Goal: Task Accomplishment & Management: Manage account settings

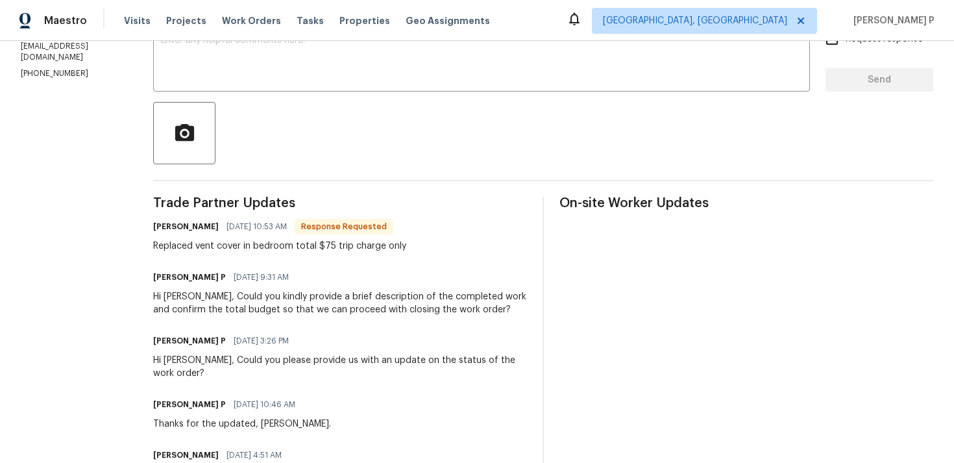
scroll to position [250, 0]
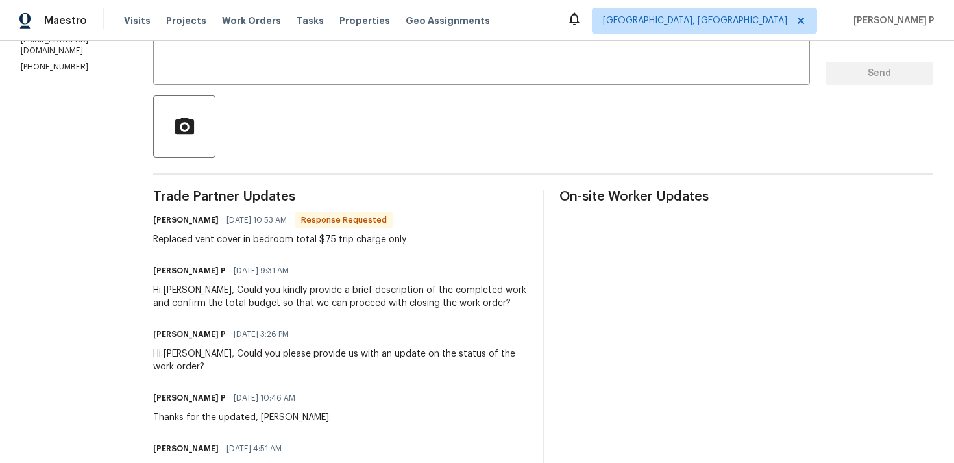
click at [230, 228] on div "Josue Rodriguez 09/16/2025 10:53 AM Response Requested" at bounding box center [279, 220] width 253 height 18
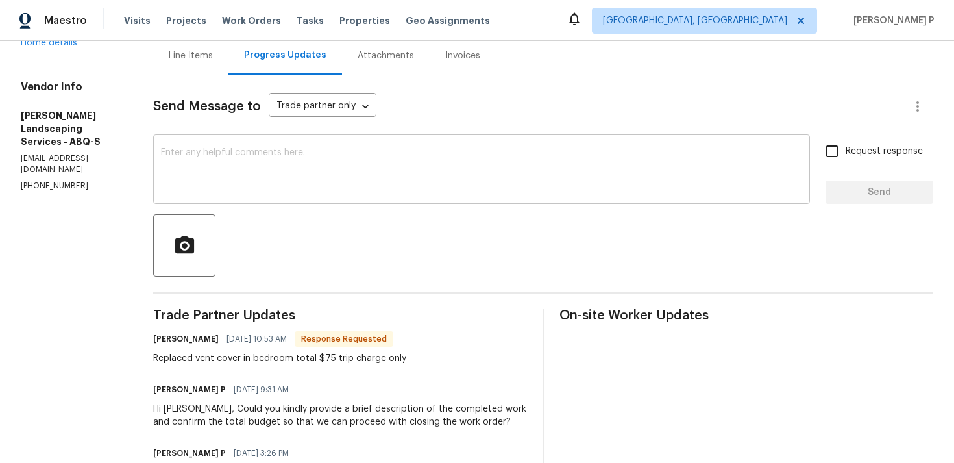
scroll to position [132, 0]
drag, startPoint x: 184, startPoint y: 312, endPoint x: 324, endPoint y: 310, distance: 139.5
click at [324, 310] on span "Trade Partner Updates" at bounding box center [340, 314] width 374 height 13
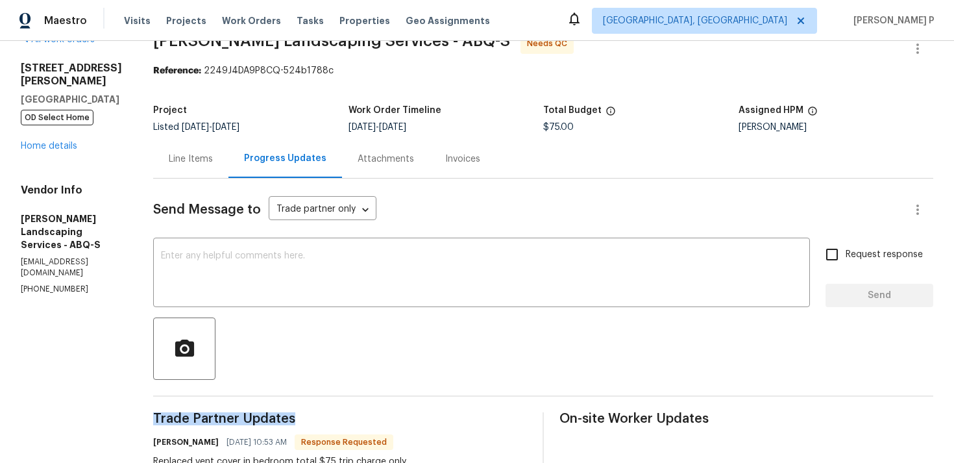
scroll to position [9, 0]
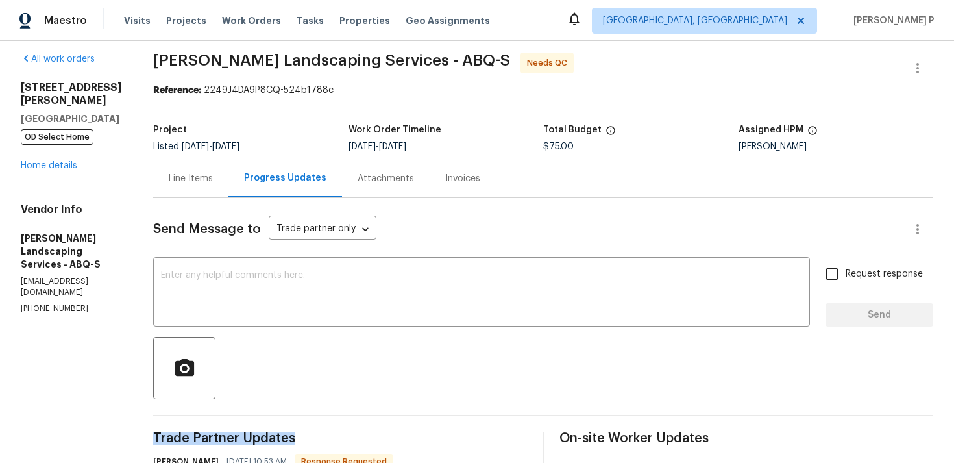
click at [213, 184] on div "Line Items" at bounding box center [191, 178] width 44 height 13
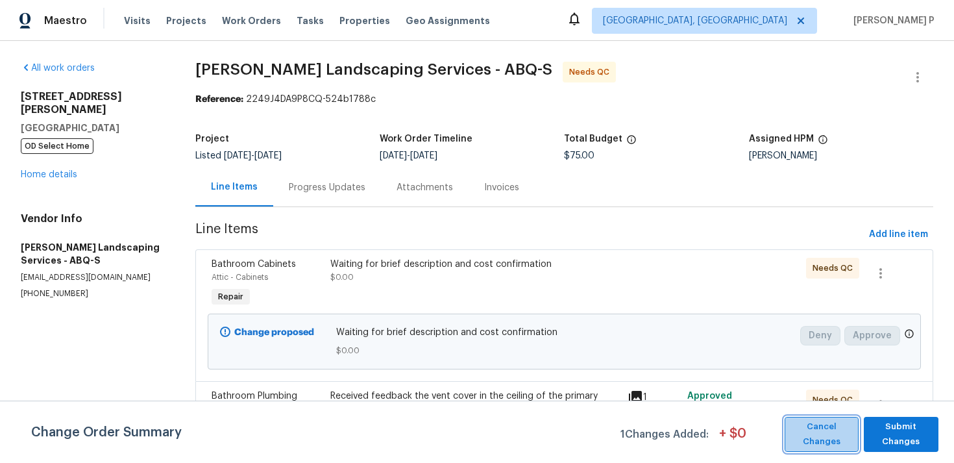
click at [815, 422] on span "Cancel Changes" at bounding box center [821, 434] width 61 height 30
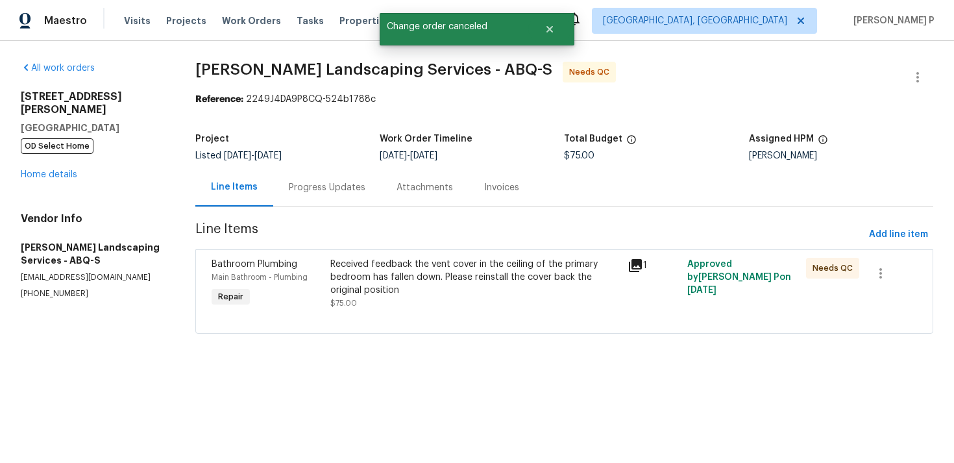
click at [308, 189] on div "Progress Updates" at bounding box center [327, 187] width 77 height 13
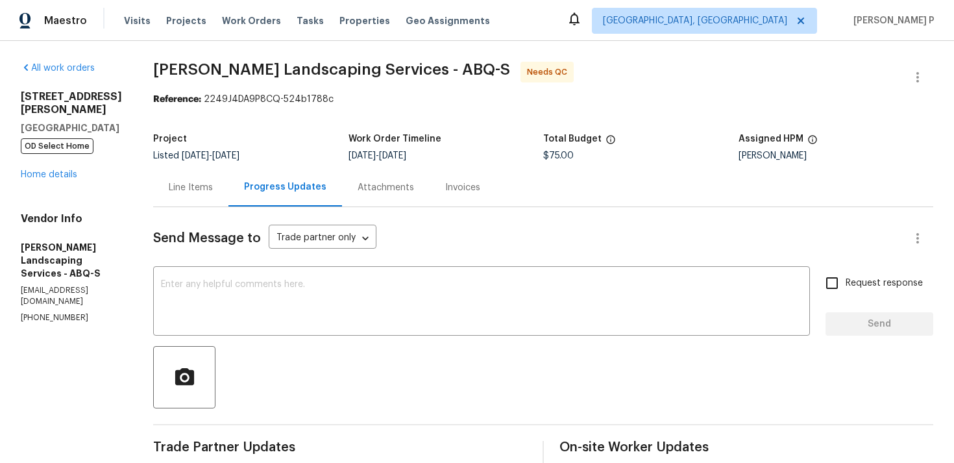
click at [213, 185] on div "Line Items" at bounding box center [191, 187] width 44 height 13
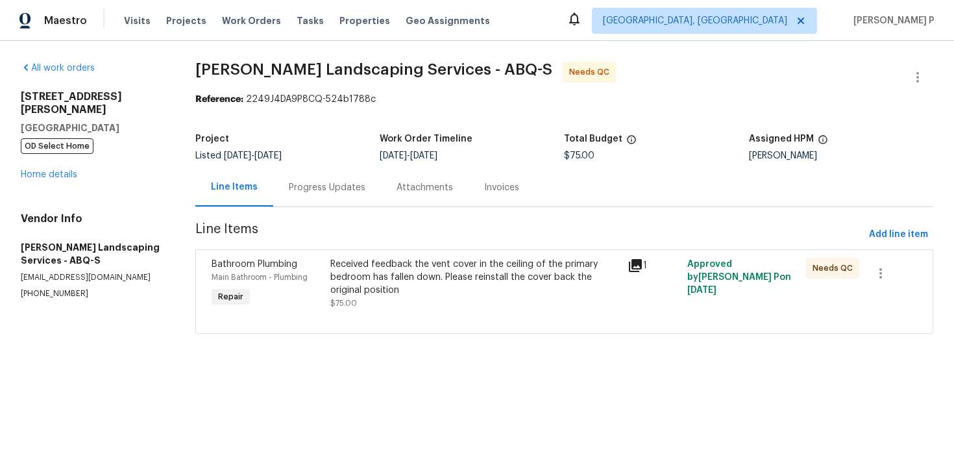
click at [344, 198] on div "Progress Updates" at bounding box center [327, 187] width 108 height 38
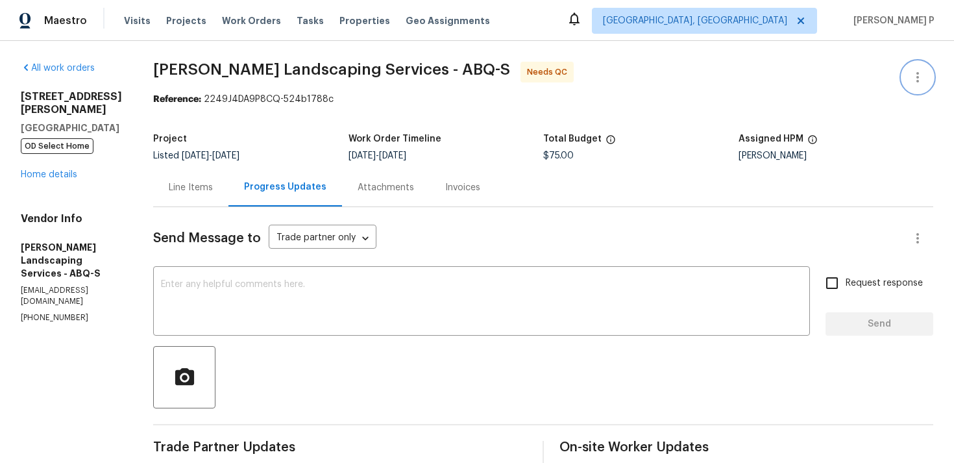
click at [921, 75] on icon "button" at bounding box center [918, 77] width 16 height 16
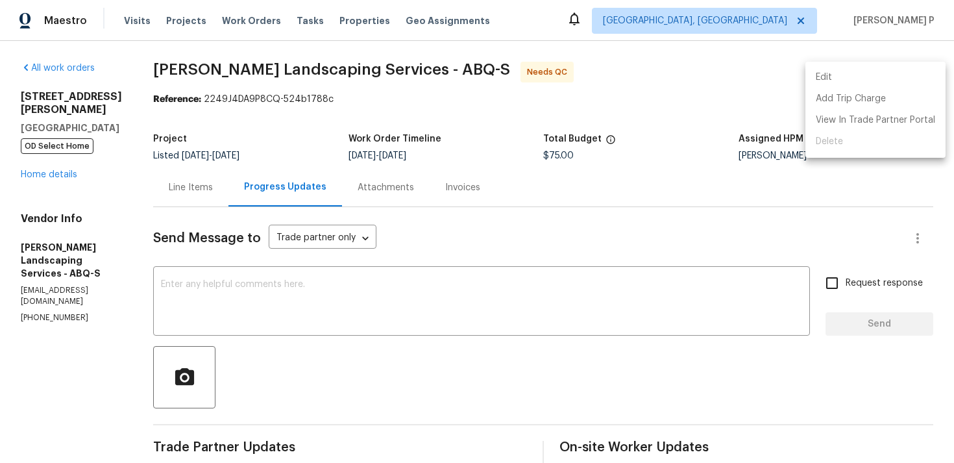
click at [858, 72] on li "Edit" at bounding box center [875, 77] width 140 height 21
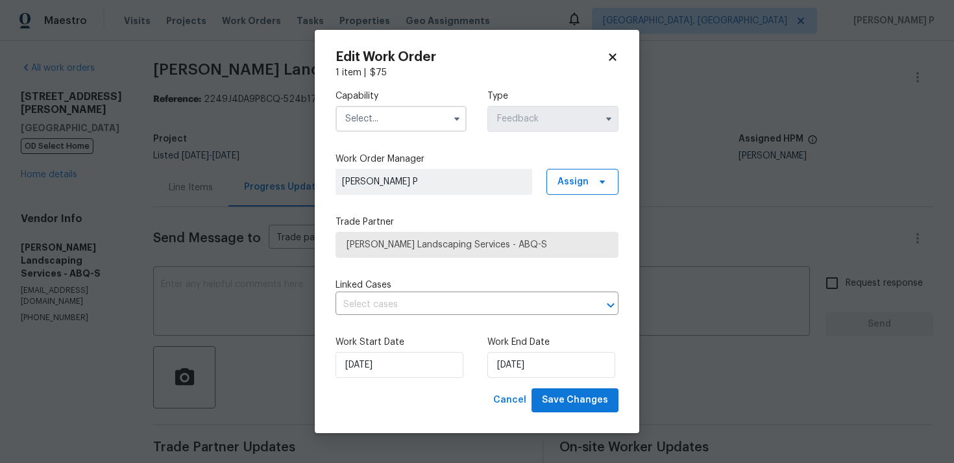
click at [401, 121] on input "text" at bounding box center [400, 119] width 131 height 26
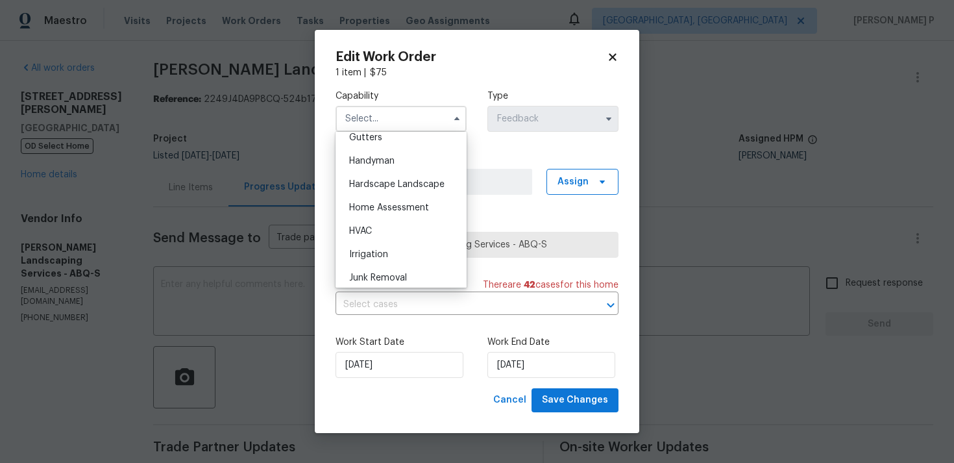
scroll to position [683, 0]
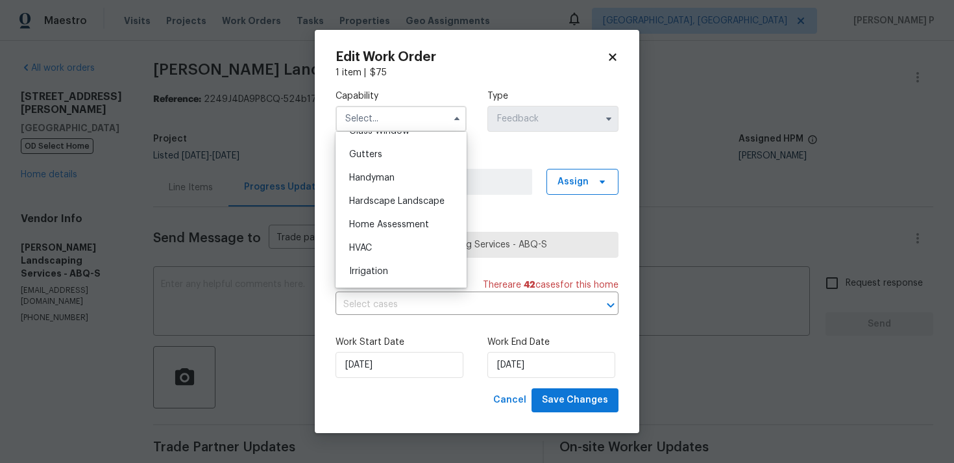
click at [613, 56] on icon at bounding box center [612, 57] width 7 height 7
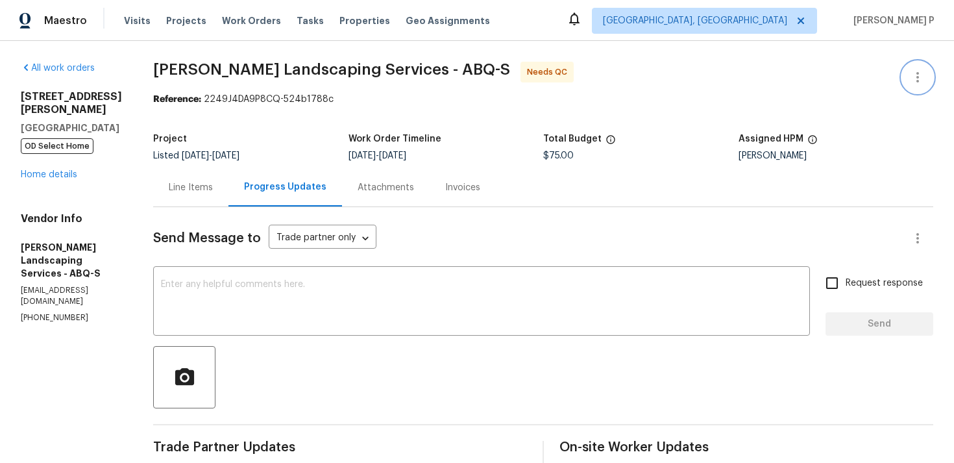
click at [918, 84] on icon "button" at bounding box center [918, 77] width 16 height 16
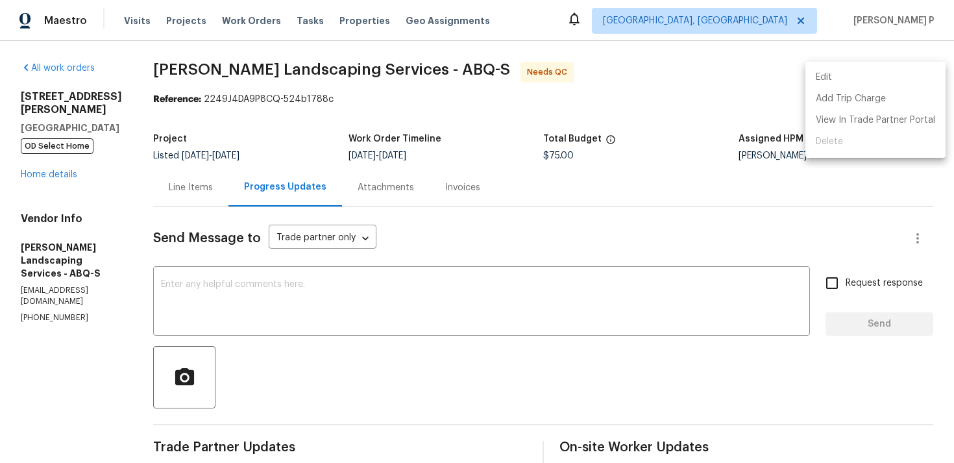
click at [845, 77] on li "Edit" at bounding box center [875, 77] width 140 height 21
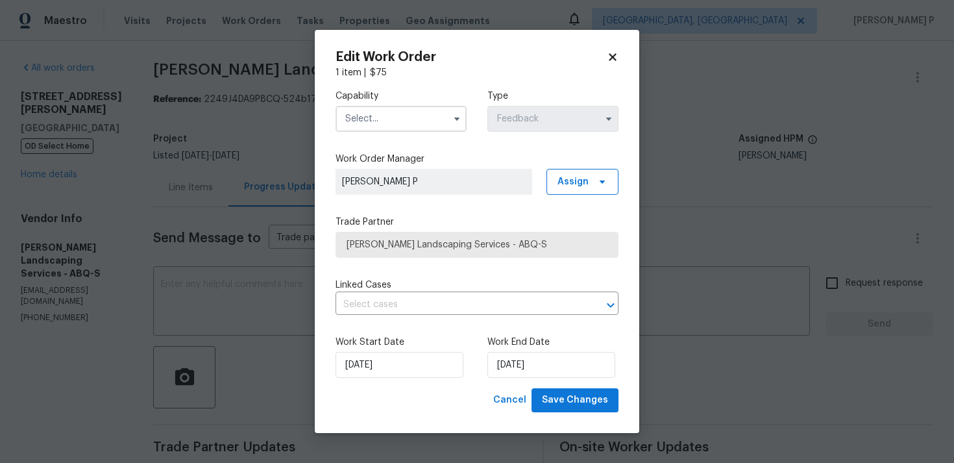
click at [409, 119] on input "text" at bounding box center [400, 119] width 131 height 26
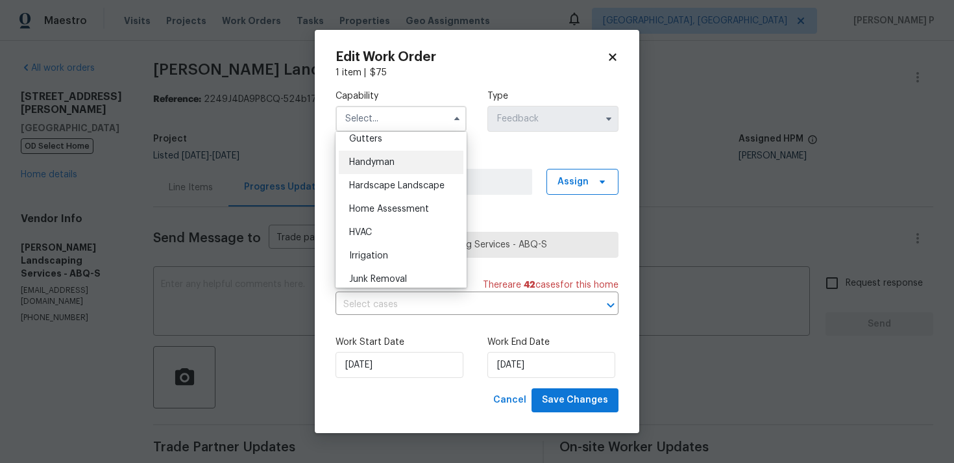
scroll to position [671, 0]
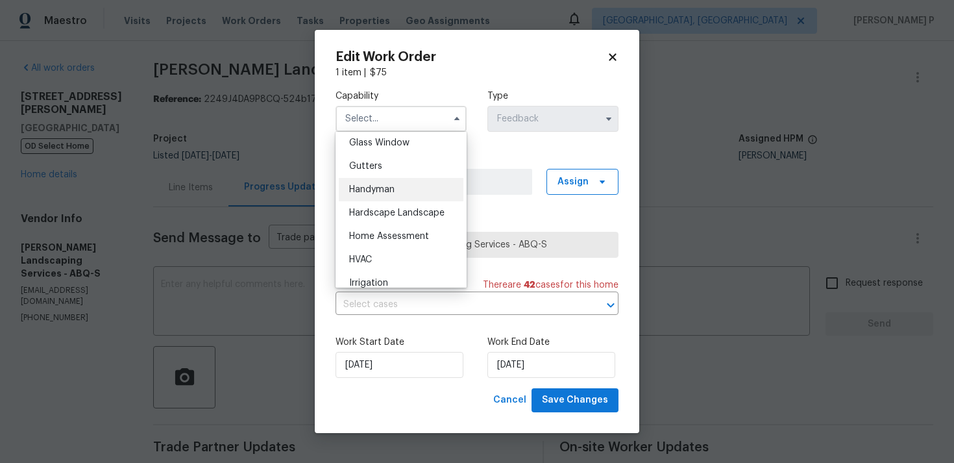
click at [383, 188] on span "Handyman" at bounding box center [371, 189] width 45 height 9
type input "Handyman"
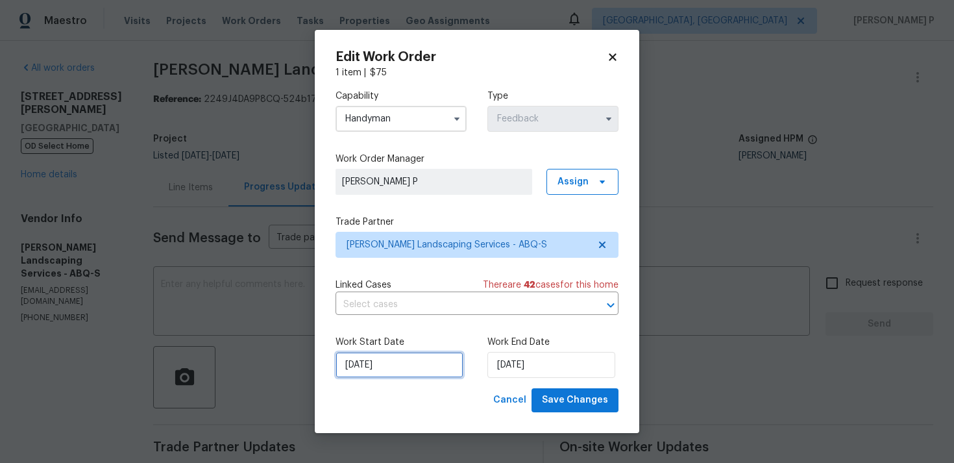
click at [437, 369] on input "12/09/2025" at bounding box center [399, 365] width 128 height 26
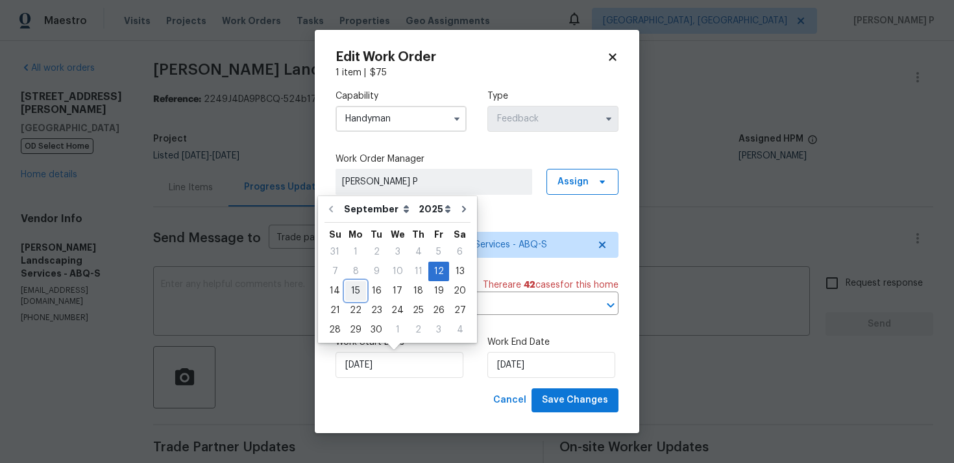
click at [349, 287] on div "15" at bounding box center [355, 291] width 21 height 18
type input "15/09/2025"
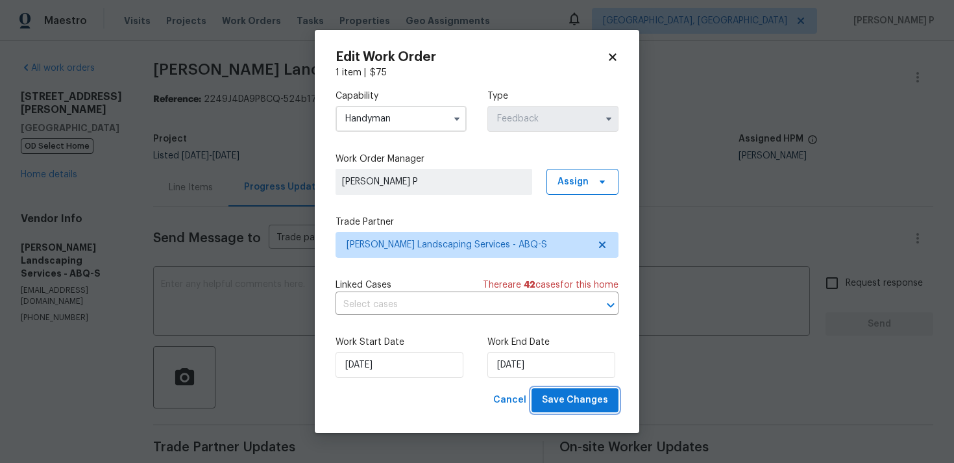
click at [585, 396] on span "Save Changes" at bounding box center [575, 400] width 66 height 16
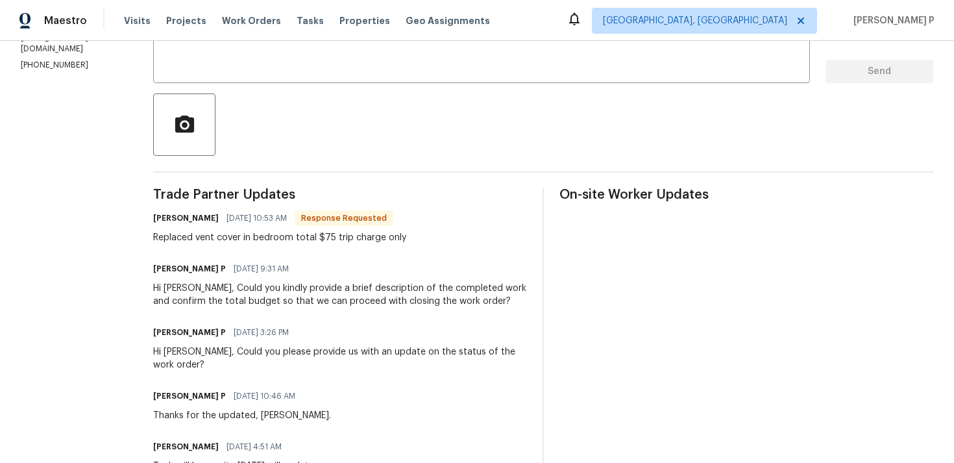
scroll to position [189, 0]
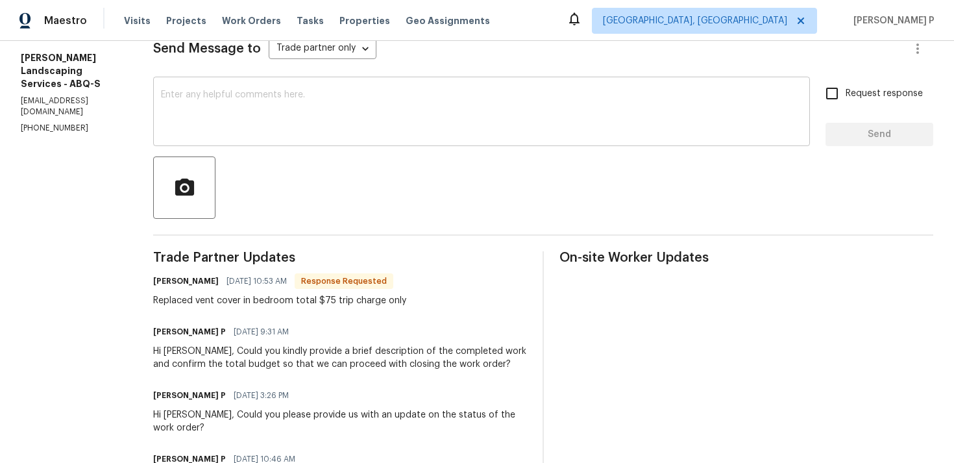
click at [396, 111] on textarea at bounding box center [481, 112] width 641 height 45
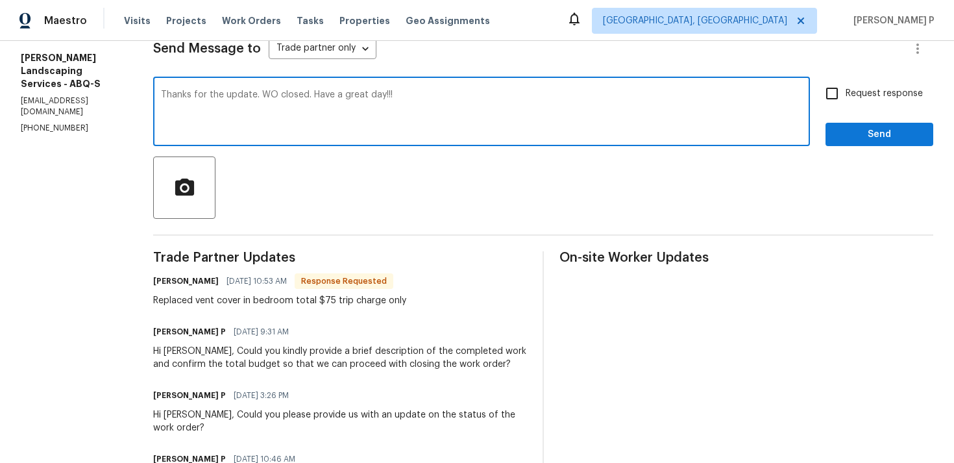
type textarea "Thanks for the update. WO closed. Have a great day!!!"
click at [884, 127] on span "Send" at bounding box center [879, 135] width 87 height 16
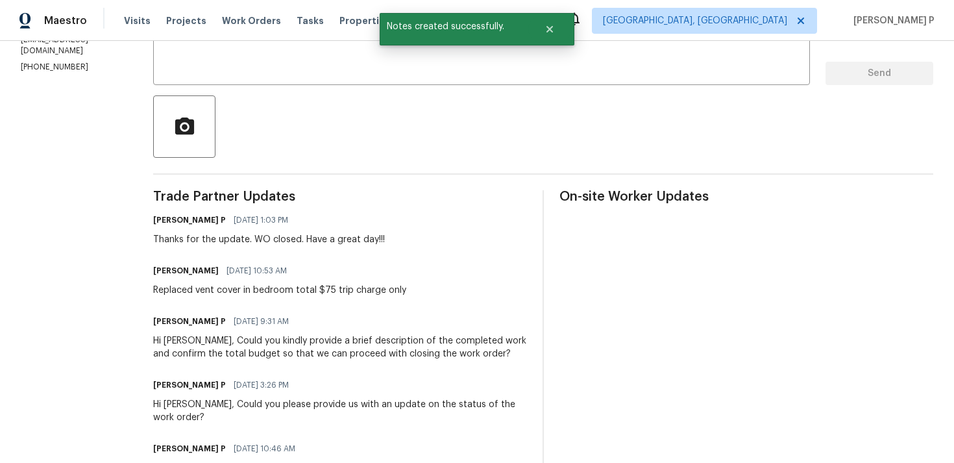
scroll to position [254, 0]
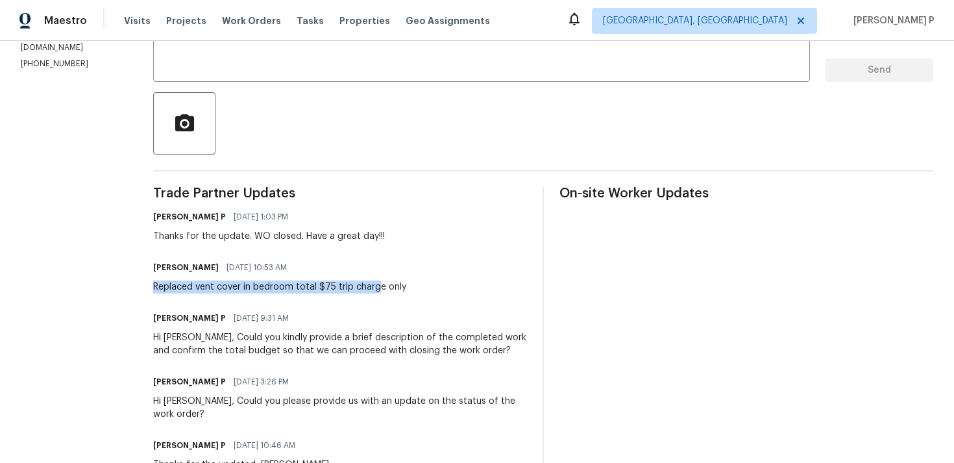
drag, startPoint x: 182, startPoint y: 285, endPoint x: 406, endPoint y: 286, distance: 223.8
click at [406, 286] on div "All work orders 35 Sandia Heights Dr NE Albuquerque, NM 87122 OD Select Home Ho…" at bounding box center [477, 275] width 954 height 976
click at [297, 306] on div "Trade Partner Updates Ramyasri P 09/16/2025 1:03 PM Thanks for the update. WO c…" at bounding box center [340, 464] width 374 height 555
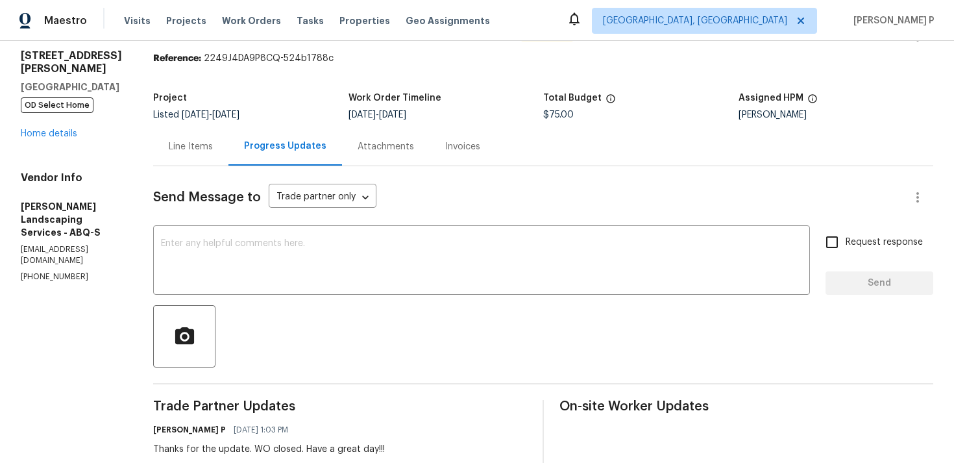
scroll to position [0, 0]
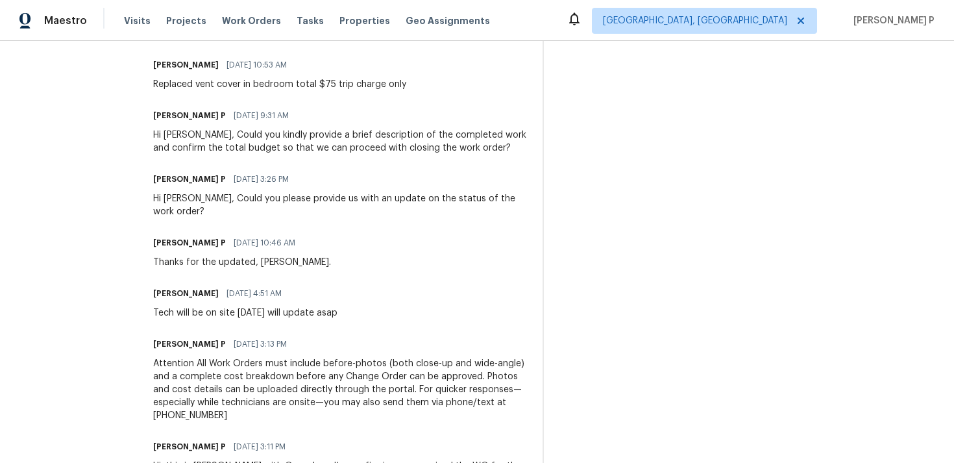
scroll to position [400, 0]
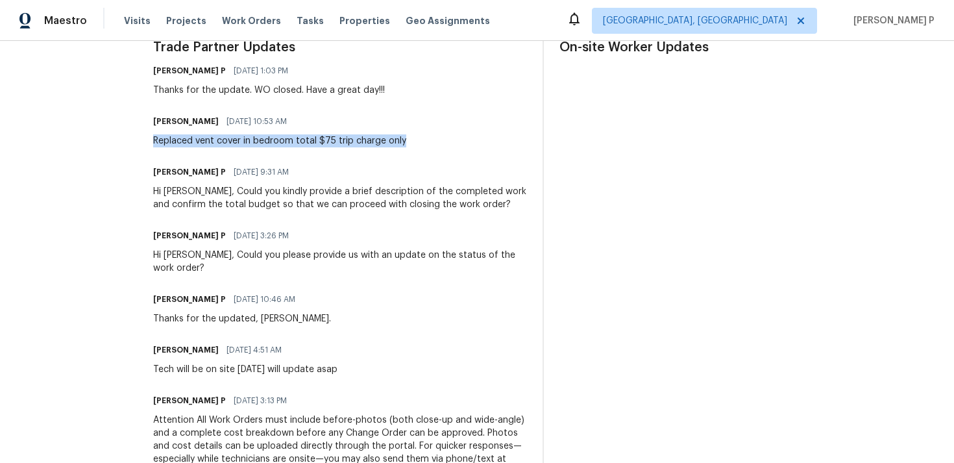
drag, startPoint x: 185, startPoint y: 138, endPoint x: 430, endPoint y: 140, distance: 245.3
click at [406, 140] on div "Replaced vent cover in bedroom total $75 trip charge only" at bounding box center [279, 140] width 253 height 13
copy div "Replaced vent cover in bedroom total $75 trip charge only"
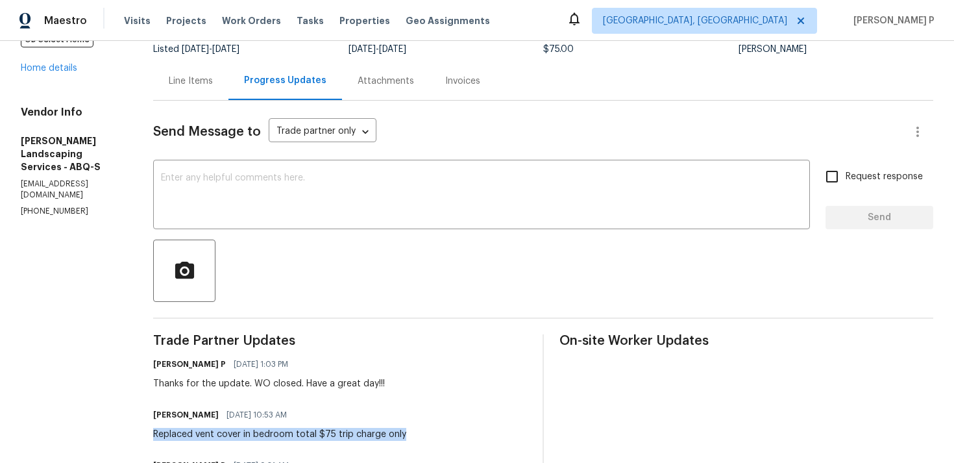
scroll to position [0, 0]
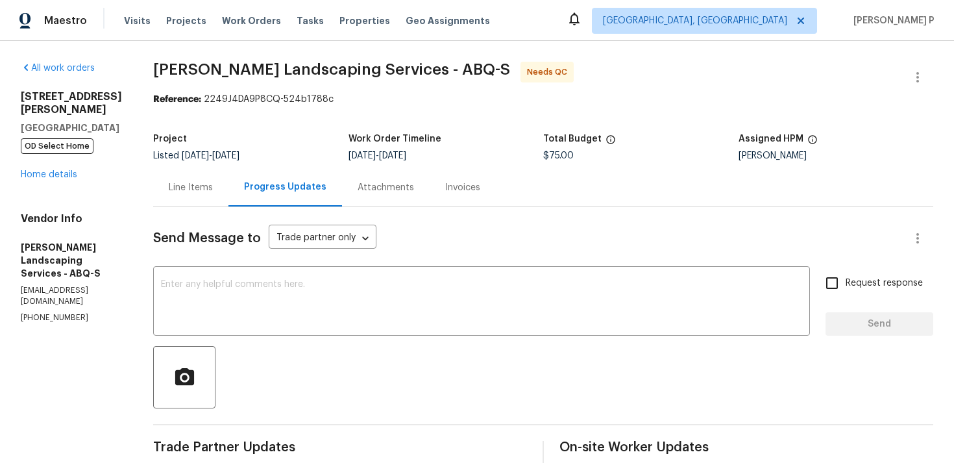
click at [206, 196] on div "Line Items" at bounding box center [190, 187] width 75 height 38
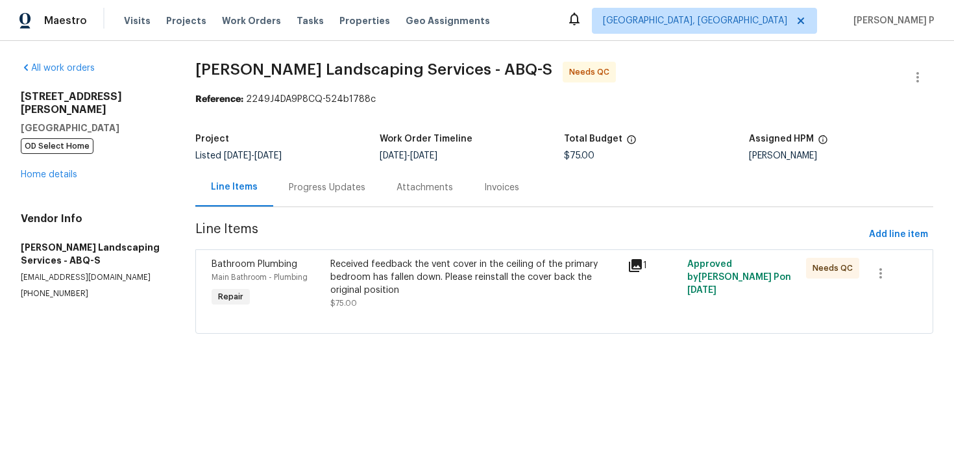
click at [458, 276] on div "Received feedback the vent cover in the ceiling of the primary bedroom has fall…" at bounding box center [474, 277] width 289 height 39
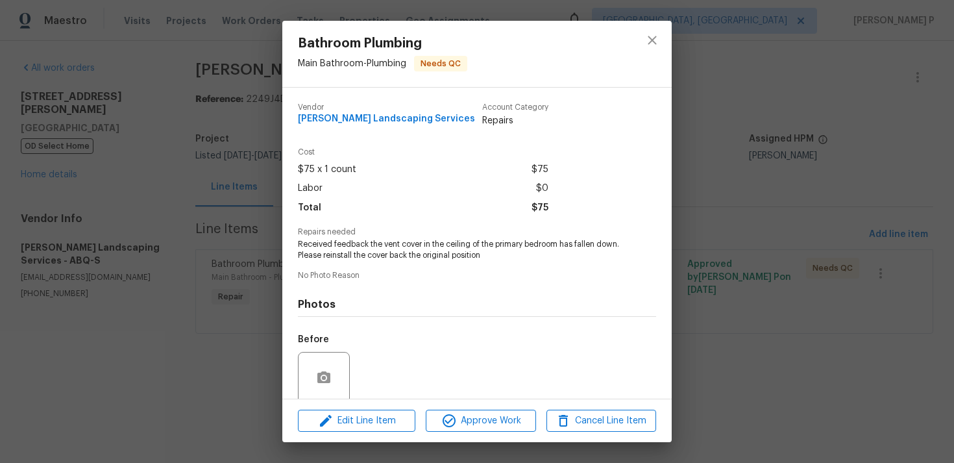
scroll to position [102, 0]
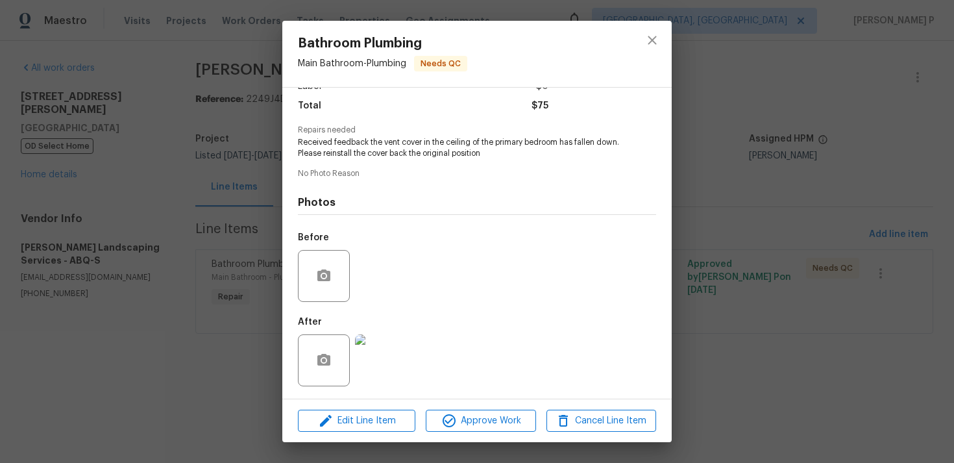
click at [394, 345] on img at bounding box center [381, 360] width 52 height 52
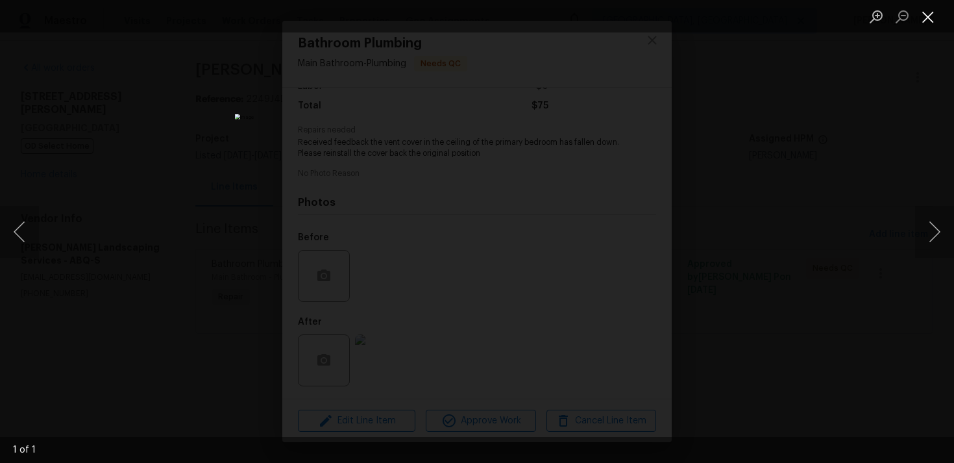
click at [932, 17] on button "Close lightbox" at bounding box center [928, 16] width 26 height 23
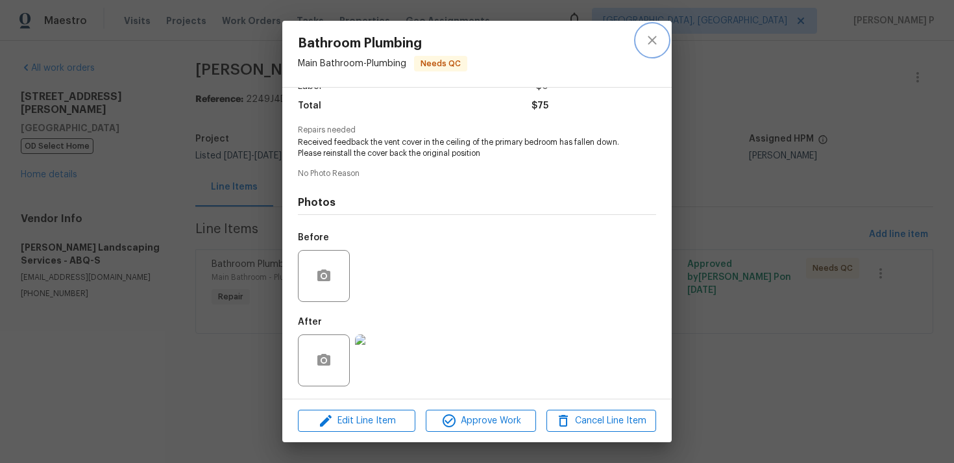
click at [649, 37] on icon "close" at bounding box center [652, 40] width 8 height 8
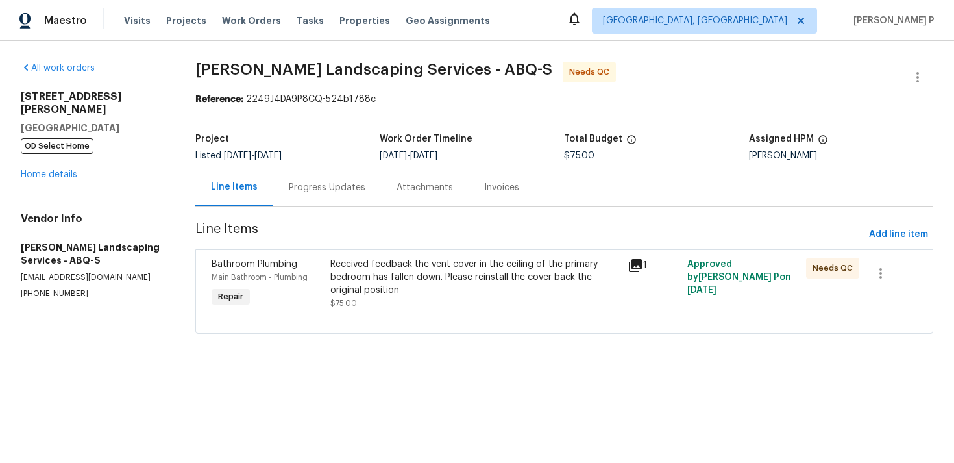
click at [310, 185] on div "Progress Updates" at bounding box center [327, 187] width 77 height 13
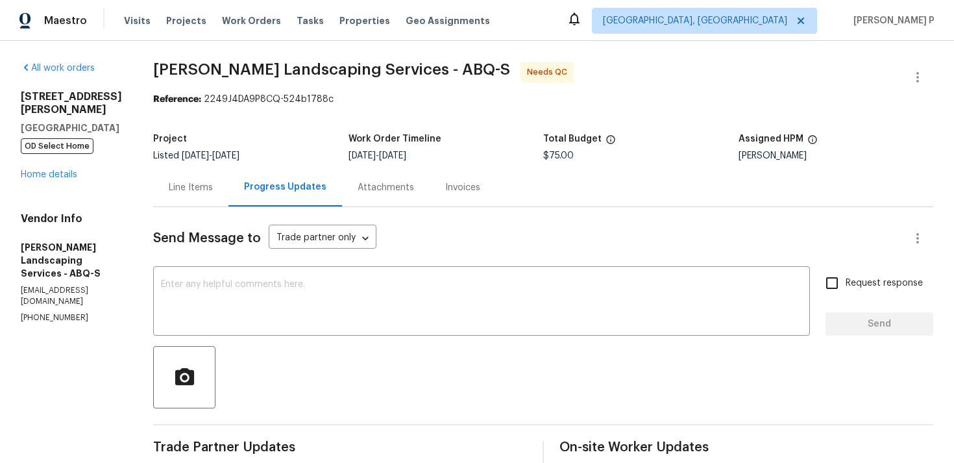
click at [213, 189] on div "Line Items" at bounding box center [191, 187] width 44 height 13
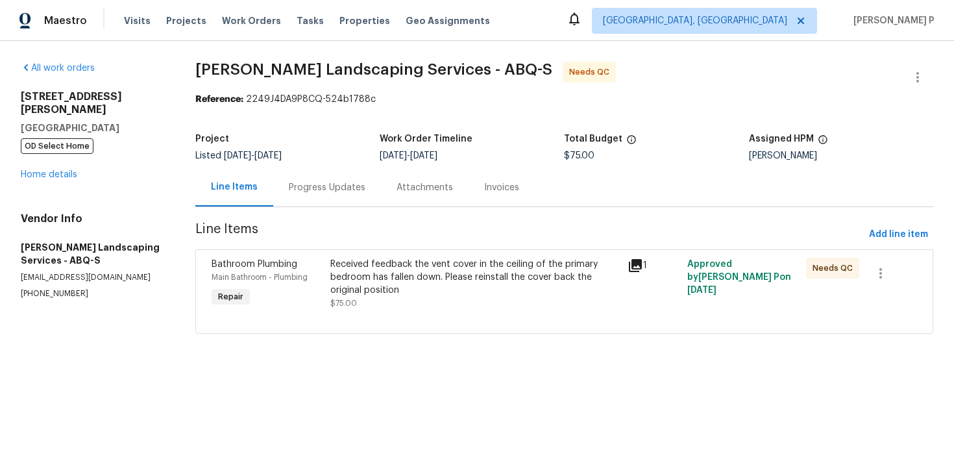
click at [445, 261] on div "Received feedback the vent cover in the ceiling of the primary bedroom has fall…" at bounding box center [474, 277] width 289 height 39
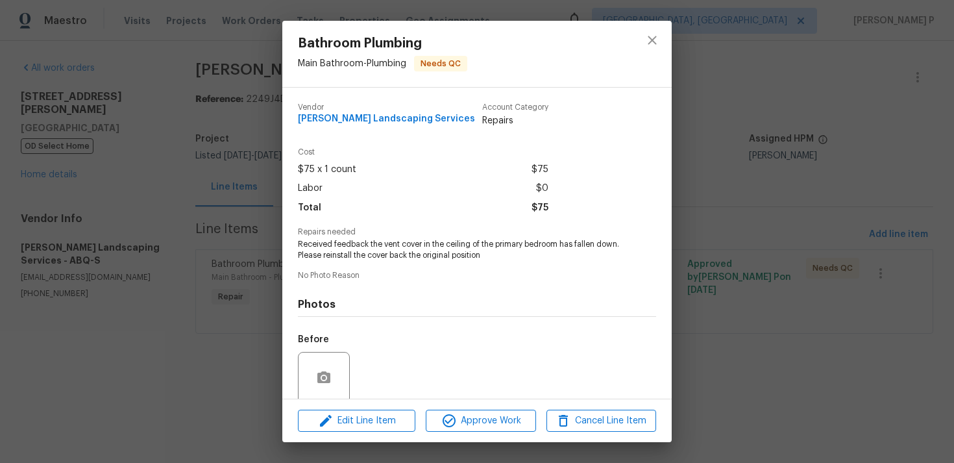
scroll to position [102, 0]
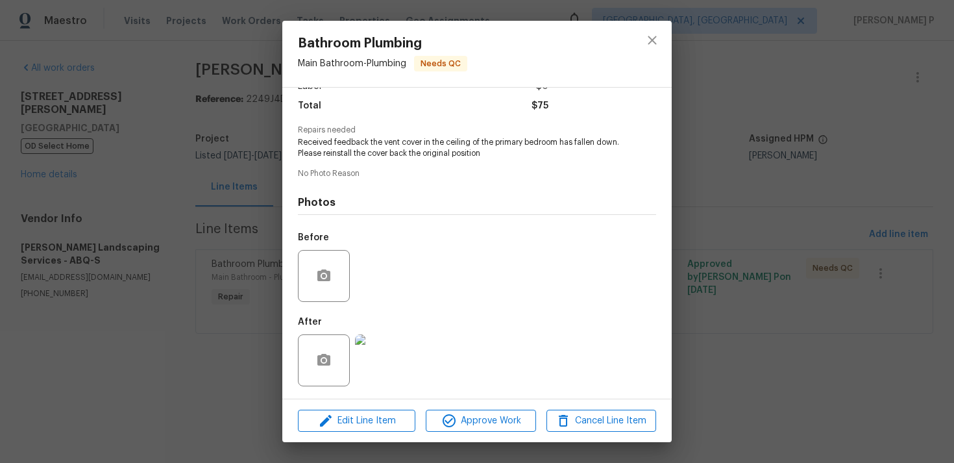
click at [494, 406] on div "Edit Line Item Approve Work Cancel Line Item" at bounding box center [476, 420] width 389 height 43
click at [494, 423] on span "Approve Work" at bounding box center [481, 421] width 102 height 16
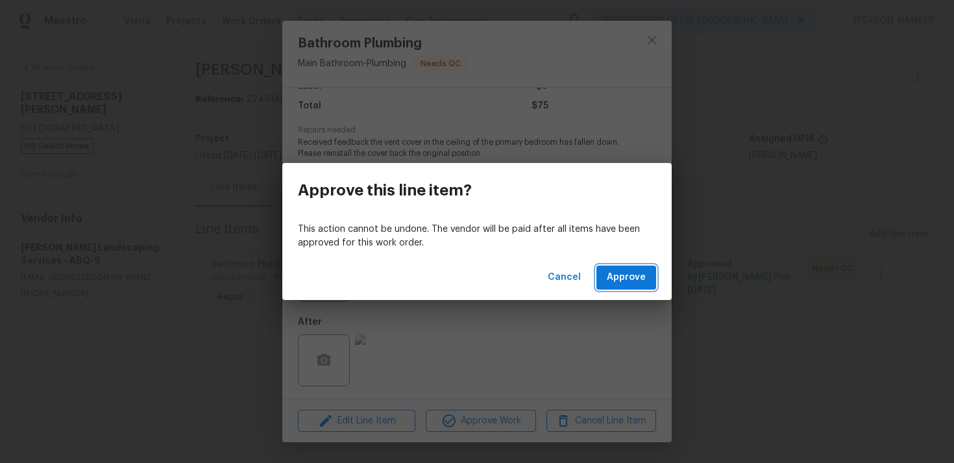
click at [603, 289] on button "Approve" at bounding box center [626, 277] width 60 height 24
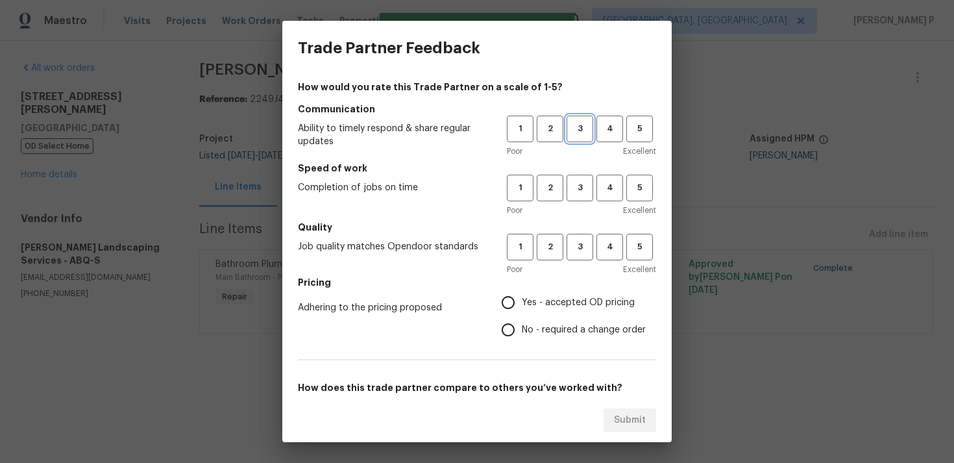
click at [583, 130] on span "3" at bounding box center [580, 128] width 24 height 15
click at [580, 187] on span "3" at bounding box center [580, 187] width 24 height 15
click at [576, 258] on button "3" at bounding box center [579, 247] width 27 height 27
click at [533, 334] on span "No - required a change order" at bounding box center [584, 330] width 124 height 14
click at [522, 334] on input "No - required a change order" at bounding box center [507, 329] width 27 height 27
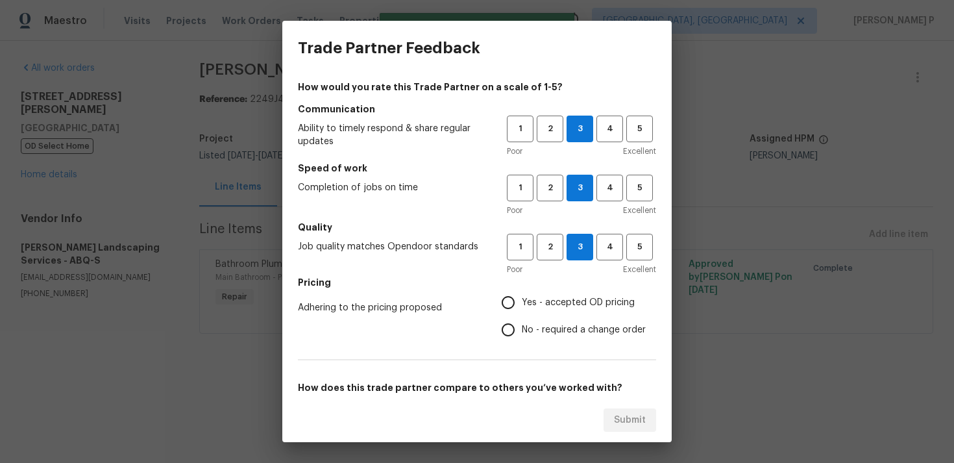
radio input "true"
click at [531, 300] on span "Yes - accepted OD pricing" at bounding box center [578, 303] width 113 height 14
click at [522, 300] on input "Yes - accepted OD pricing" at bounding box center [507, 302] width 27 height 27
radio input "true"
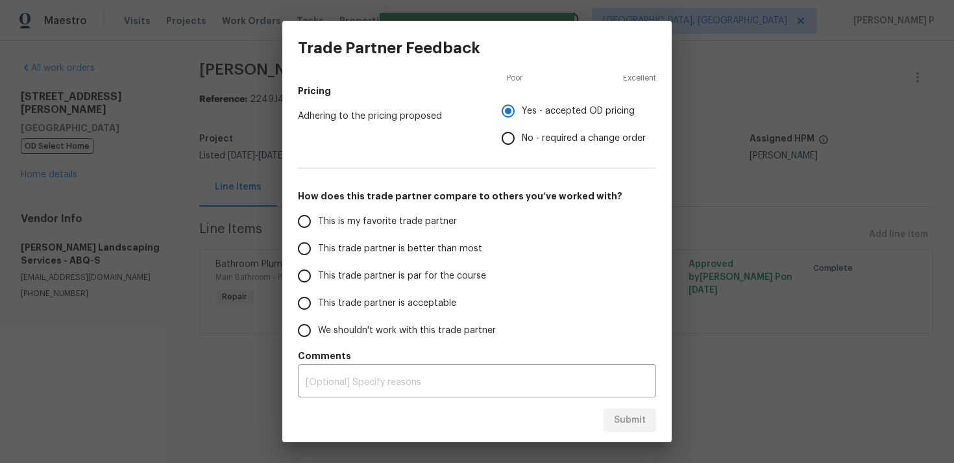
scroll to position [196, 0]
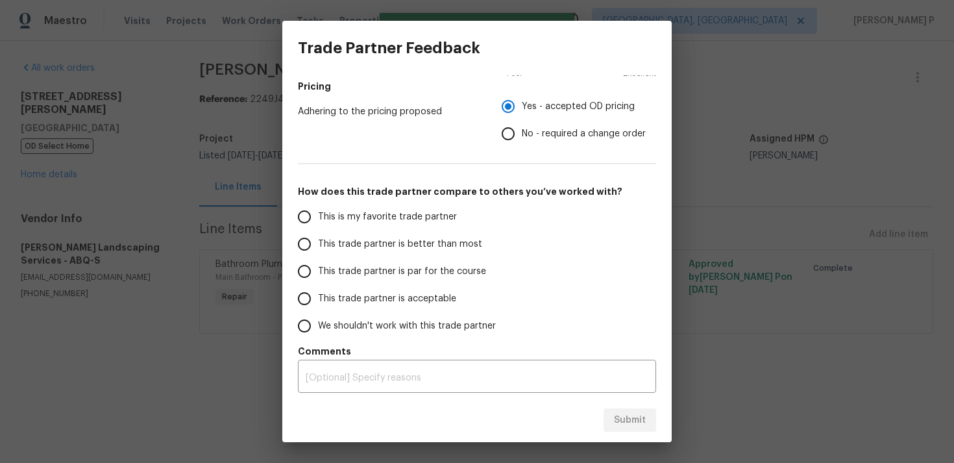
click at [375, 268] on span "This trade partner is par for the course" at bounding box center [402, 272] width 168 height 14
click at [318, 268] on input "This trade partner is par for the course" at bounding box center [304, 271] width 27 height 27
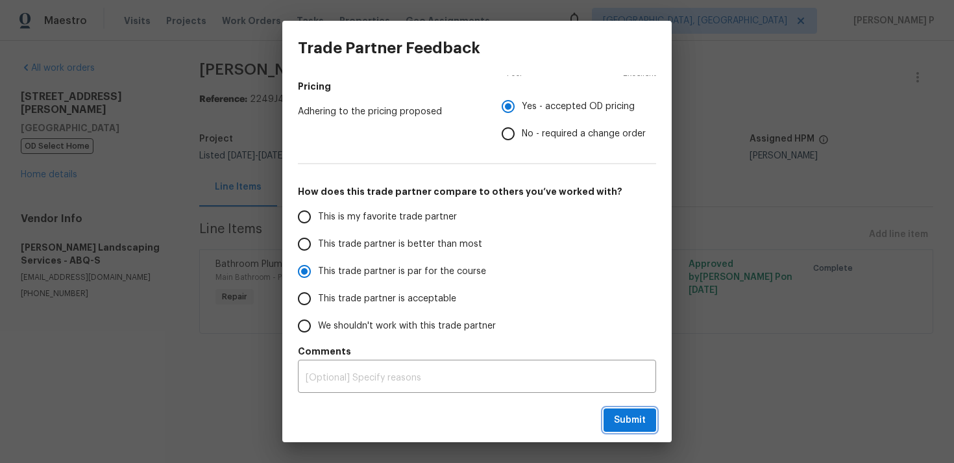
click at [642, 425] on span "Submit" at bounding box center [630, 420] width 32 height 16
radio input "true"
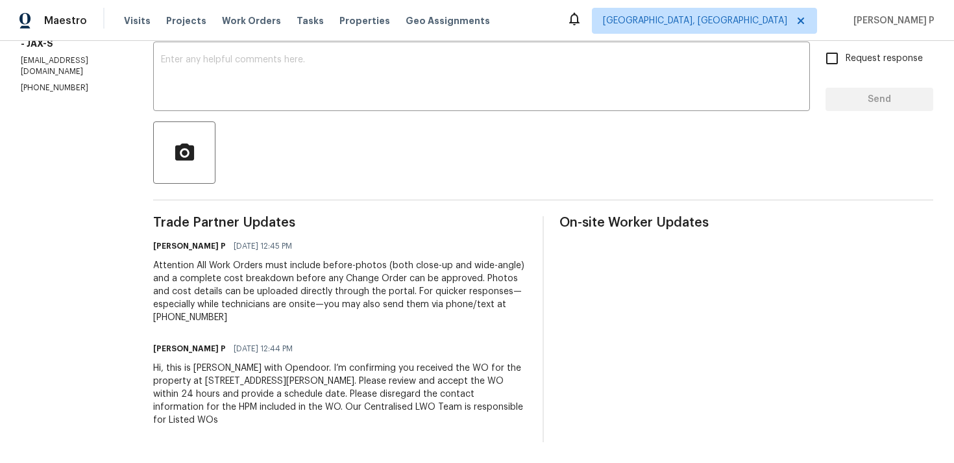
scroll to position [152, 0]
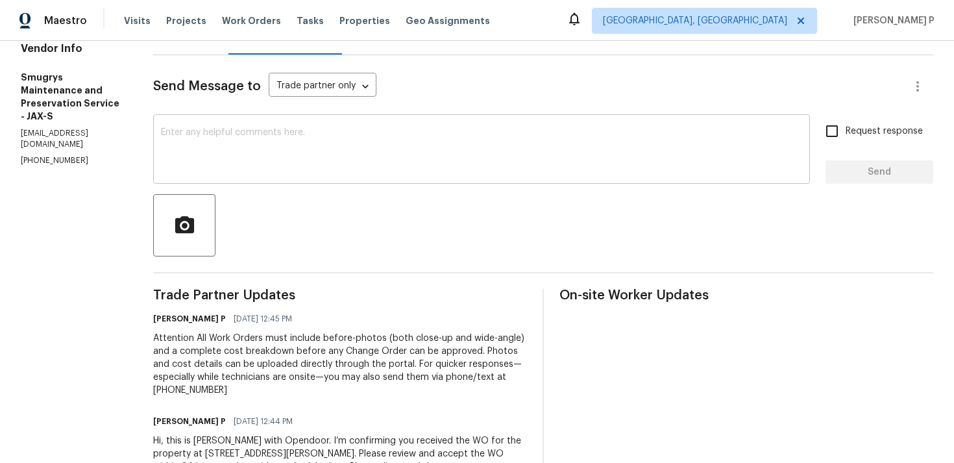
click at [208, 138] on textarea at bounding box center [481, 150] width 641 height 45
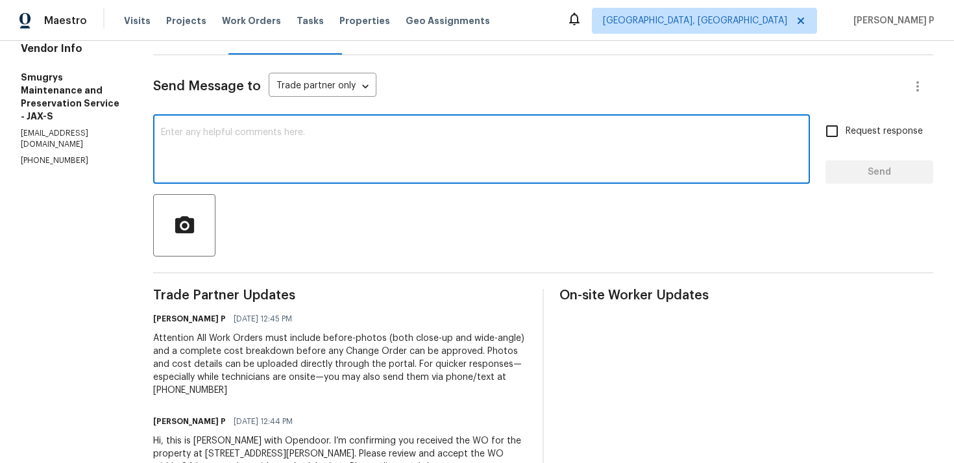
paste textarea "Just a friendly reminder: Please accept the work order within an hour to avoid …"
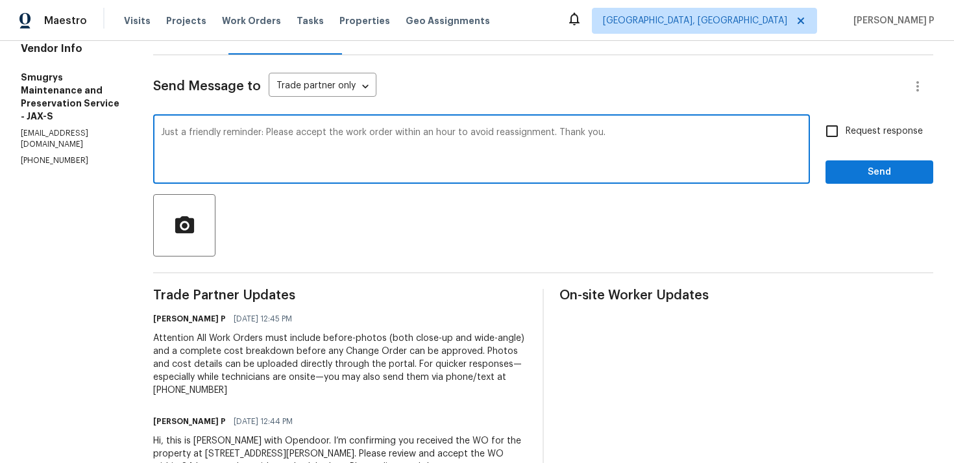
type textarea "Just a friendly reminder: Please accept the work order within an hour to avoid …"
click at [855, 138] on label "Request response" at bounding box center [870, 130] width 104 height 27
click at [845, 138] on input "Request response" at bounding box center [831, 130] width 27 height 27
checkbox input "true"
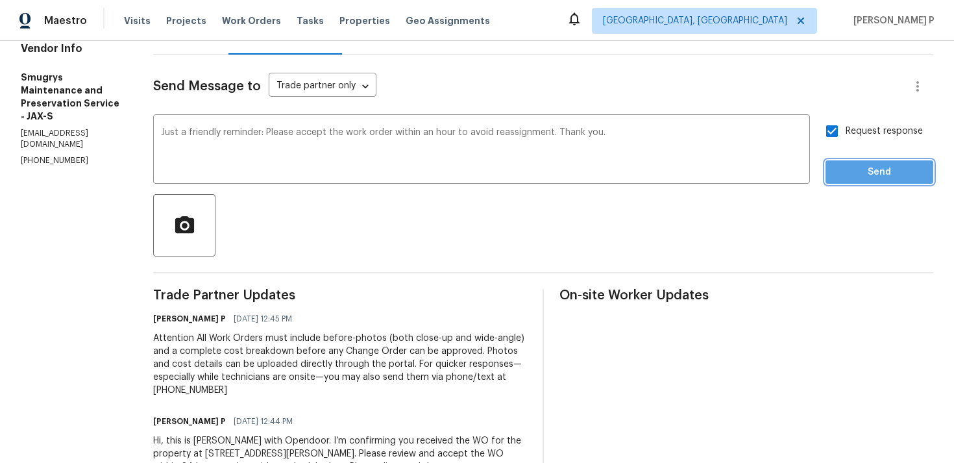
click at [860, 173] on span "Send" at bounding box center [879, 172] width 87 height 16
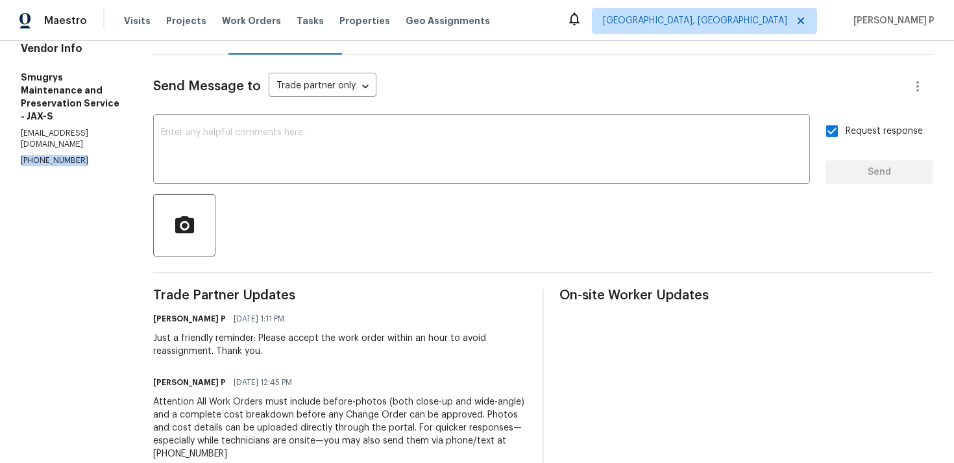
drag, startPoint x: 82, startPoint y: 164, endPoint x: 0, endPoint y: 164, distance: 81.8
click at [0, 164] on div "All work orders 8550 Touchton Rd Apt 635 Jacksonville, FL 32216 Home details Ve…" at bounding box center [477, 244] width 954 height 710
copy p "(904) 343-8216"
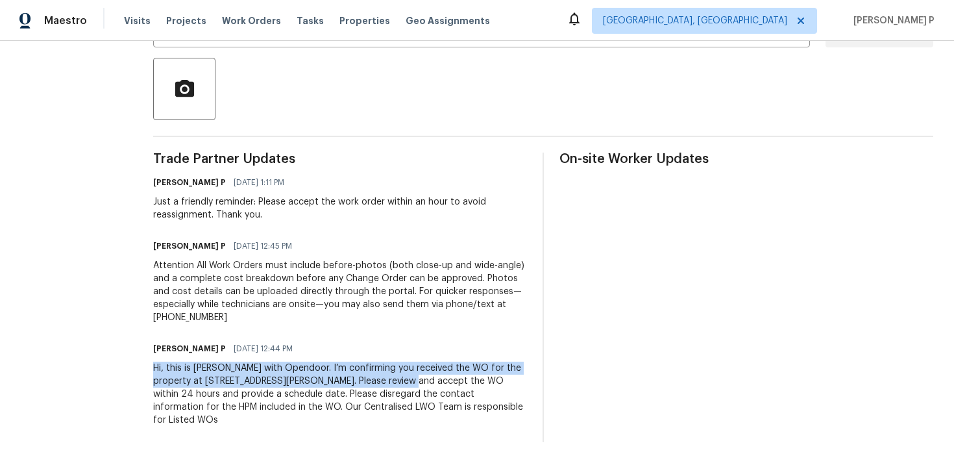
drag, startPoint x: 146, startPoint y: 369, endPoint x: 375, endPoint y: 383, distance: 229.5
click at [375, 383] on div "All work orders 8550 Touchton Rd Apt 635 Jacksonville, FL 32216 Home details Ve…" at bounding box center [477, 108] width 954 height 710
copy div "Hi, this is Ramyasri with Opendoor. I’m confirming you received the WO for the …"
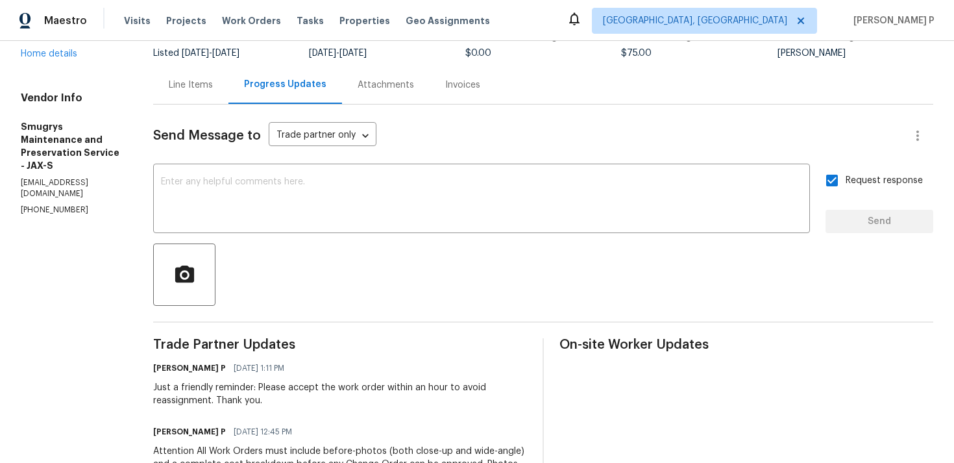
scroll to position [0, 0]
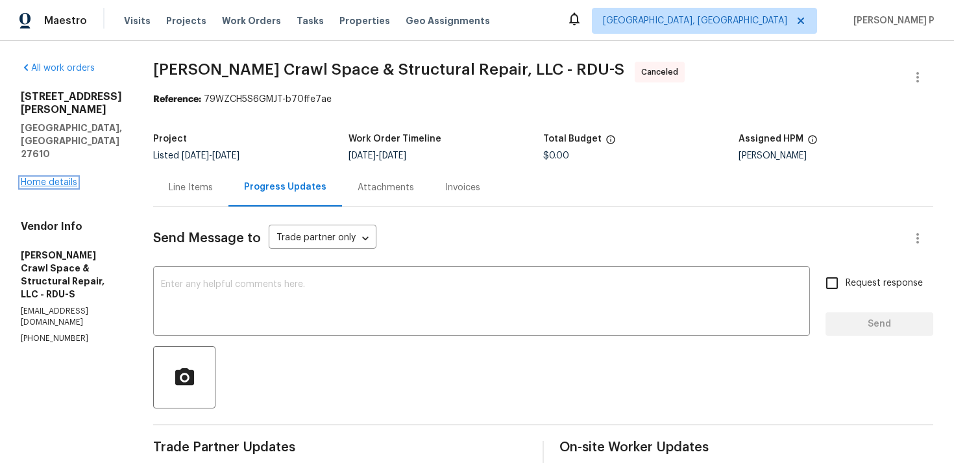
click at [36, 178] on link "Home details" at bounding box center [49, 182] width 56 height 9
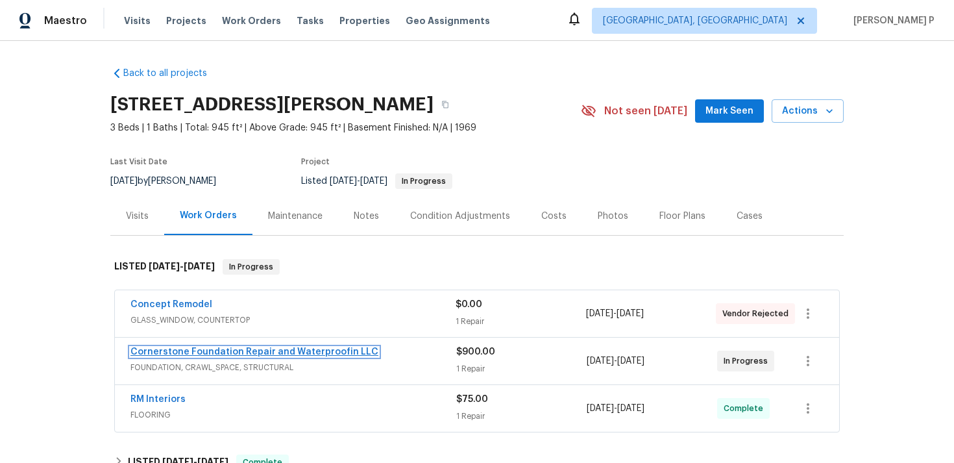
click at [224, 350] on link "Cornerstone Foundation Repair and Waterproofin LLC" at bounding box center [254, 351] width 248 height 9
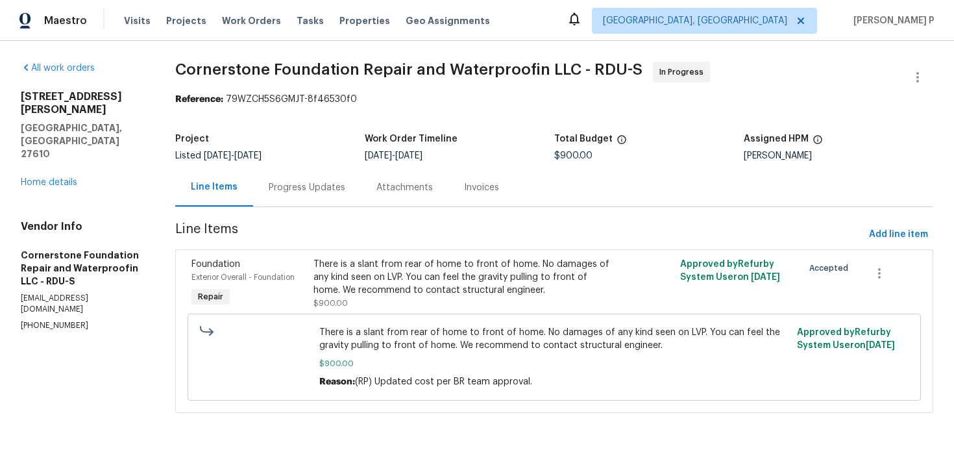
click at [349, 184] on div "Progress Updates" at bounding box center [307, 187] width 108 height 38
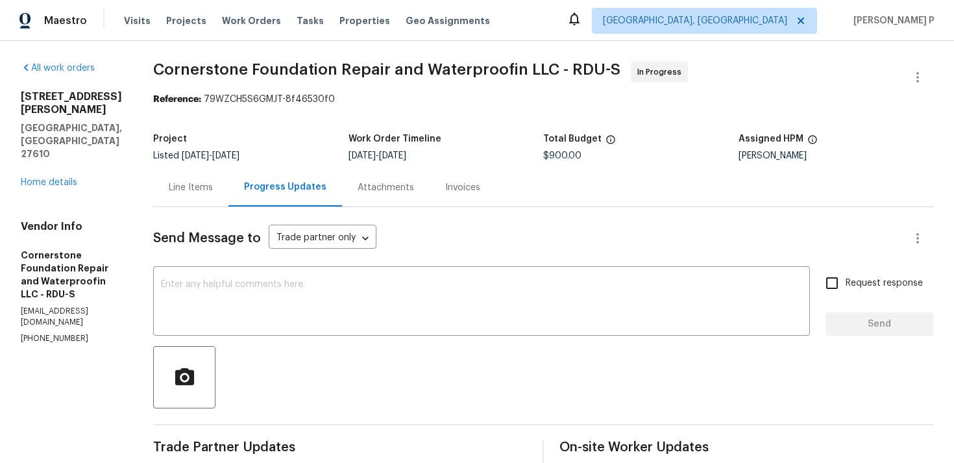
click at [186, 191] on div "Line Items" at bounding box center [191, 187] width 44 height 13
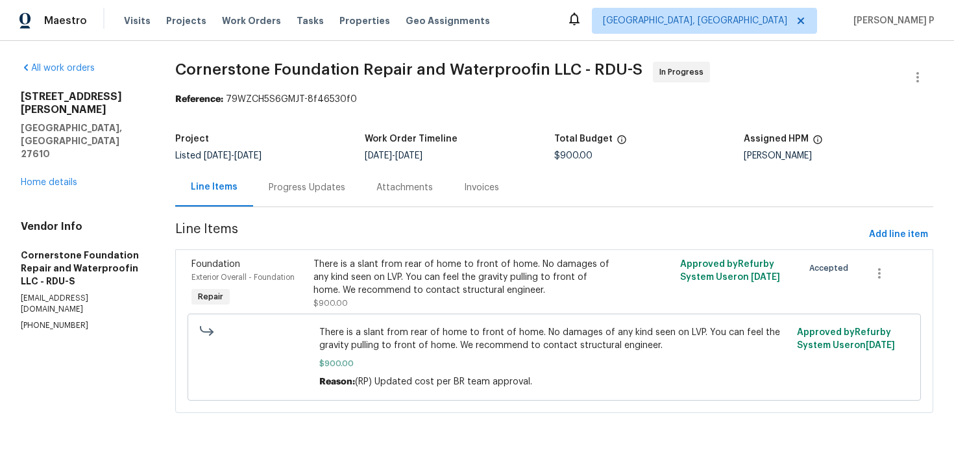
click at [289, 172] on div "Progress Updates" at bounding box center [307, 187] width 108 height 38
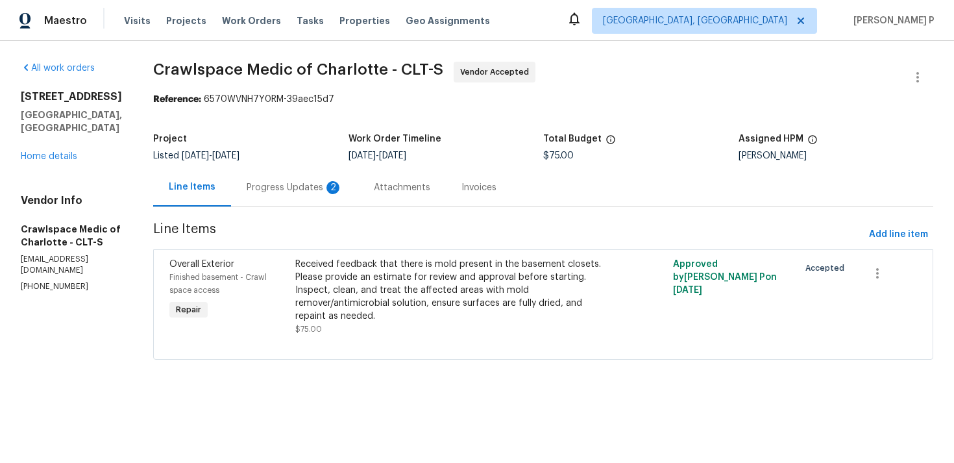
click at [316, 178] on div "Progress Updates 2" at bounding box center [294, 187] width 127 height 38
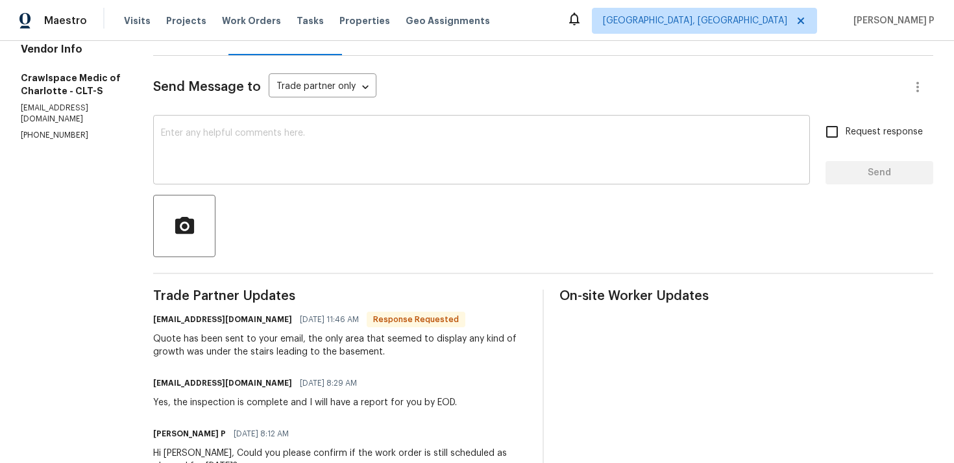
scroll to position [118, 0]
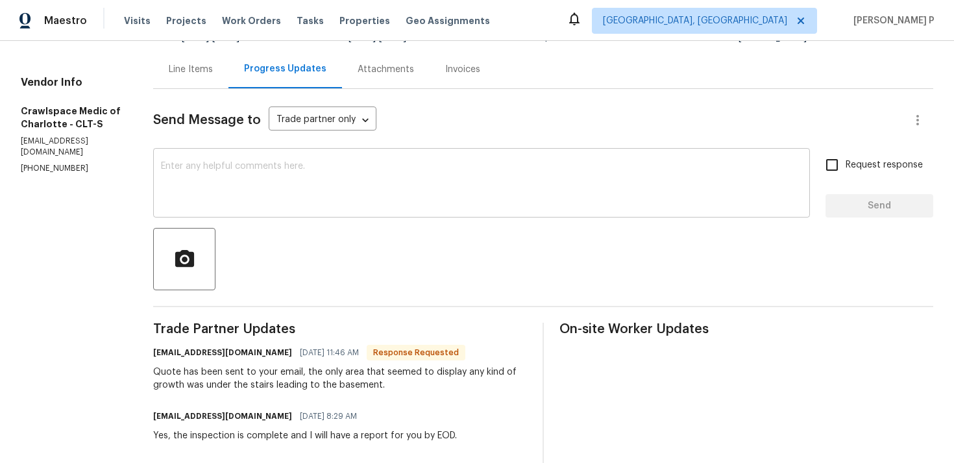
click at [297, 175] on textarea at bounding box center [481, 184] width 641 height 45
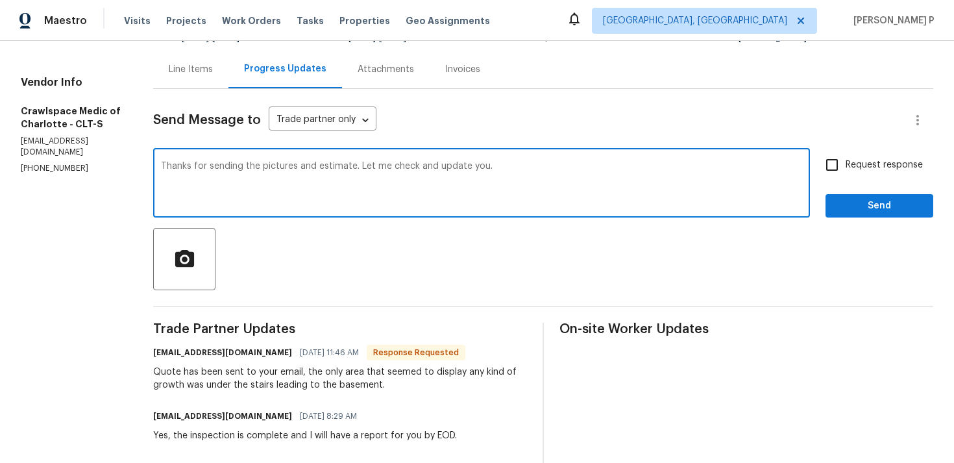
type textarea "Thanks for sending the pictures and estimate. Let me check and update you."
click at [877, 188] on div "Request response Send" at bounding box center [879, 184] width 108 height 66
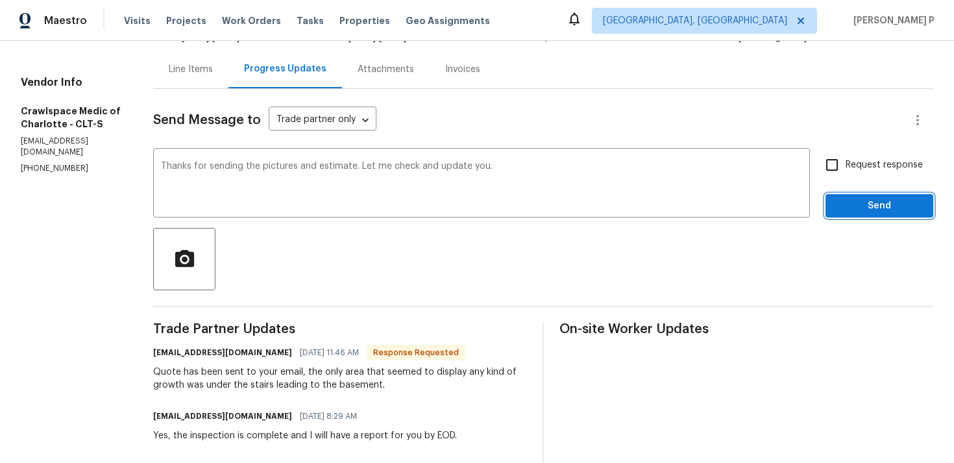
click at [873, 210] on span "Send" at bounding box center [879, 206] width 87 height 16
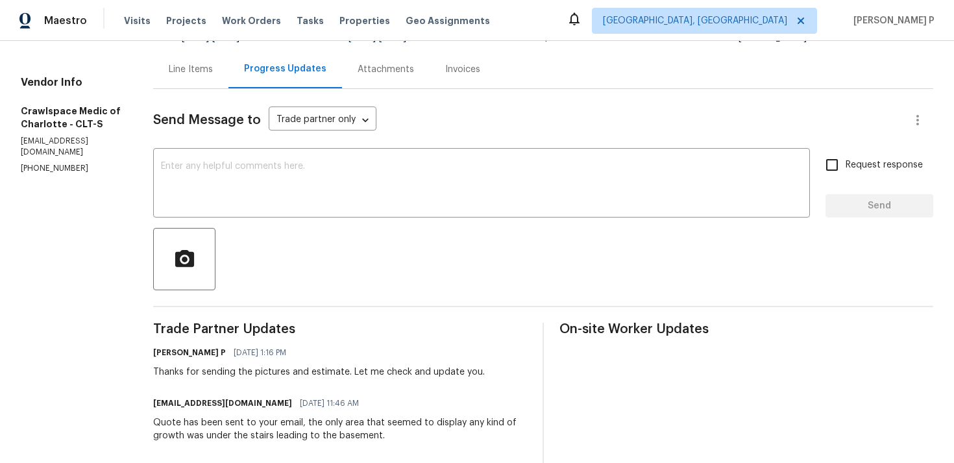
click at [393, 262] on div at bounding box center [543, 259] width 780 height 62
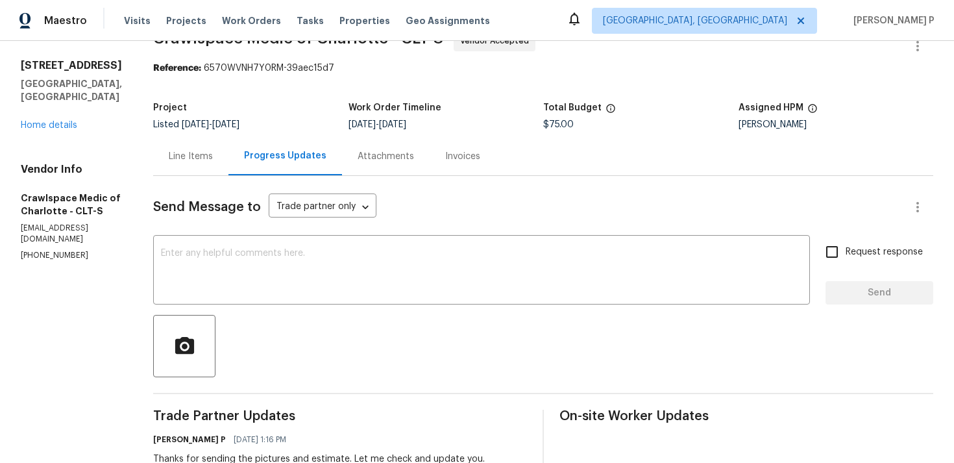
scroll to position [0, 0]
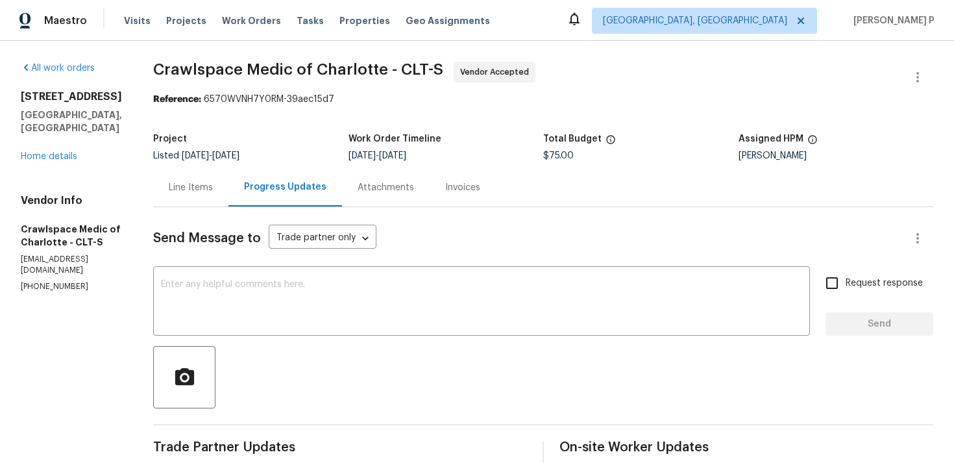
click at [206, 181] on div "Line Items" at bounding box center [191, 187] width 44 height 13
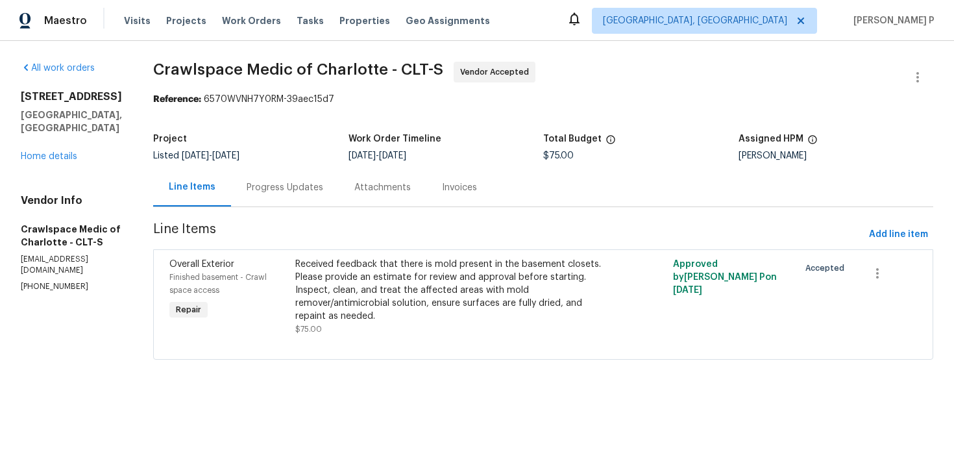
click at [416, 293] on div "Received feedback that there is mold present in the basement closets. Please pr…" at bounding box center [448, 290] width 307 height 65
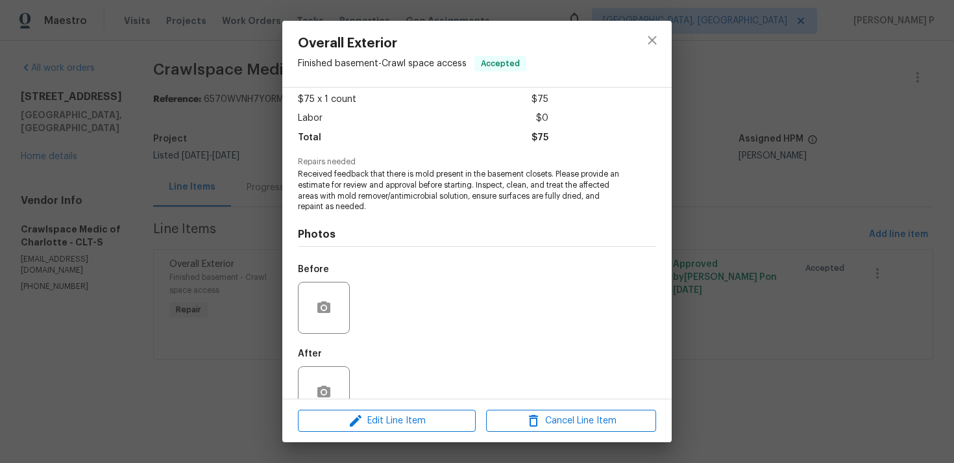
scroll to position [103, 0]
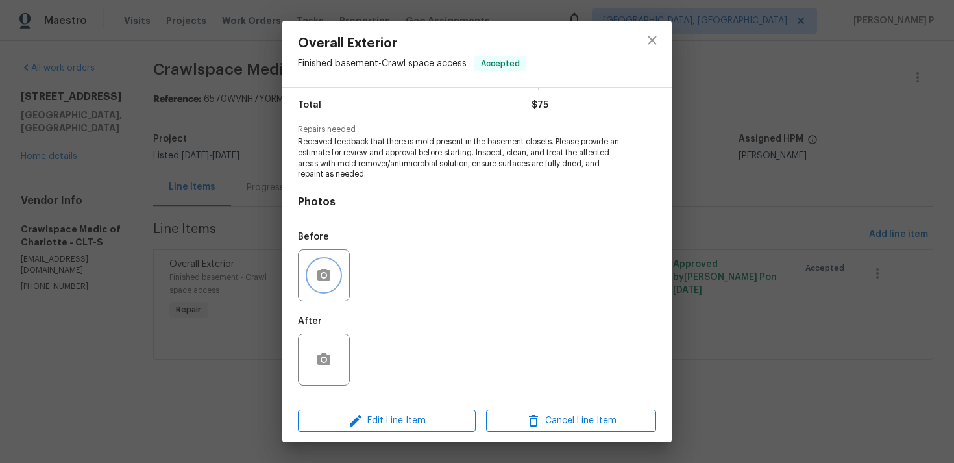
click at [326, 278] on icon "button" at bounding box center [323, 275] width 13 height 12
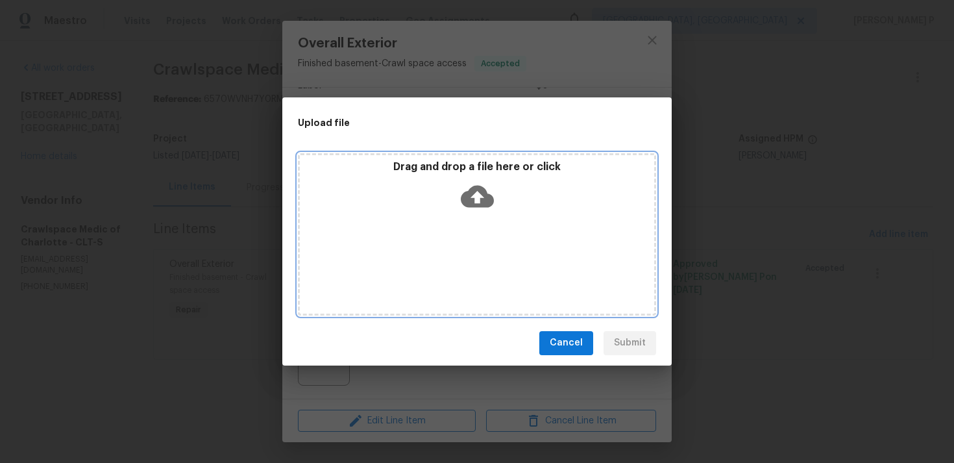
click at [483, 195] on icon at bounding box center [477, 196] width 33 height 22
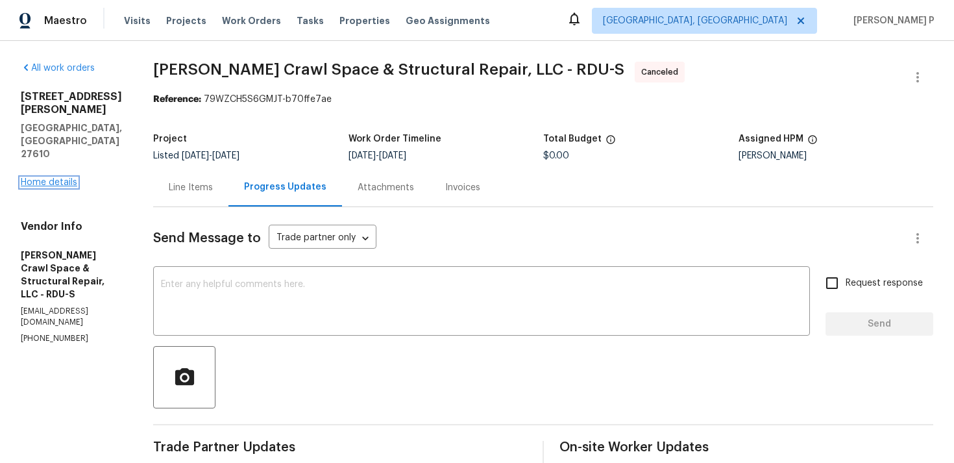
click at [44, 178] on link "Home details" at bounding box center [49, 182] width 56 height 9
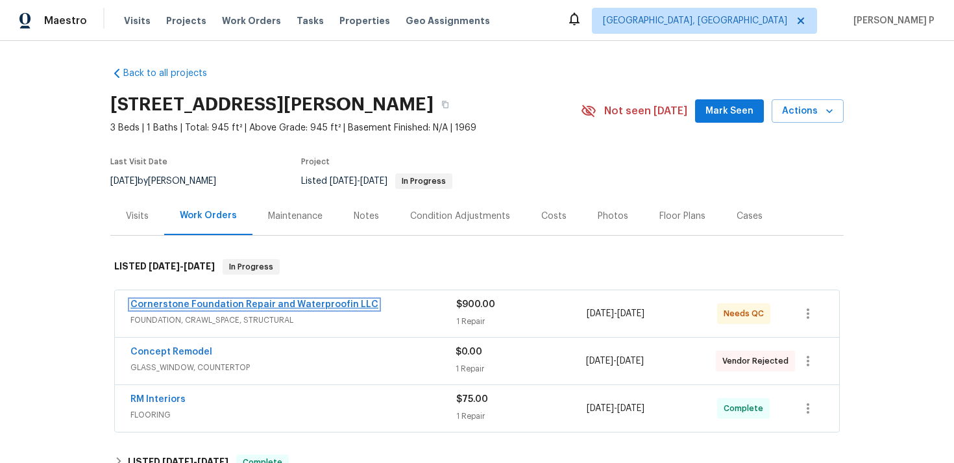
click at [222, 303] on link "Cornerstone Foundation Repair and Waterproofin LLC" at bounding box center [254, 304] width 248 height 9
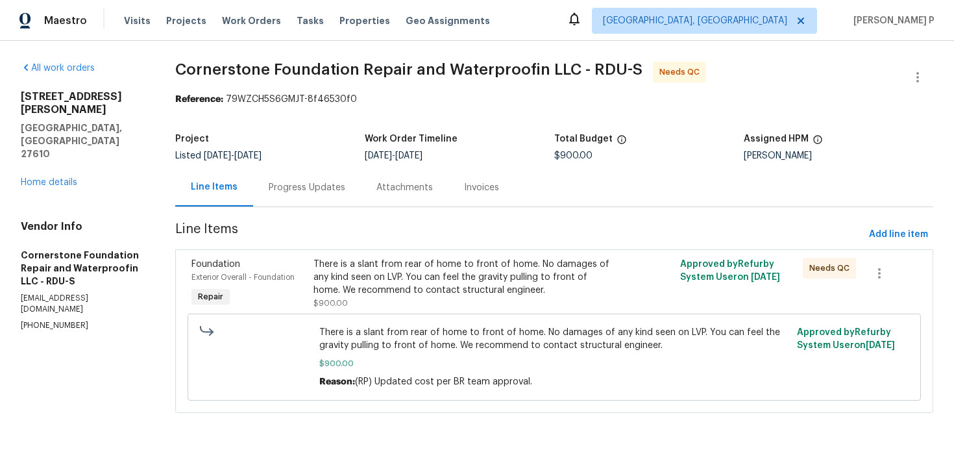
click at [308, 197] on div "Progress Updates" at bounding box center [307, 187] width 108 height 38
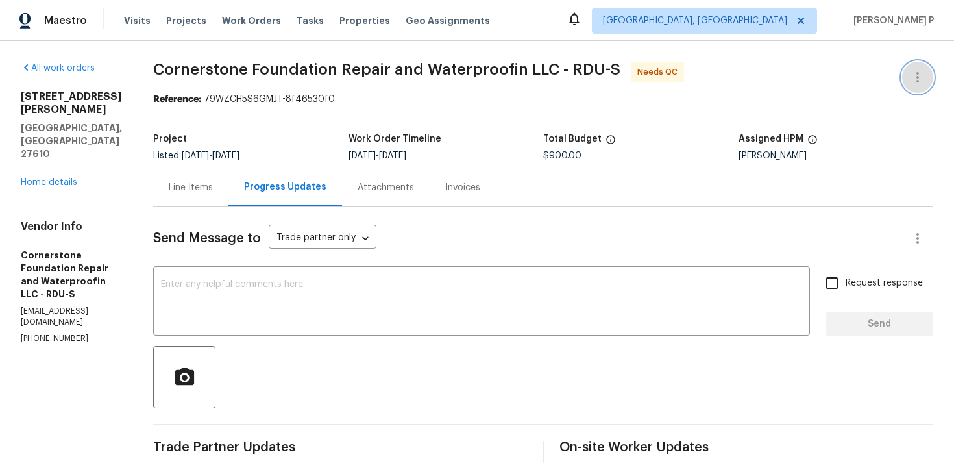
click at [912, 70] on icon "button" at bounding box center [918, 77] width 16 height 16
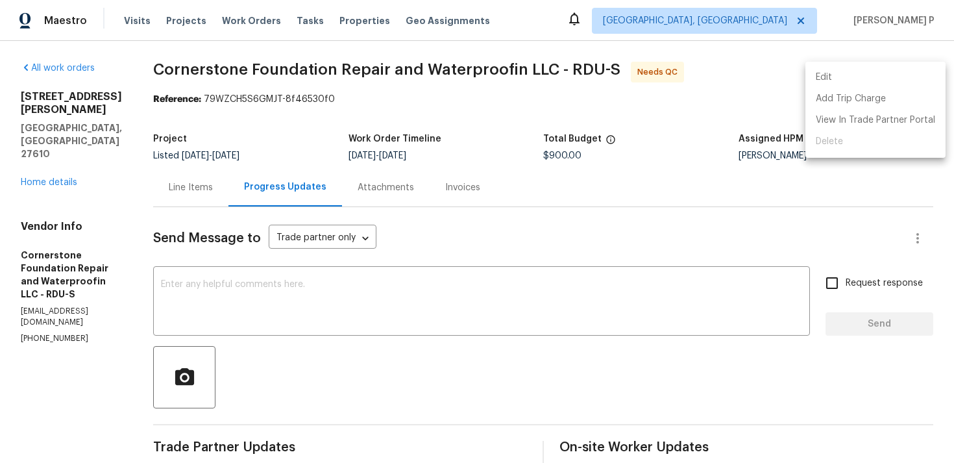
click at [860, 71] on li "Edit" at bounding box center [875, 77] width 140 height 21
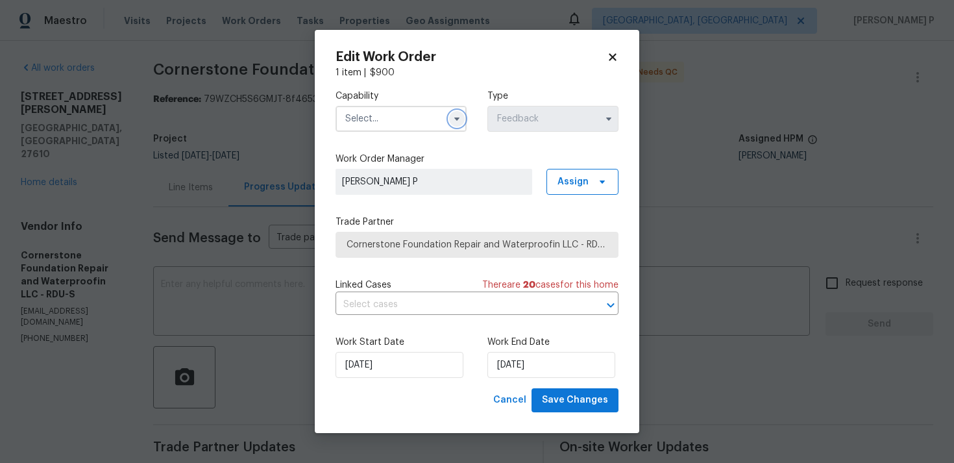
click at [452, 124] on button "button" at bounding box center [457, 119] width 16 height 16
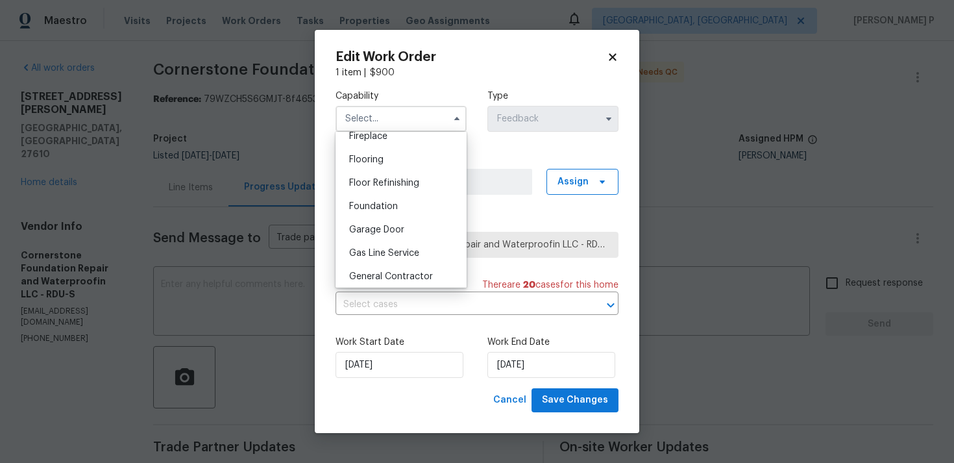
scroll to position [498, 0]
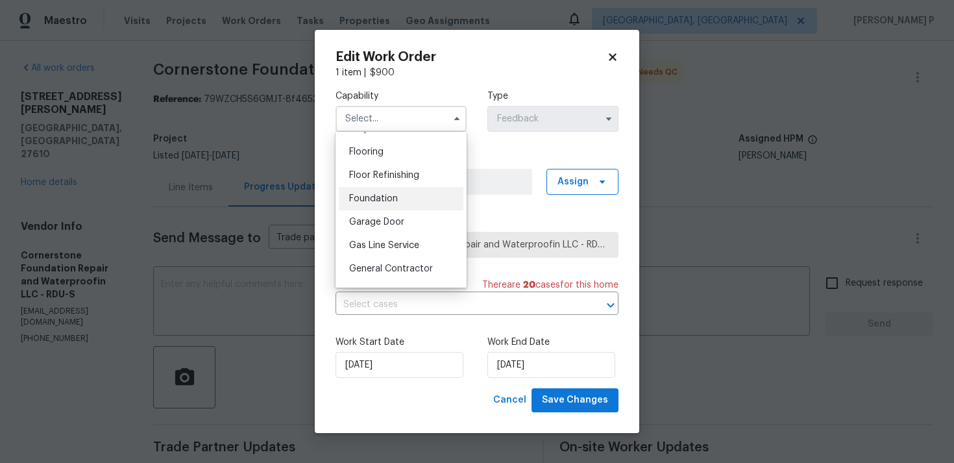
click at [390, 202] on span "Foundation" at bounding box center [373, 198] width 49 height 9
type input "Foundation"
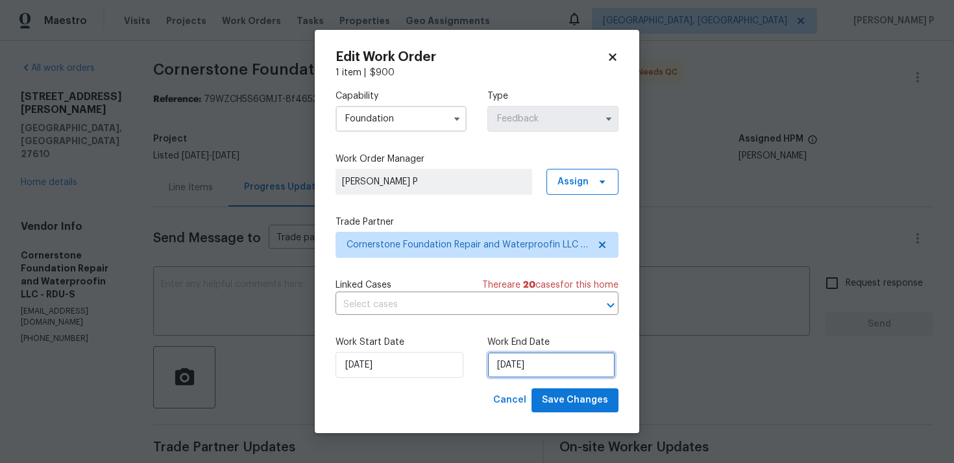
click at [532, 367] on input "[DATE]" at bounding box center [551, 365] width 128 height 26
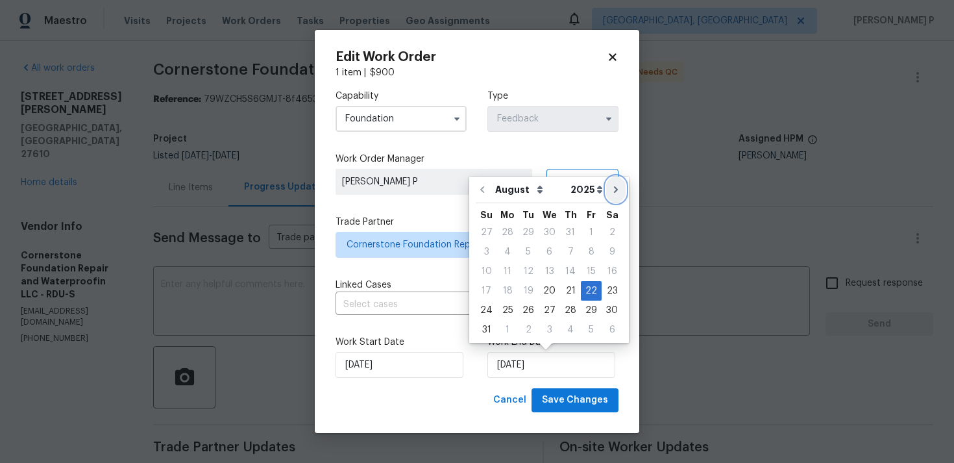
click at [611, 186] on icon "Go to next month" at bounding box center [616, 189] width 10 height 10
type input "22/09/2025"
select select "8"
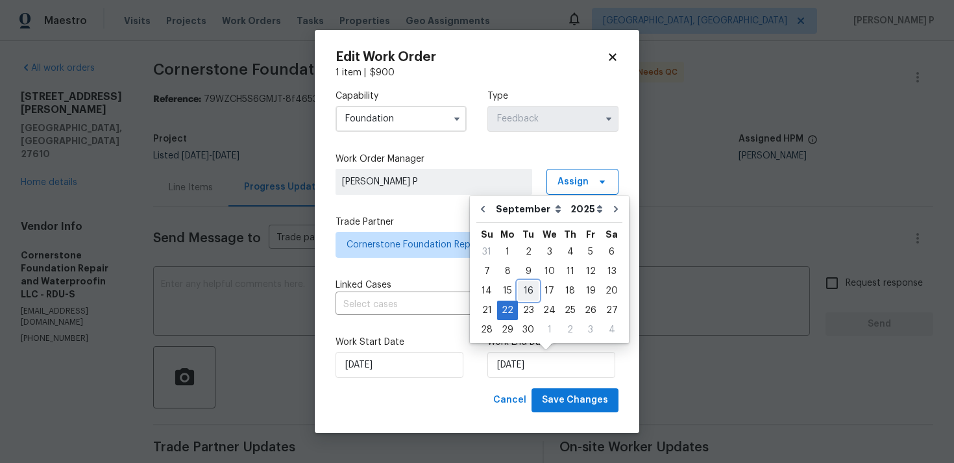
click at [523, 289] on div "16" at bounding box center [528, 291] width 21 height 18
type input "16/09/2025"
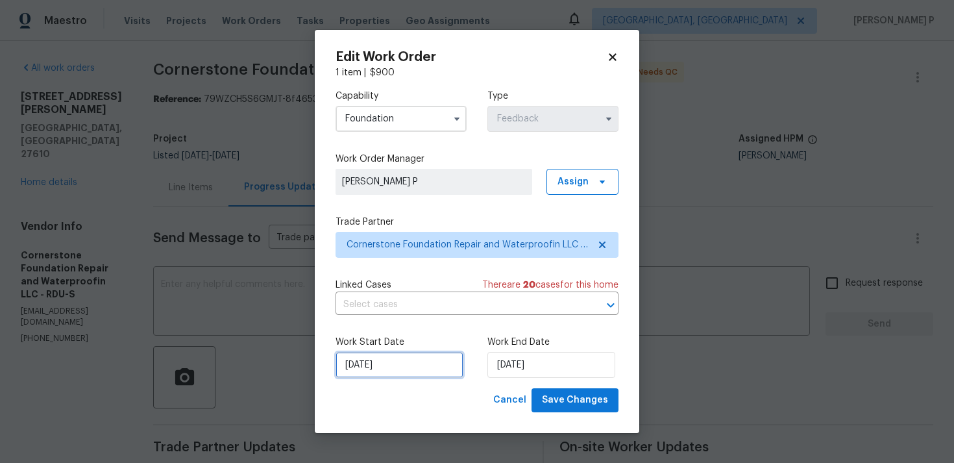
click at [411, 366] on input "20/08/2025" at bounding box center [399, 365] width 128 height 26
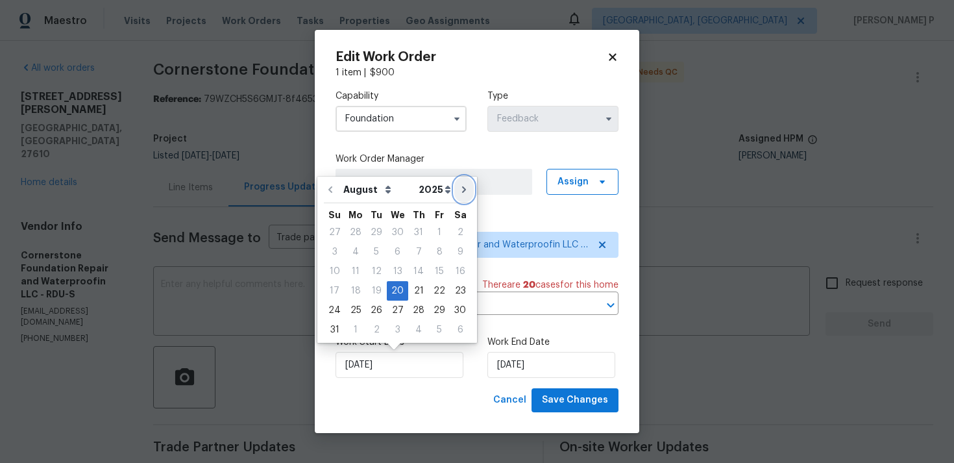
click at [459, 187] on icon "Go to next month" at bounding box center [464, 189] width 10 height 10
type input "20/09/2025"
select select "8"
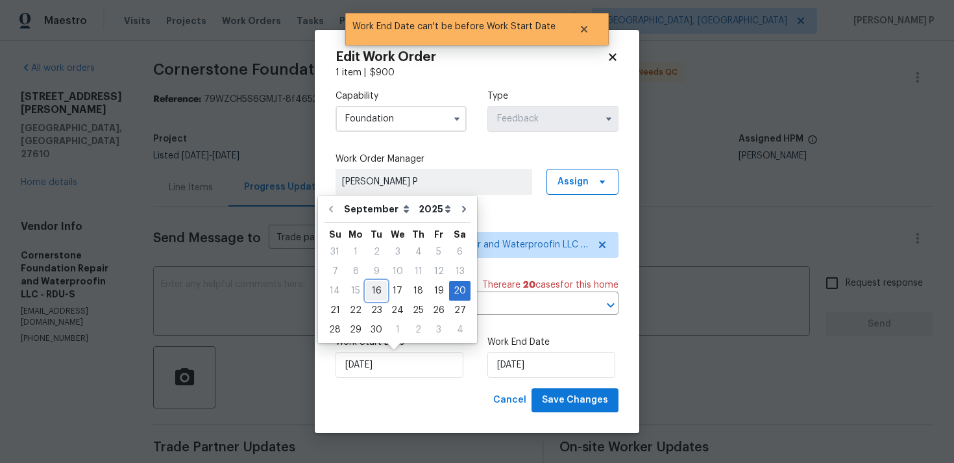
click at [376, 283] on div "16" at bounding box center [376, 291] width 21 height 18
type input "16/09/2025"
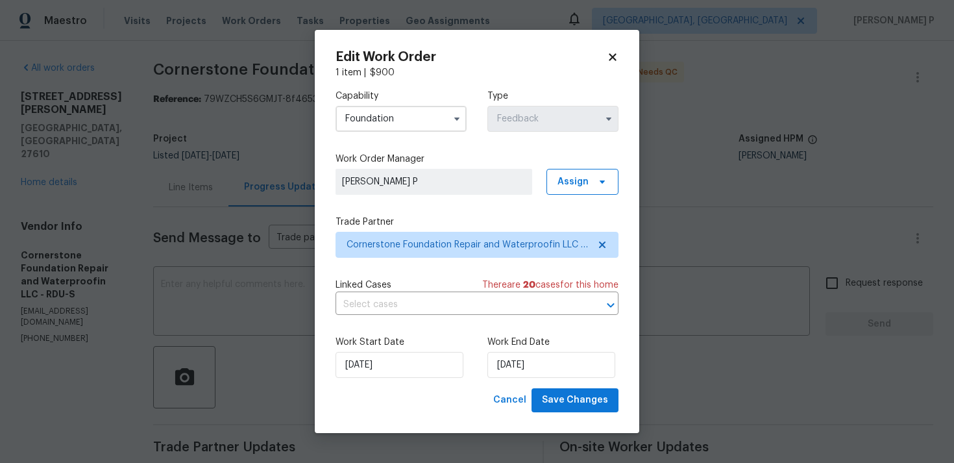
click at [584, 413] on div "Edit Work Order 1 item | $ 900 Capability Foundation Type Feedback Work Order M…" at bounding box center [477, 231] width 324 height 403
click at [535, 375] on input "20/09/2025" at bounding box center [551, 365] width 128 height 26
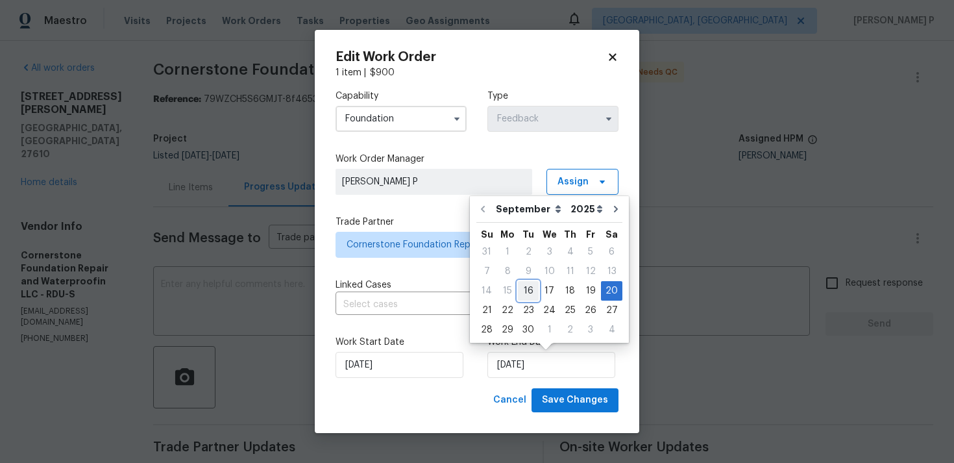
click at [531, 285] on div "16" at bounding box center [528, 291] width 21 height 18
type input "16/09/2025"
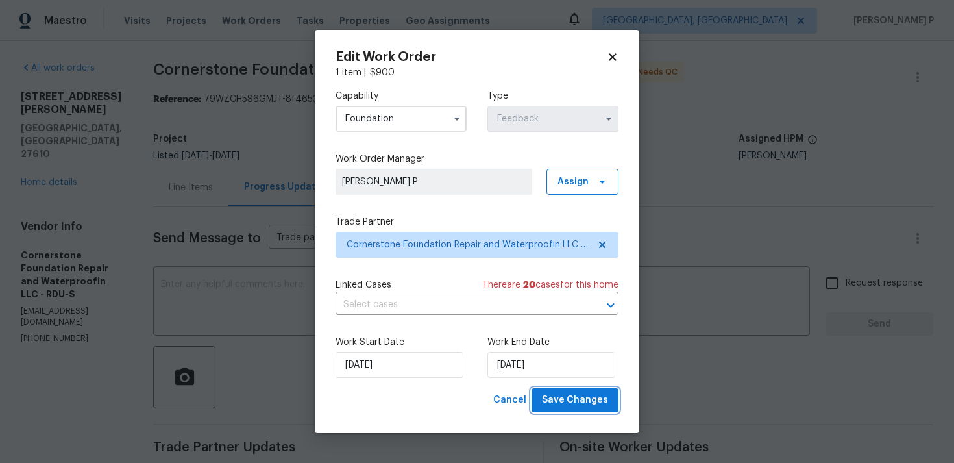
click at [574, 404] on span "Save Changes" at bounding box center [575, 400] width 66 height 16
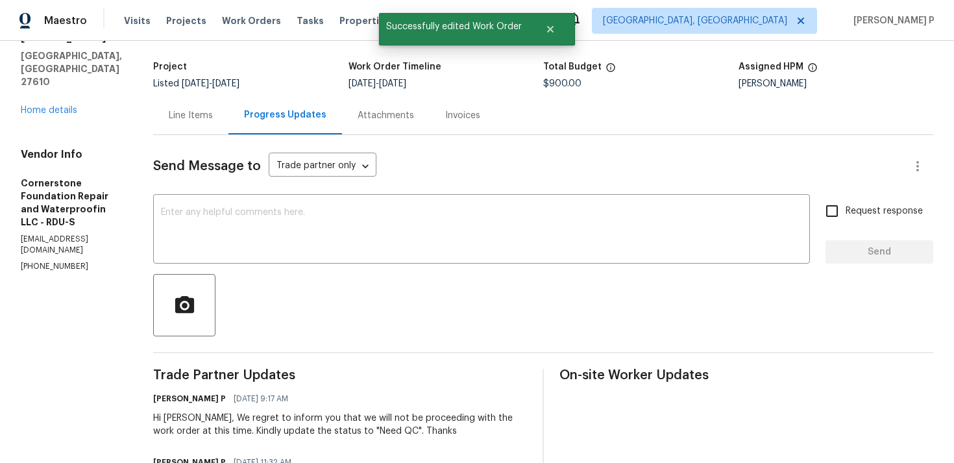
scroll to position [0, 0]
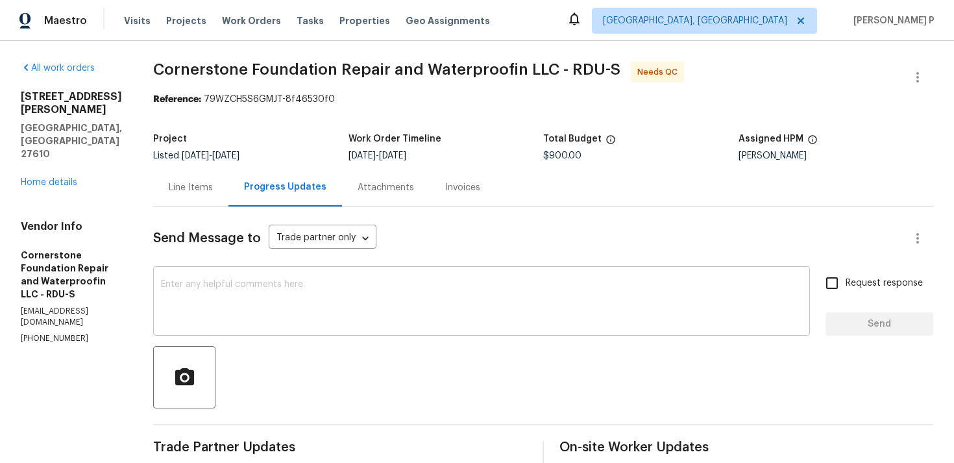
scroll to position [110, 0]
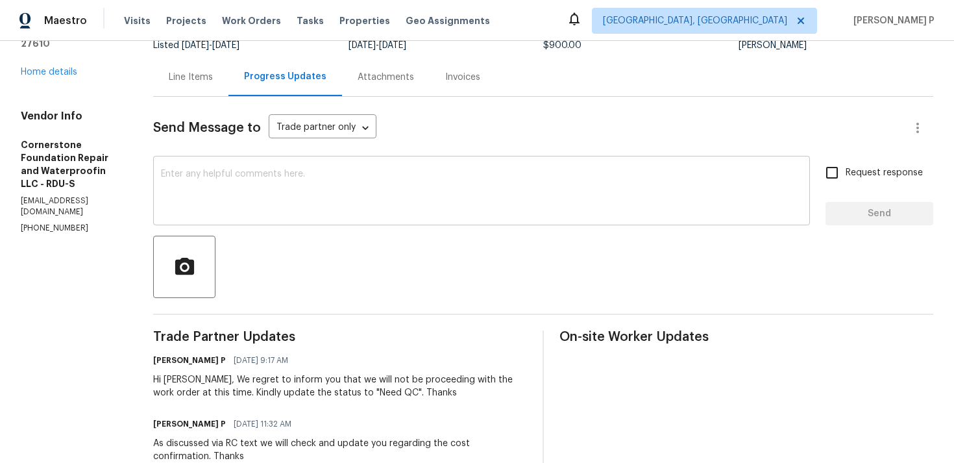
click at [257, 171] on textarea at bounding box center [481, 191] width 641 height 45
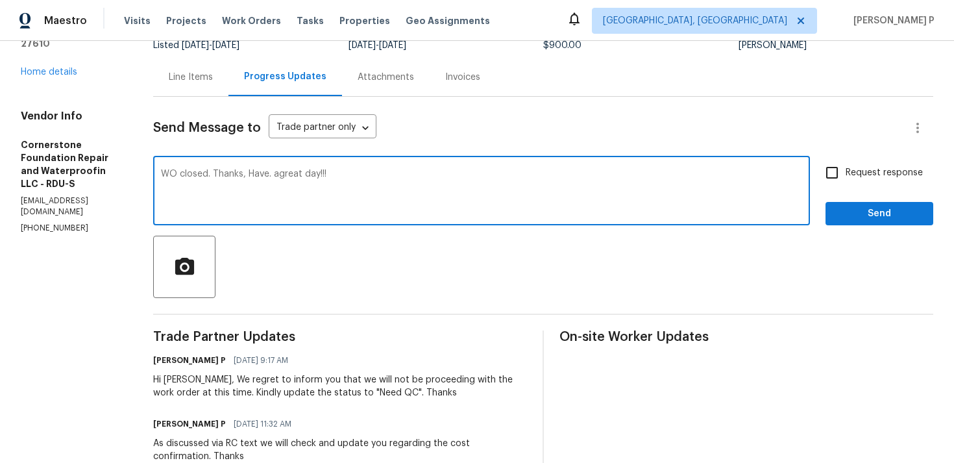
click at [274, 175] on textarea "WO closed. Thanks, Have. agreat day!!!" at bounding box center [481, 191] width 641 height 45
click at [271, 175] on textarea "WO closed. Thanks, Have. a great day!!!" at bounding box center [481, 191] width 641 height 45
type textarea "WO closed. Thanks, Have a great day!!!"
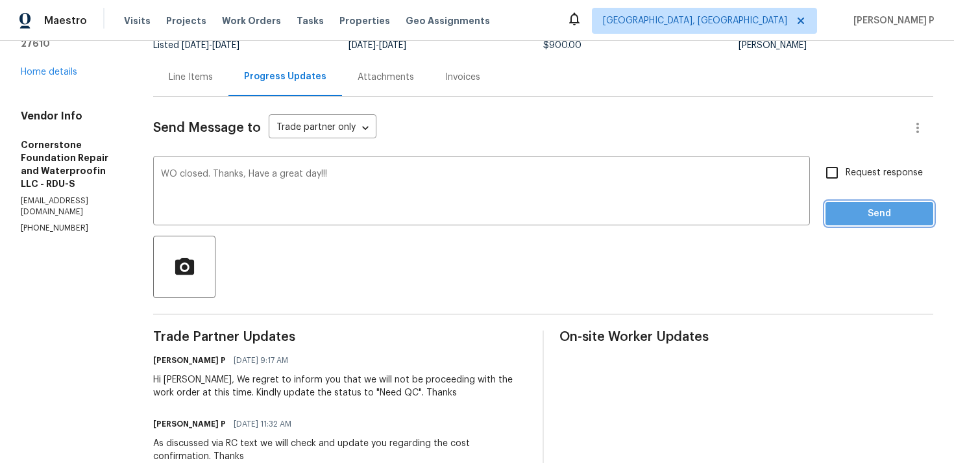
click at [855, 210] on span "Send" at bounding box center [879, 214] width 87 height 16
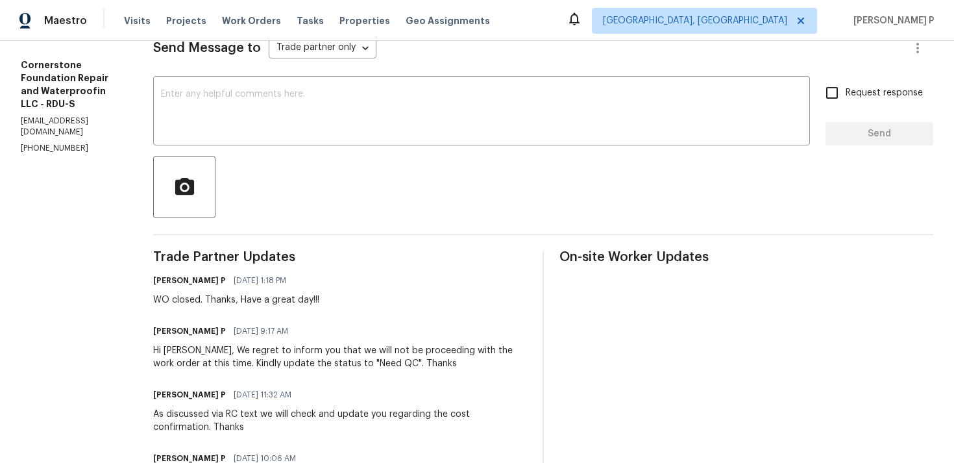
scroll to position [0, 0]
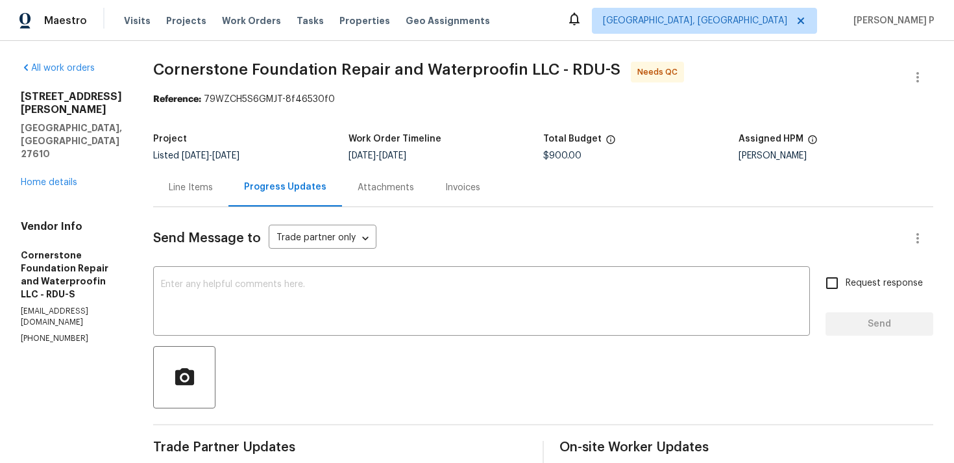
click at [190, 181] on div "Line Items" at bounding box center [191, 187] width 44 height 13
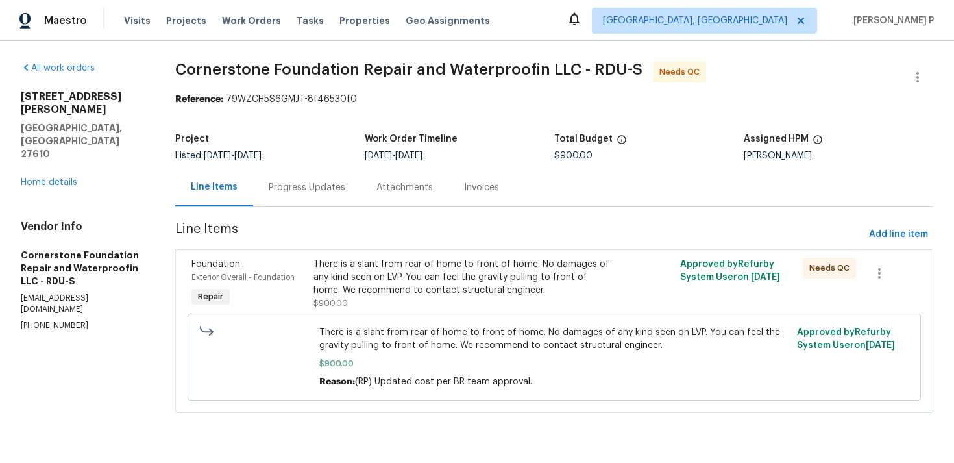
click at [417, 284] on div "There is a slant from rear of home to front of home. No damages of any kind see…" at bounding box center [462, 277] width 298 height 39
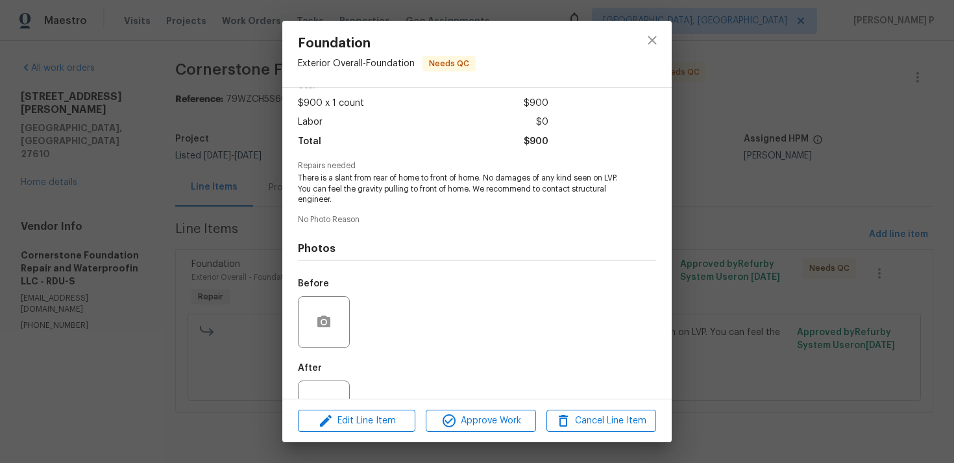
scroll to position [121, 0]
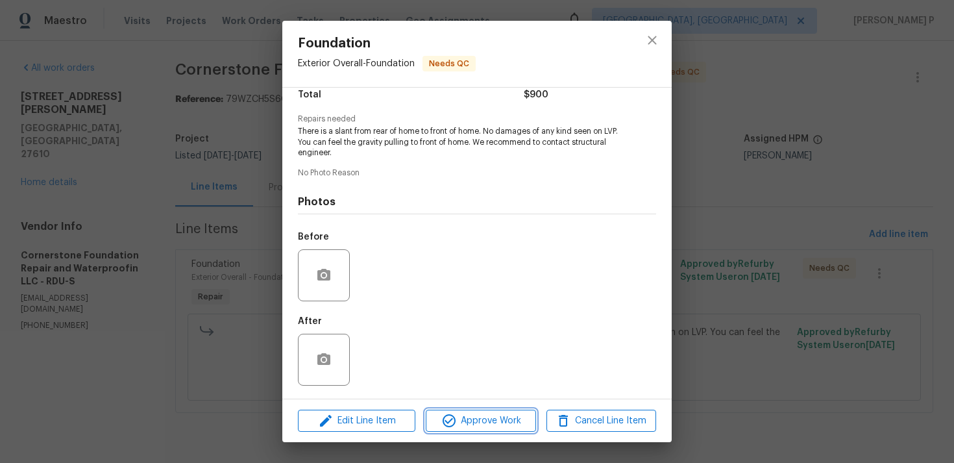
click at [477, 426] on span "Approve Work" at bounding box center [481, 421] width 102 height 16
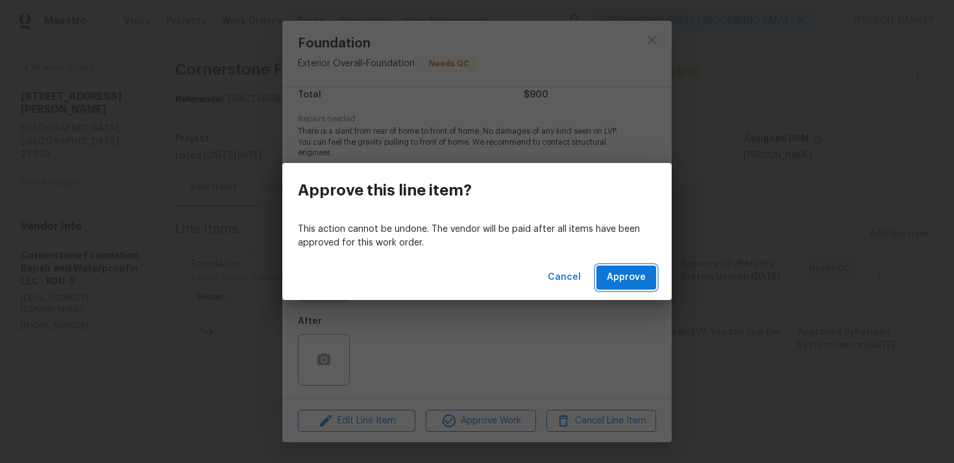
click at [621, 277] on span "Approve" at bounding box center [626, 277] width 39 height 16
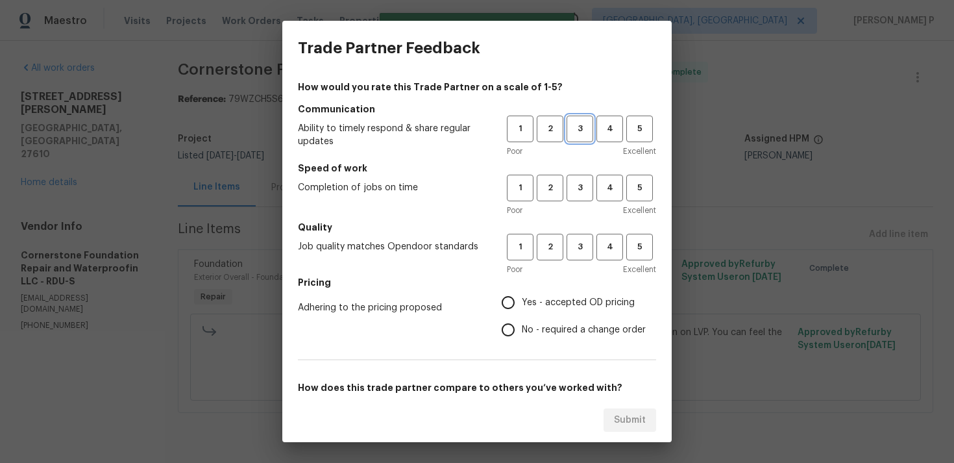
click at [570, 126] on span "3" at bounding box center [580, 128] width 24 height 15
click at [582, 184] on span "3" at bounding box center [580, 187] width 24 height 15
click at [577, 252] on span "3" at bounding box center [580, 246] width 24 height 15
click at [526, 324] on span "No - required a change order" at bounding box center [584, 330] width 124 height 14
click at [522, 324] on input "No - required a change order" at bounding box center [507, 329] width 27 height 27
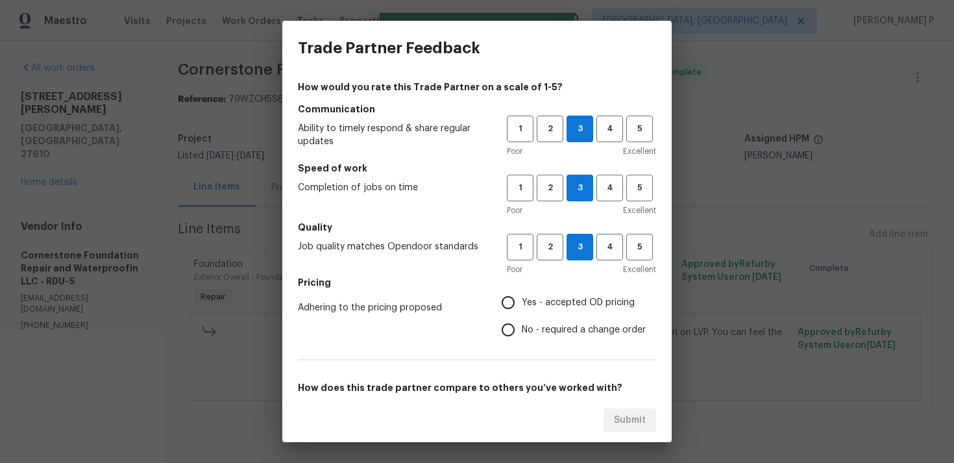
radio input "true"
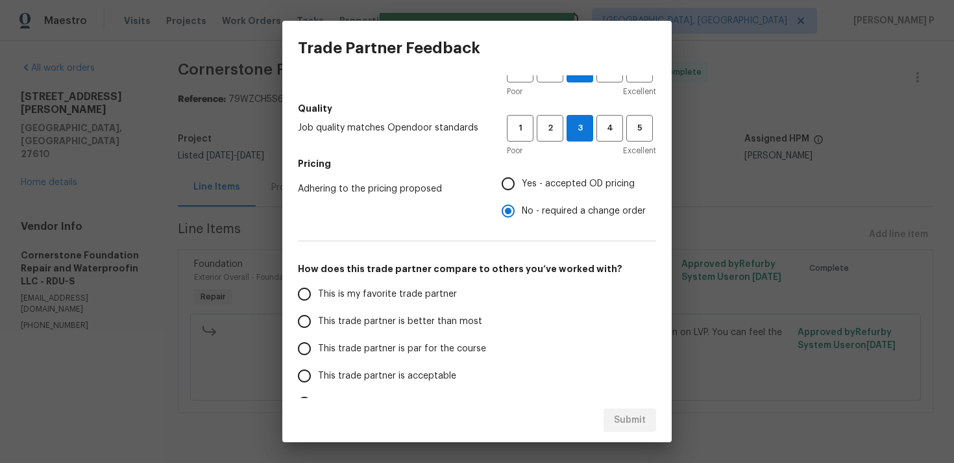
scroll to position [161, 0]
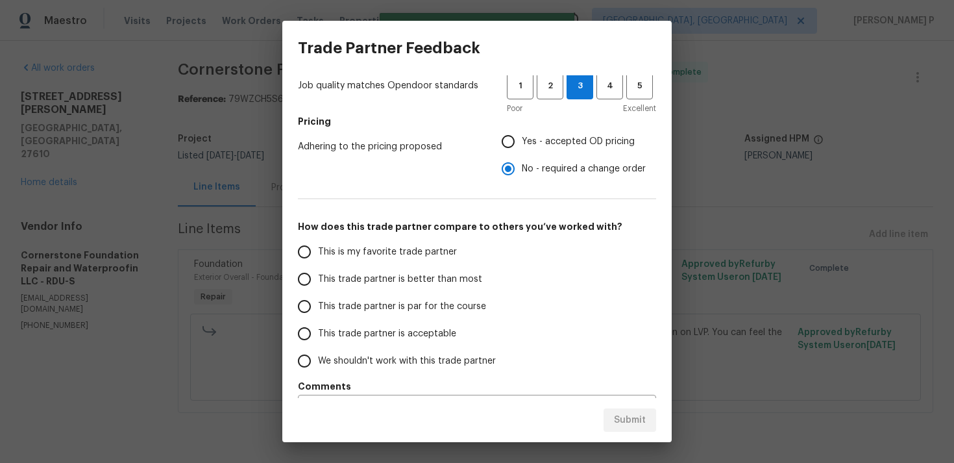
click at [409, 313] on label "This trade partner is par for the course" at bounding box center [393, 306] width 205 height 27
click at [318, 313] on input "This trade partner is par for the course" at bounding box center [304, 306] width 27 height 27
click at [633, 417] on span "Submit" at bounding box center [630, 420] width 32 height 16
radio input "true"
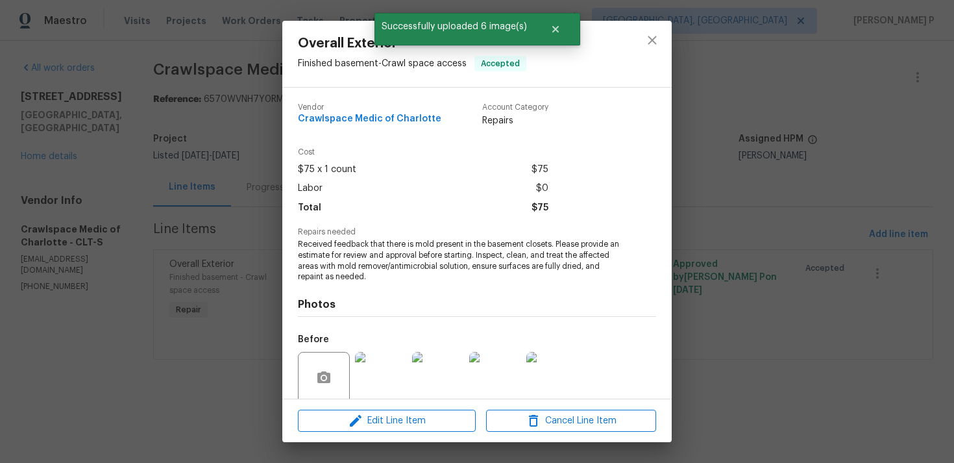
scroll to position [103, 0]
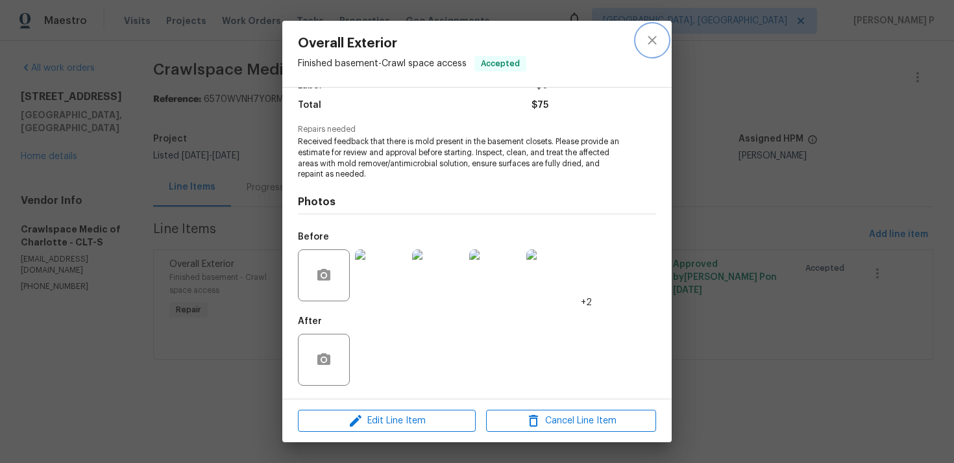
click at [658, 42] on icon "close" at bounding box center [652, 40] width 16 height 16
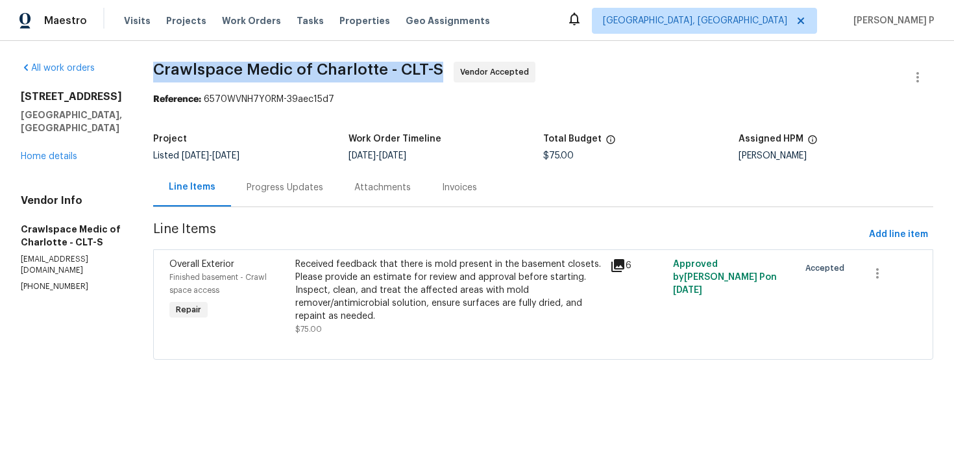
drag, startPoint x: 175, startPoint y: 69, endPoint x: 458, endPoint y: 70, distance: 283.5
click at [443, 70] on span "Crawlspace Medic of Charlotte - CLT-S" at bounding box center [298, 70] width 290 height 16
copy span "Crawlspace Medic of Charlotte - CLT-S"
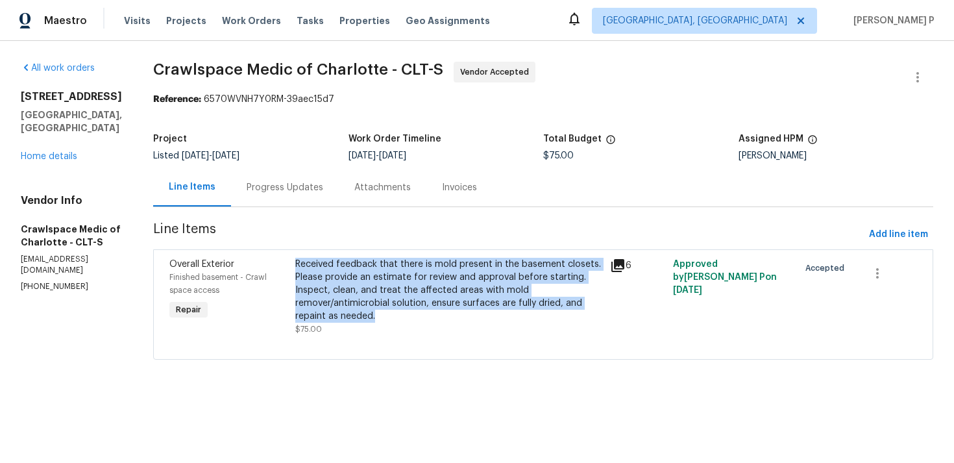
copy div "Received feedback that there is mold present in the basement closets. Please pr…"
drag, startPoint x: 313, startPoint y: 264, endPoint x: 398, endPoint y: 312, distance: 97.6
click at [398, 312] on div "Received feedback that there is mold present in the basement closets. Please pr…" at bounding box center [448, 290] width 307 height 65
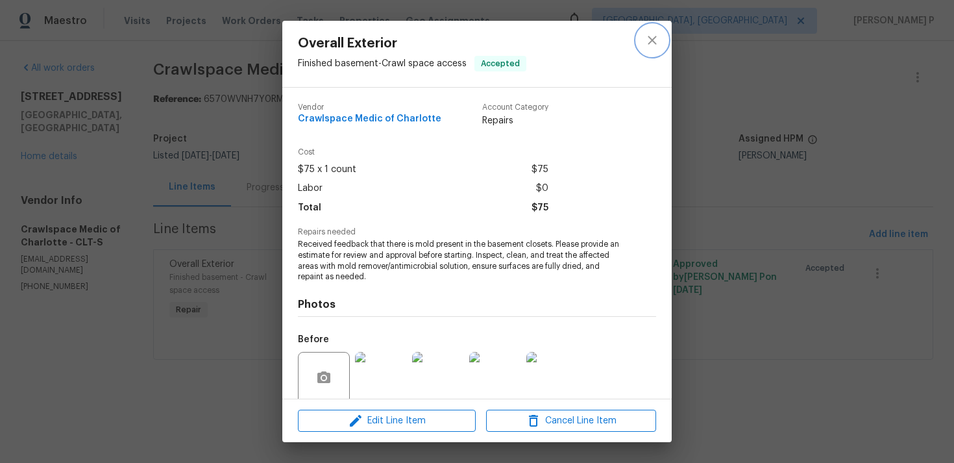
click at [649, 41] on icon "close" at bounding box center [652, 40] width 16 height 16
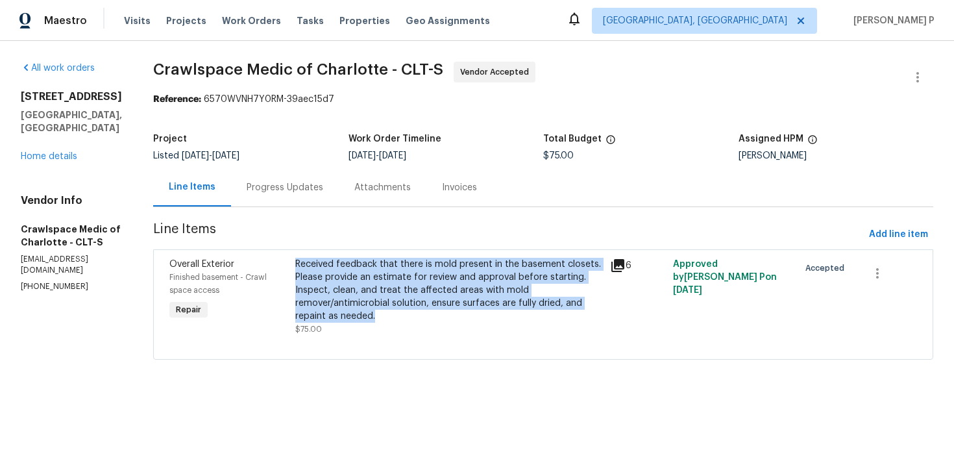
click at [309, 186] on div "Progress Updates" at bounding box center [285, 187] width 77 height 13
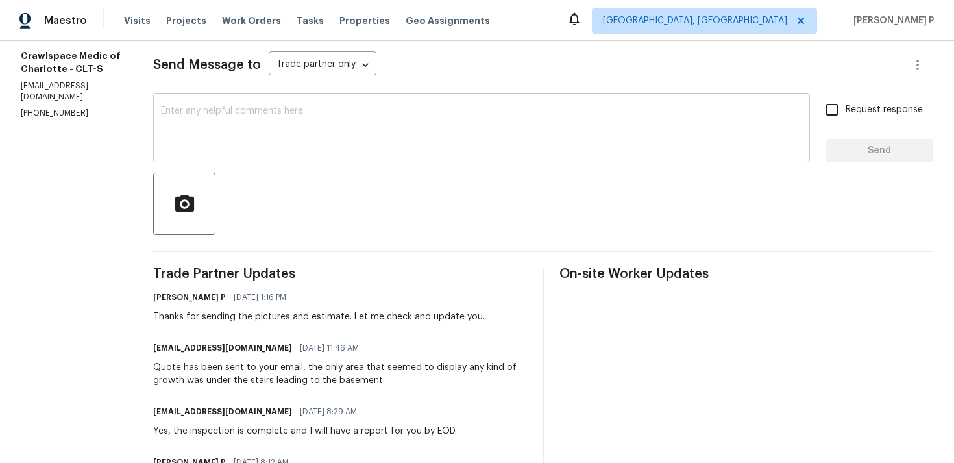
scroll to position [317, 0]
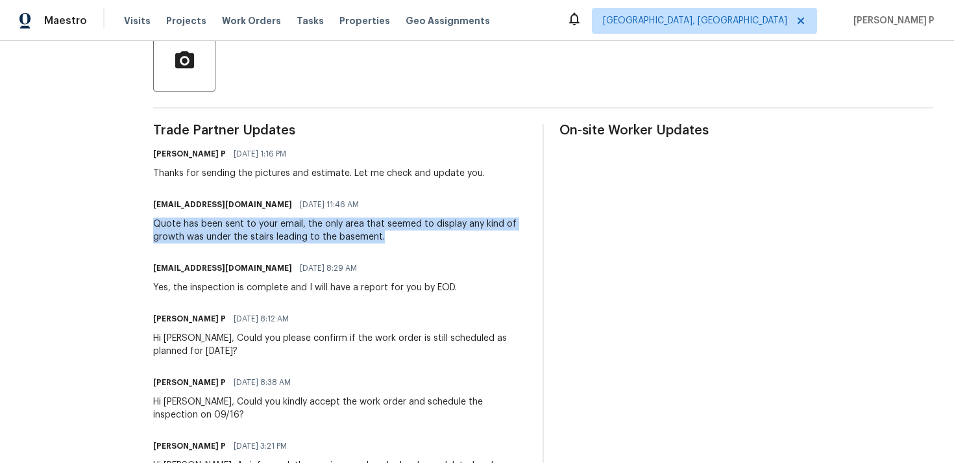
drag, startPoint x: 176, startPoint y: 223, endPoint x: 406, endPoint y: 237, distance: 229.5
click at [406, 237] on div "Quote has been sent to your email, the only area that seemed to display any kin…" at bounding box center [340, 230] width 374 height 26
copy div "Quote has been sent to your email, the only area that seemed to display any kin…"
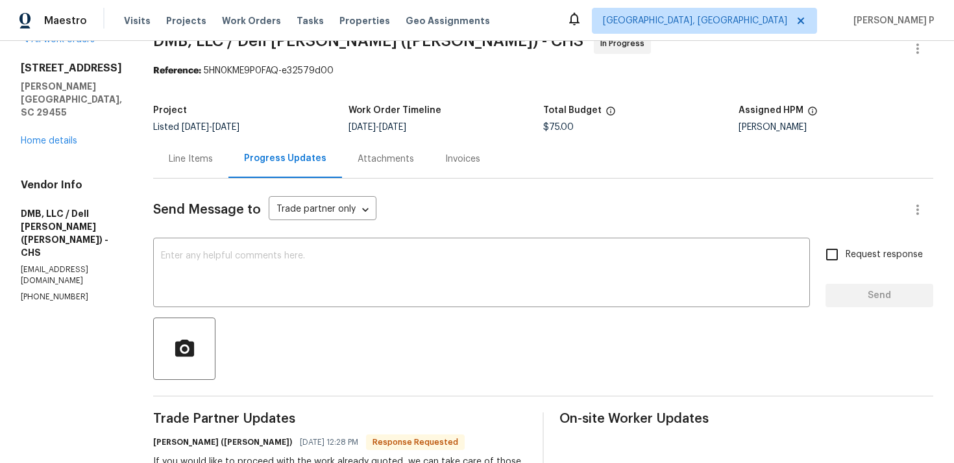
scroll to position [20, 0]
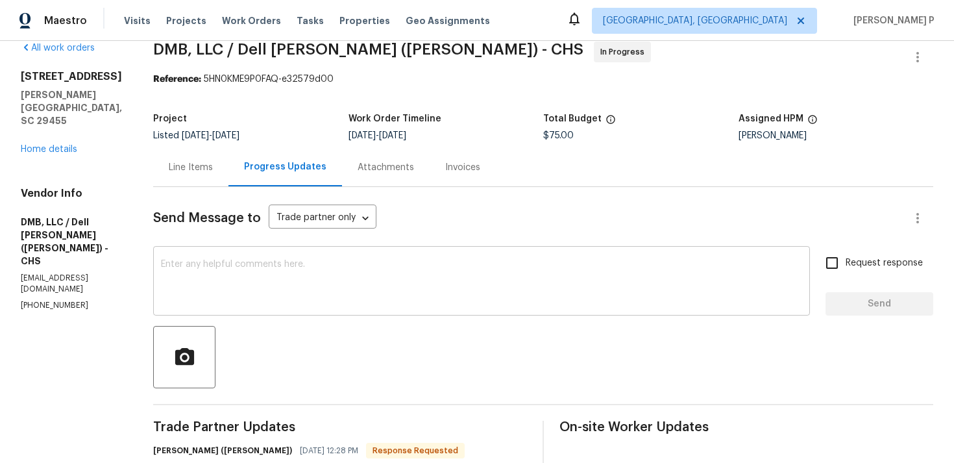
click at [467, 291] on textarea at bounding box center [481, 282] width 641 height 45
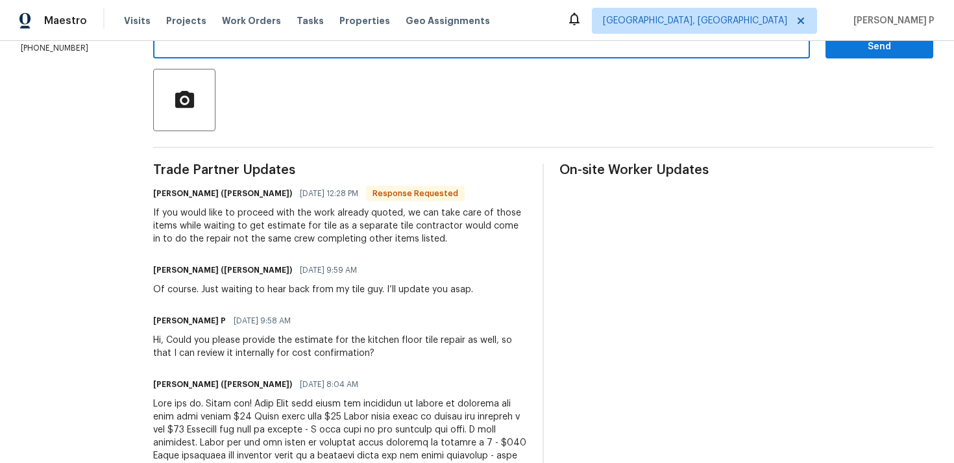
scroll to position [281, 0]
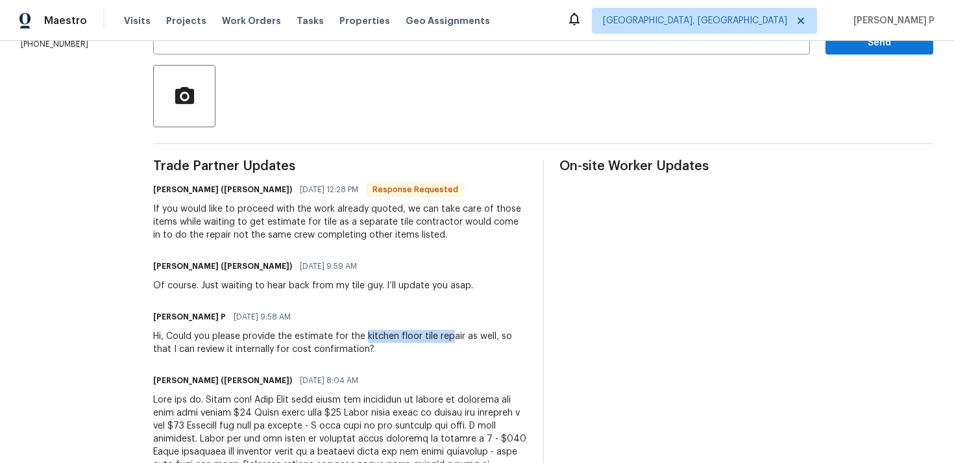
drag, startPoint x: 348, startPoint y: 336, endPoint x: 433, endPoint y: 334, distance: 85.0
click at [433, 334] on div "Hi, Could you please provide the estimate for the kitchen floor tile repair as …" at bounding box center [340, 343] width 374 height 26
click at [291, 345] on div "Hi, Could you please provide the estimate for the kitchen floor tile repair as …" at bounding box center [340, 343] width 374 height 26
drag, startPoint x: 280, startPoint y: 336, endPoint x: 333, endPoint y: 336, distance: 53.2
click at [332, 336] on div "Hi, Could you please provide the estimate for the kitchen floor tile repair as …" at bounding box center [340, 343] width 374 height 26
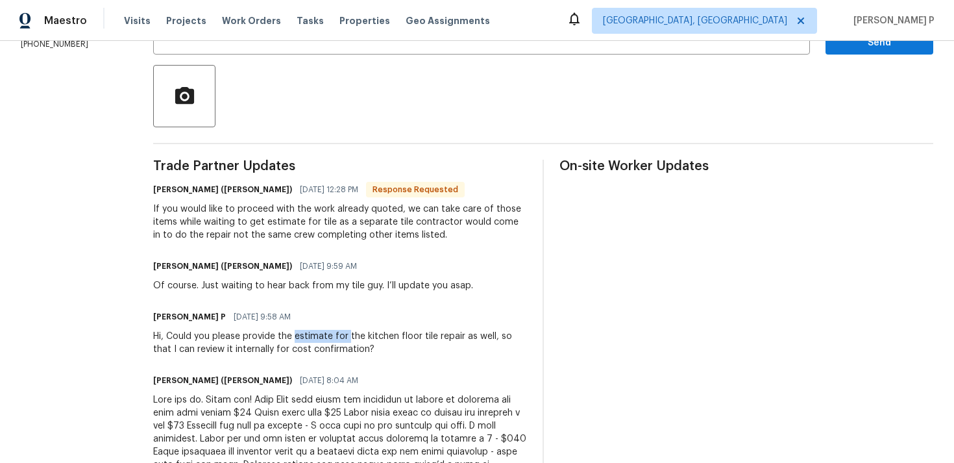
click at [282, 335] on div "Hi, Could you please provide the estimate for the kitchen floor tile repair as …" at bounding box center [340, 343] width 374 height 26
drag, startPoint x: 278, startPoint y: 335, endPoint x: 442, endPoint y: 335, distance: 163.5
click at [442, 335] on div "Hi, Could you please provide the estimate for the kitchen floor tile repair as …" at bounding box center [340, 343] width 374 height 26
click at [300, 333] on div "Hi, Could you please provide the estimate for the kitchen floor tile repair as …" at bounding box center [340, 343] width 374 height 26
drag, startPoint x: 281, startPoint y: 337, endPoint x: 443, endPoint y: 337, distance: 162.2
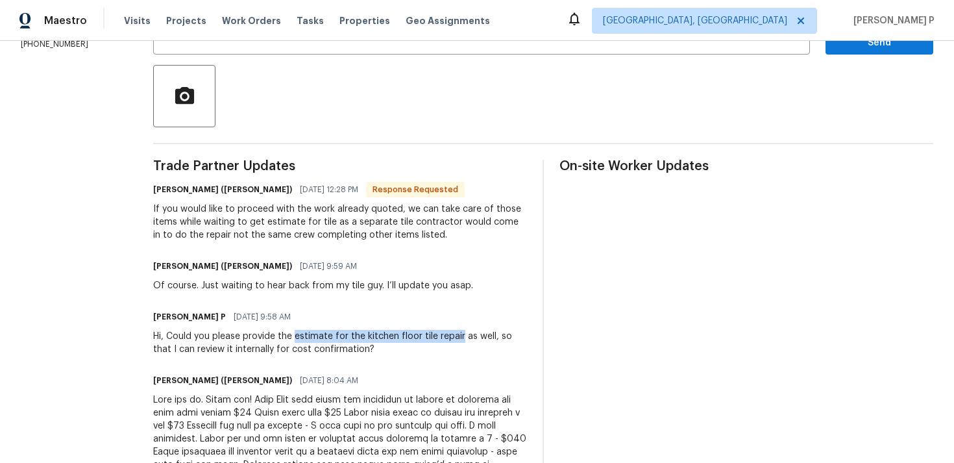
click at [443, 337] on div "Hi, Could you please provide the estimate for the kitchen floor tile repair as …" at bounding box center [340, 343] width 374 height 26
copy div "estimate for the kitchen floor tile repair"
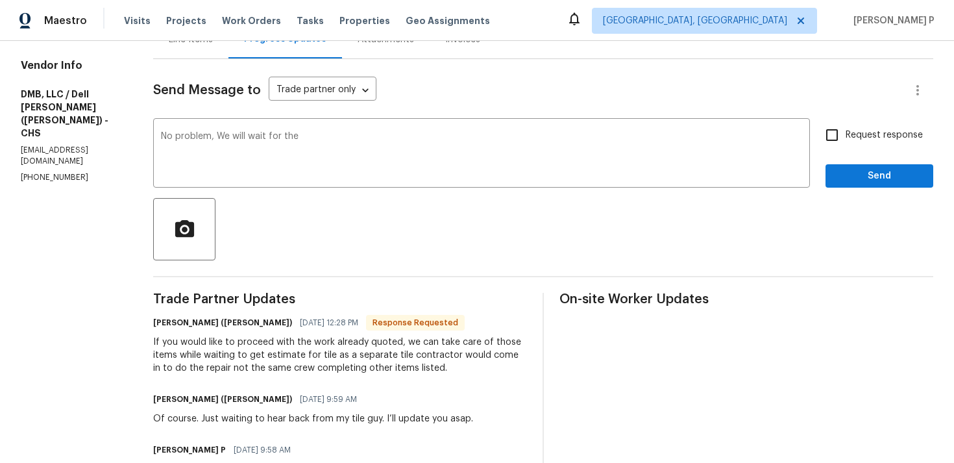
scroll to position [132, 0]
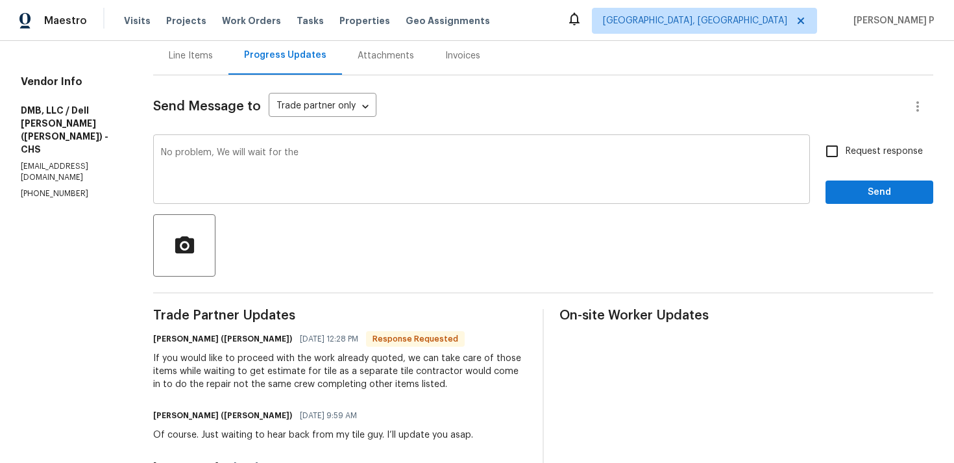
click at [339, 152] on textarea "No problem, We will wait for the" at bounding box center [481, 170] width 641 height 45
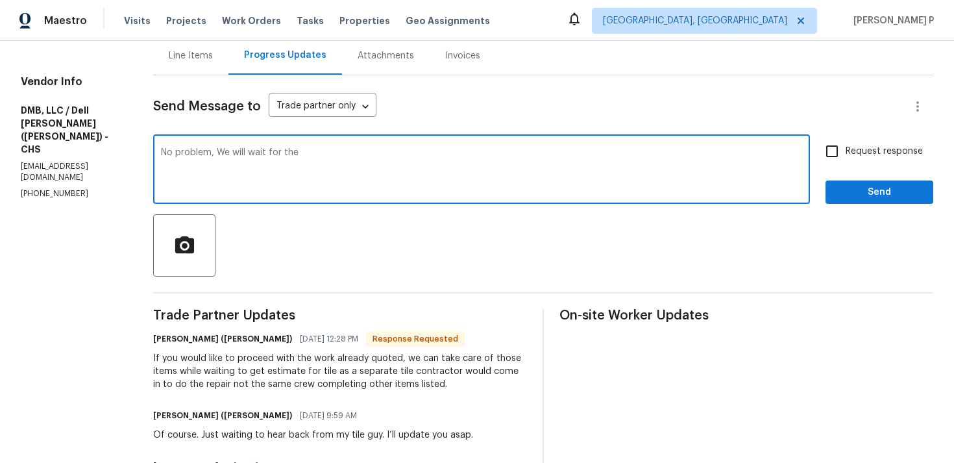
paste textarea "estimate for the kitchen floor tile repair"
click at [178, 152] on textarea "No problem, We will wait for the estimate for the kitchen floor tile repair." at bounding box center [481, 170] width 641 height 45
click at [596, 157] on textarea "No issues, We will wait for the estimate for the kitchen floor tile repair." at bounding box center [481, 170] width 641 height 45
type textarea "No issues, We will wait for the estimate for the kitchen floor tile repair. Tha…"
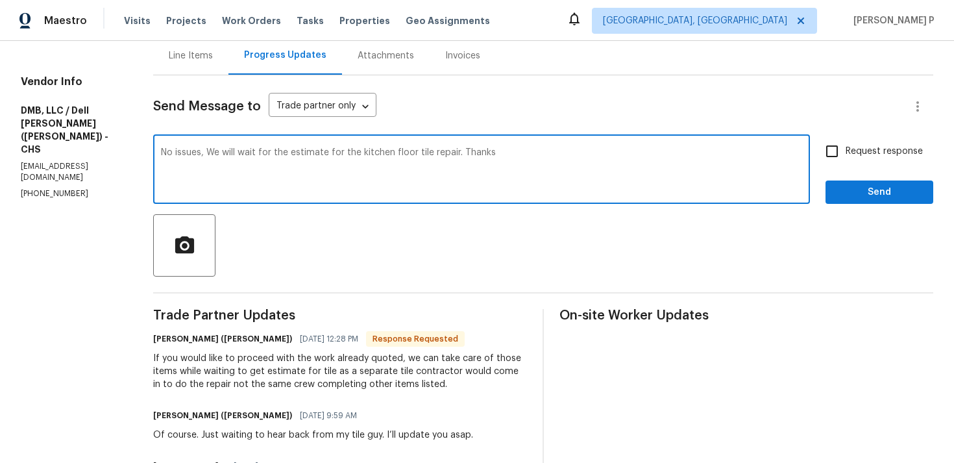
click at [843, 158] on input "Request response" at bounding box center [831, 151] width 27 height 27
checkbox input "true"
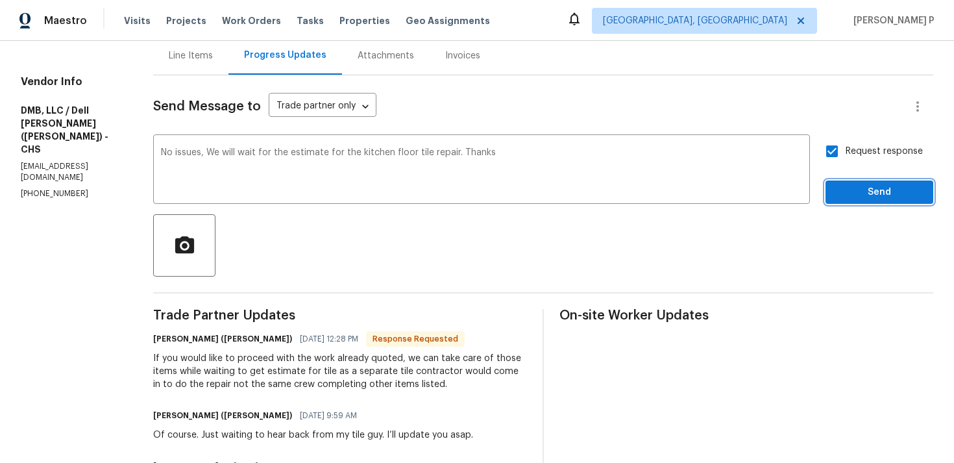
click at [855, 199] on span "Send" at bounding box center [879, 192] width 87 height 16
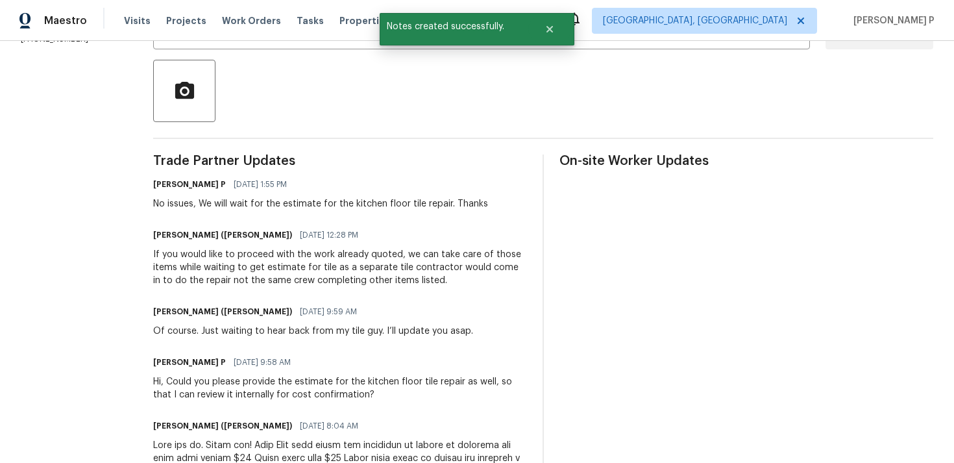
scroll to position [289, 0]
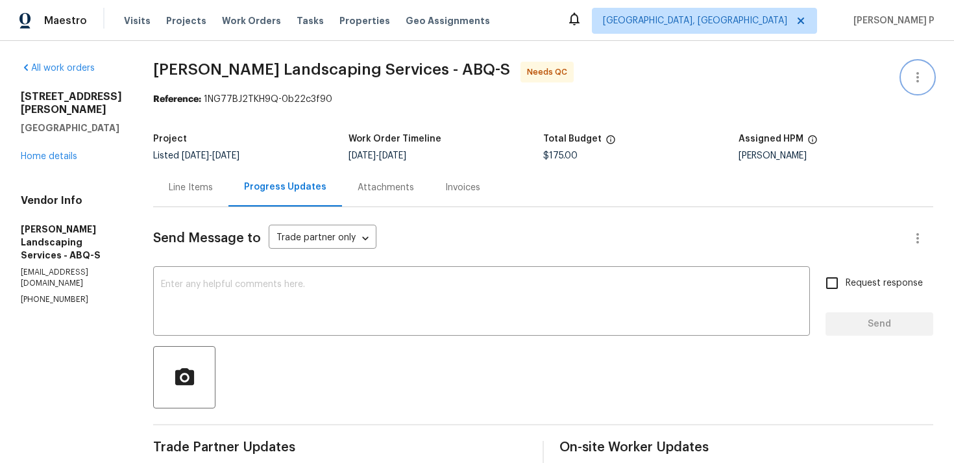
click at [918, 78] on icon "button" at bounding box center [918, 77] width 16 height 16
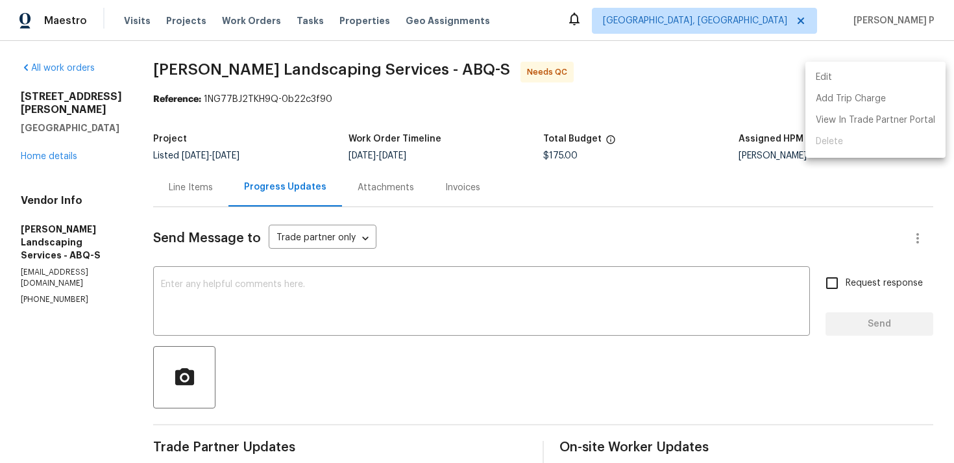
click at [852, 75] on li "Edit" at bounding box center [875, 77] width 140 height 21
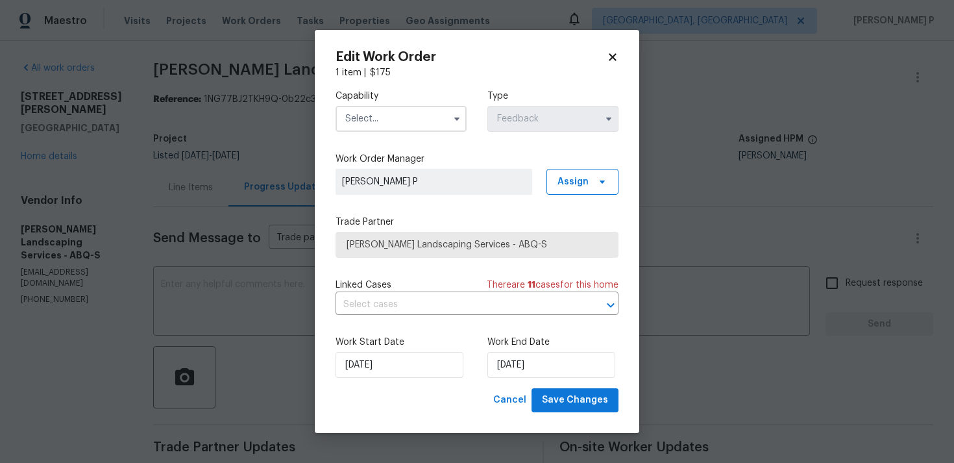
click at [408, 124] on input "text" at bounding box center [400, 119] width 131 height 26
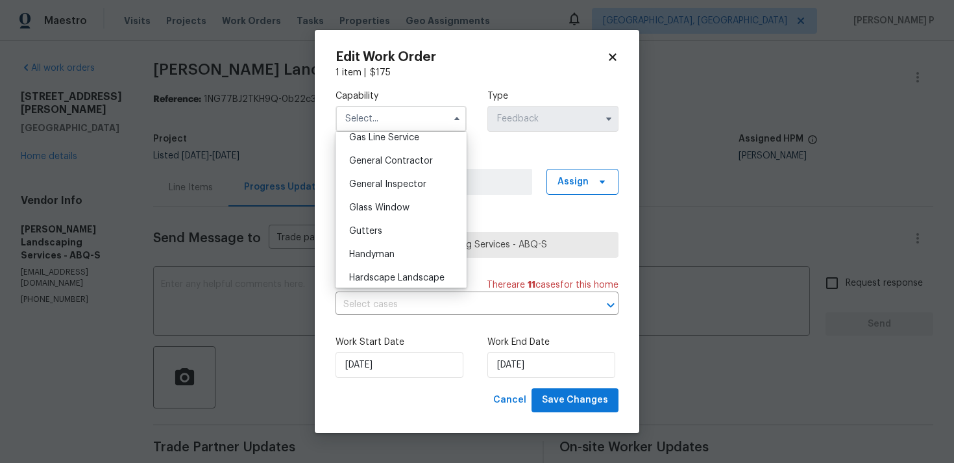
scroll to position [653, 0]
click at [368, 210] on span "Handyman" at bounding box center [371, 207] width 45 height 9
type input "Handyman"
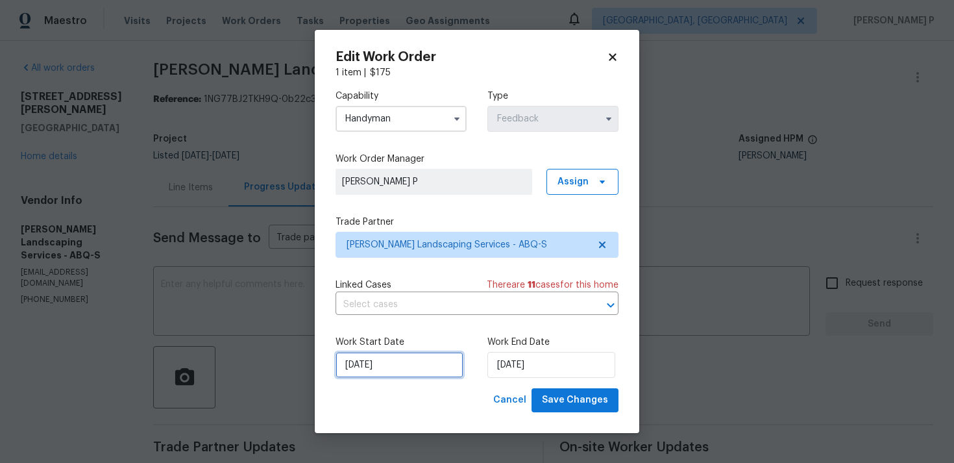
click at [407, 365] on input "09/09/2025" at bounding box center [399, 365] width 128 height 26
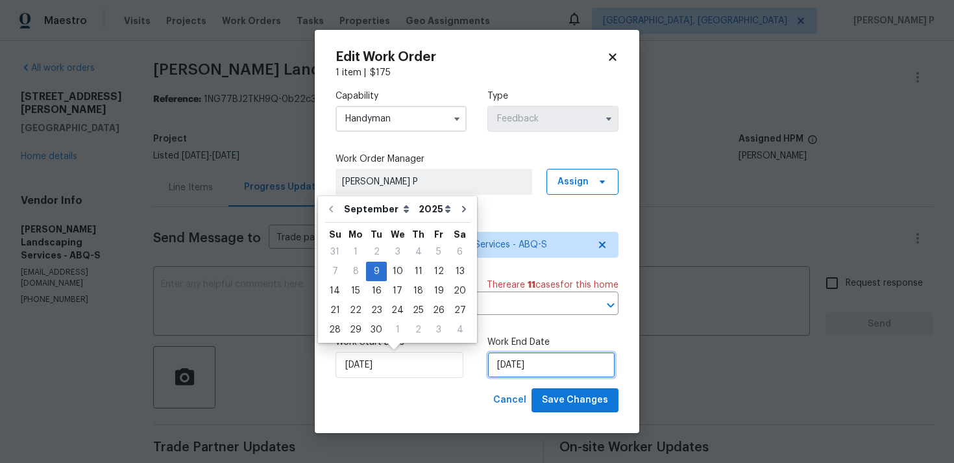
click at [500, 370] on input "11/09/2025" at bounding box center [551, 365] width 128 height 26
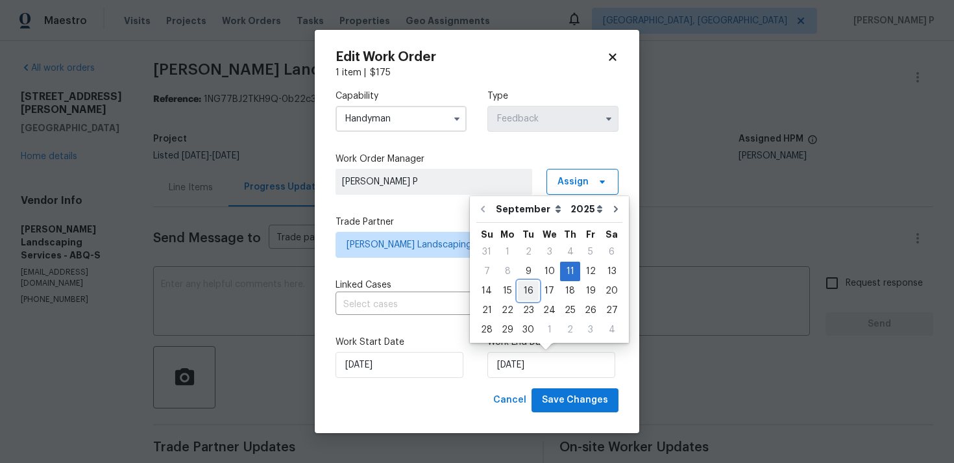
click at [525, 291] on div "16" at bounding box center [528, 291] width 21 height 18
type input "16/09/2025"
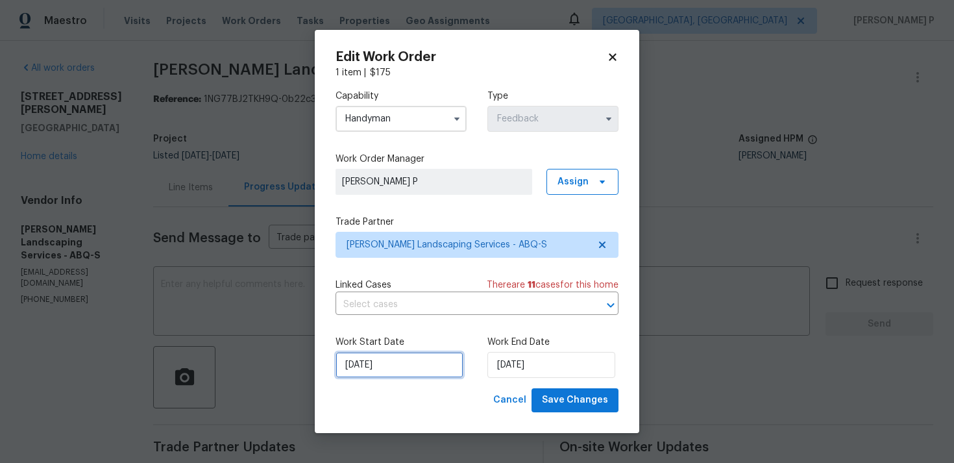
click at [423, 361] on input "09/09/2025" at bounding box center [399, 365] width 128 height 26
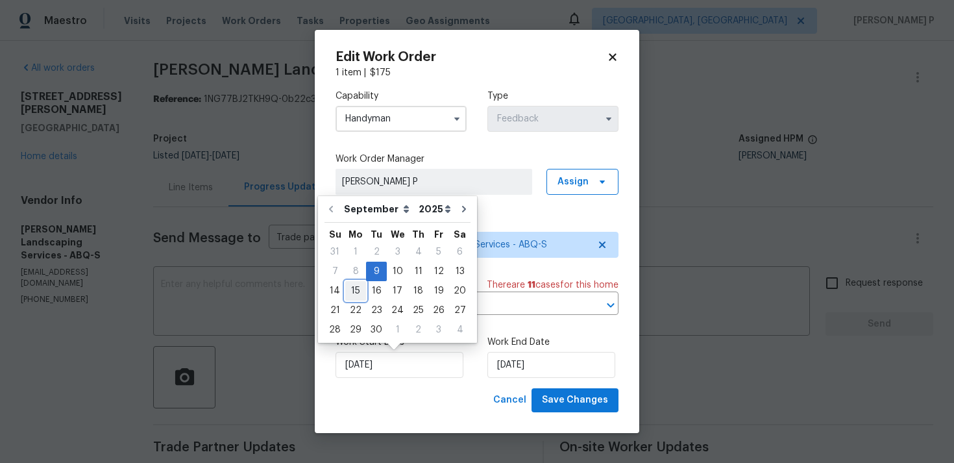
click at [358, 291] on div "15" at bounding box center [355, 291] width 21 height 18
type input "15/09/2025"
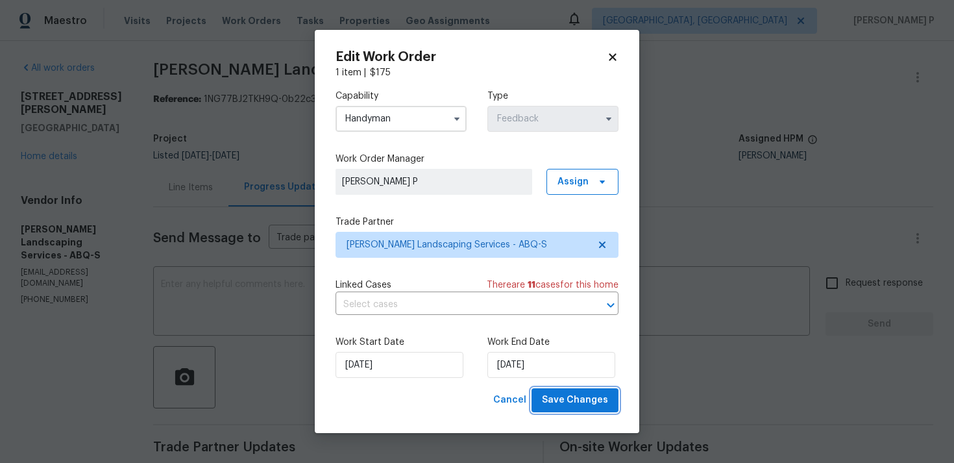
click at [557, 399] on span "Save Changes" at bounding box center [575, 400] width 66 height 16
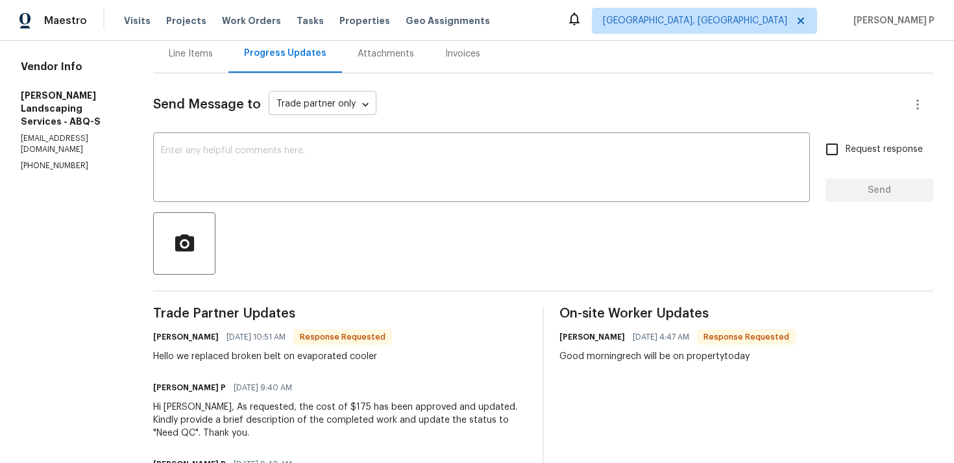
scroll to position [135, 0]
click at [278, 156] on textarea at bounding box center [481, 167] width 641 height 45
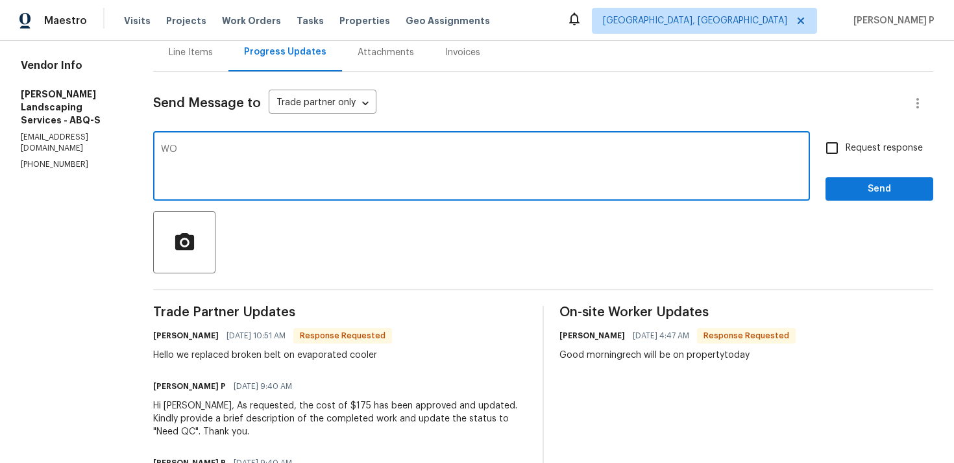
type textarea "W"
type textarea "Thanks for the information. WO closed. Have a great day!!!"
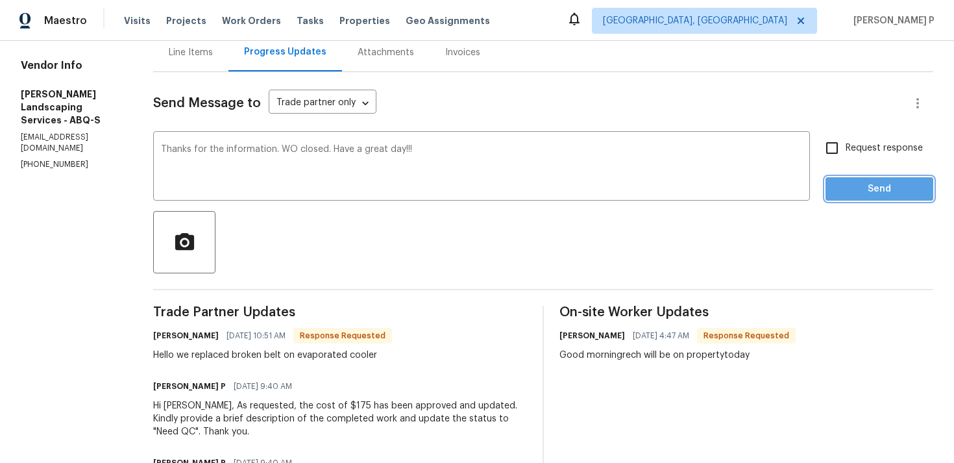
click at [847, 184] on span "Send" at bounding box center [879, 189] width 87 height 16
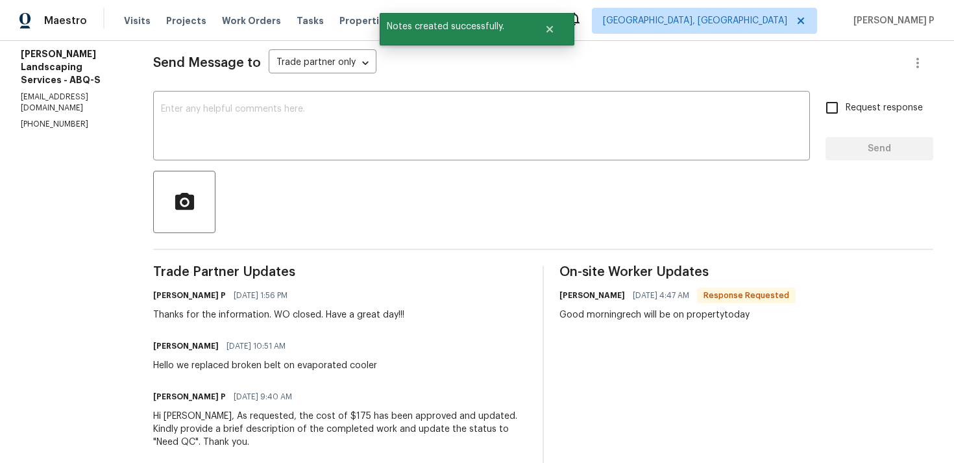
scroll to position [235, 0]
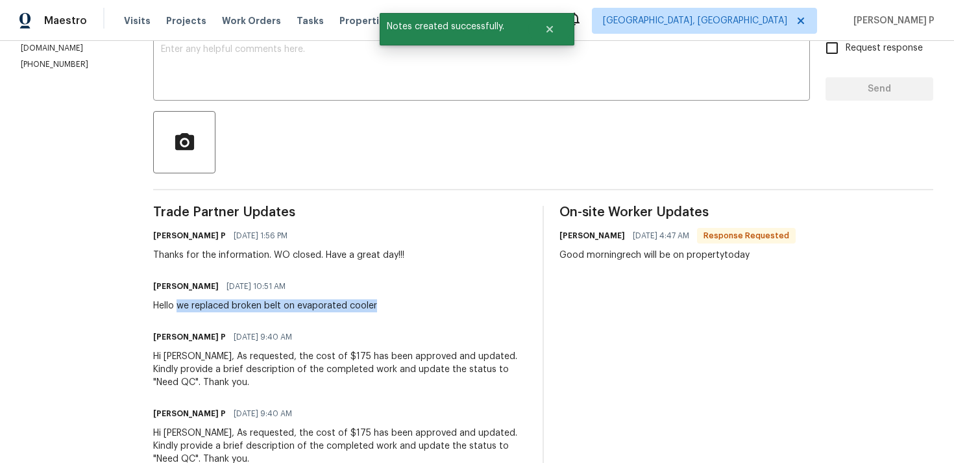
drag, startPoint x: 207, startPoint y: 302, endPoint x: 437, endPoint y: 304, distance: 230.3
click at [437, 304] on div "Josue Rodriguez 09/16/2025 10:51 AM Hello we replaced broken belt on evaporated…" at bounding box center [340, 294] width 374 height 35
copy div "we replaced broken belt on evaporated cooler"
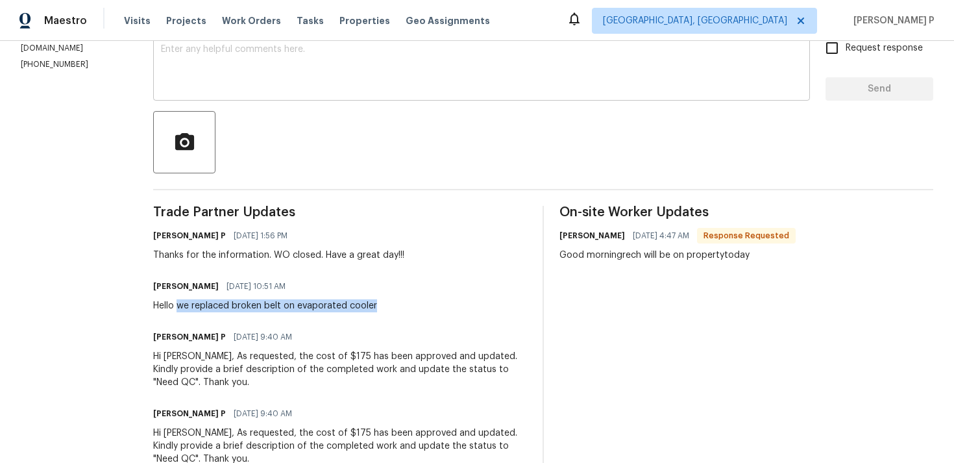
scroll to position [0, 0]
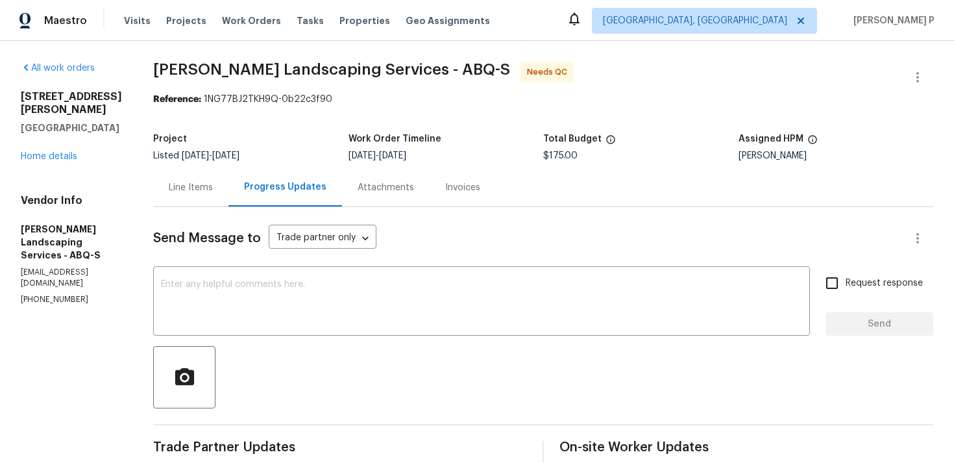
click at [213, 191] on div "Line Items" at bounding box center [191, 187] width 44 height 13
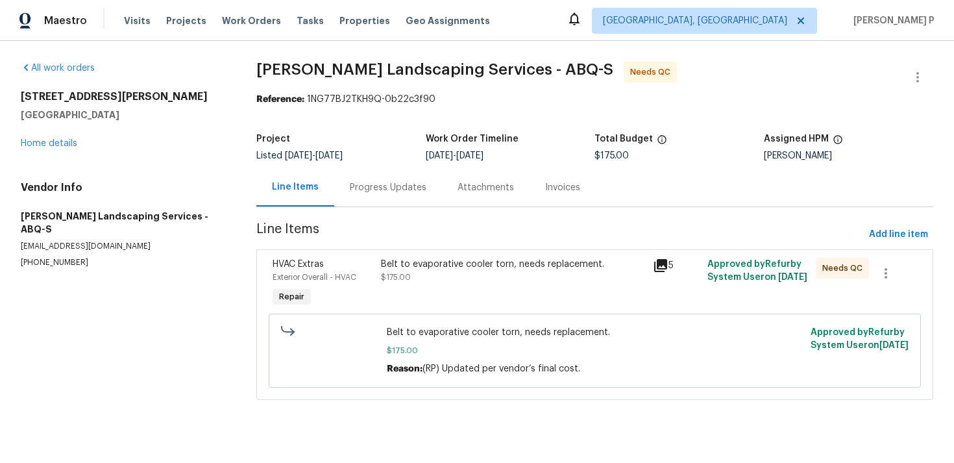
click at [461, 269] on div "Belt to evaporative cooler torn, needs replacement." at bounding box center [513, 264] width 264 height 13
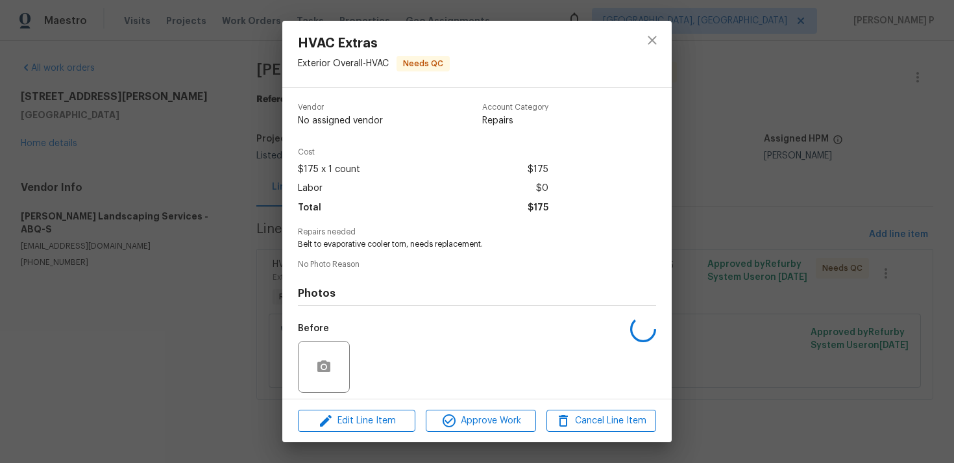
scroll to position [91, 0]
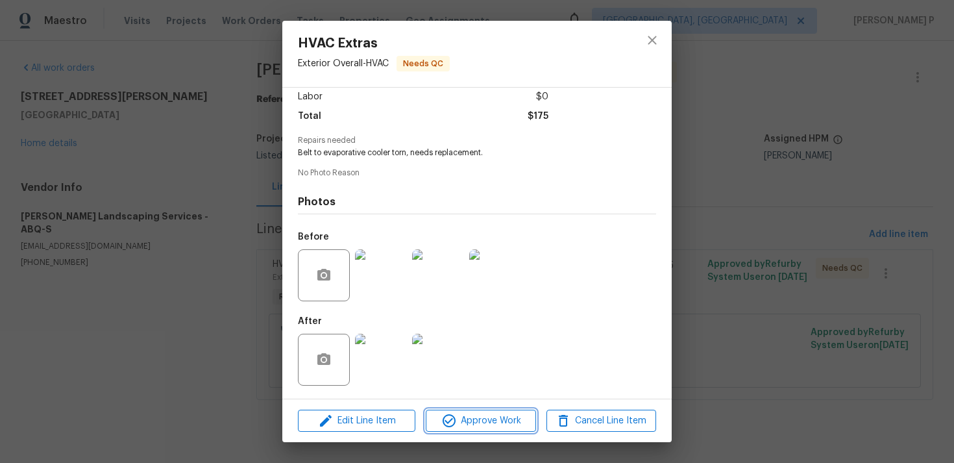
click at [477, 417] on span "Approve Work" at bounding box center [481, 421] width 102 height 16
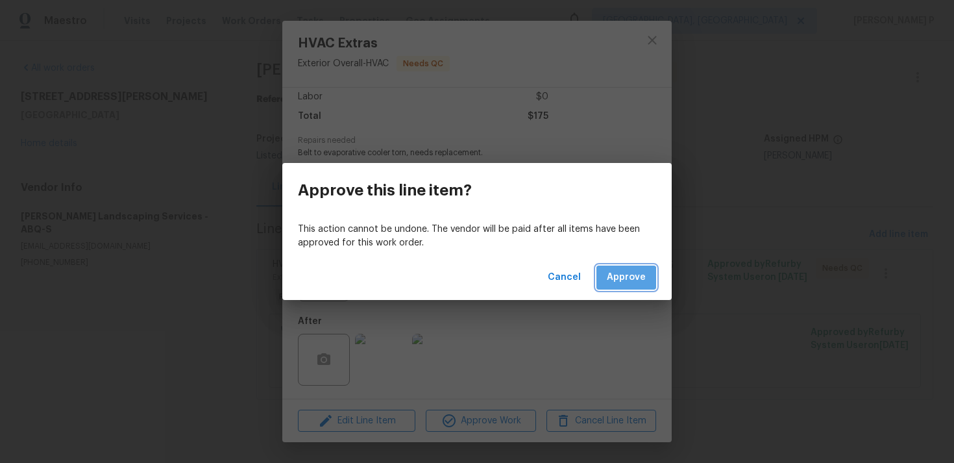
click at [621, 284] on span "Approve" at bounding box center [626, 277] width 39 height 16
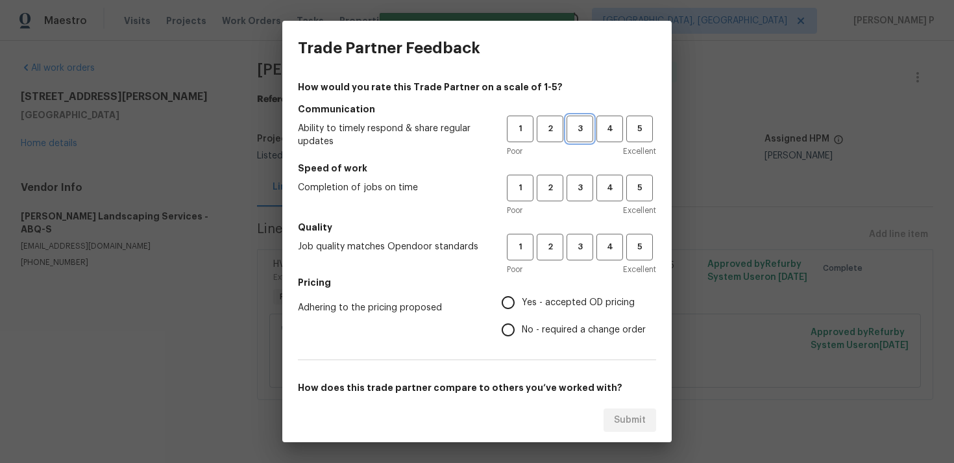
click at [576, 139] on button "3" at bounding box center [579, 128] width 27 height 27
click at [581, 185] on span "3" at bounding box center [580, 187] width 24 height 15
click at [582, 241] on span "3" at bounding box center [580, 246] width 24 height 15
click at [537, 326] on span "No - required a change order" at bounding box center [584, 330] width 124 height 14
click at [522, 326] on input "No - required a change order" at bounding box center [507, 329] width 27 height 27
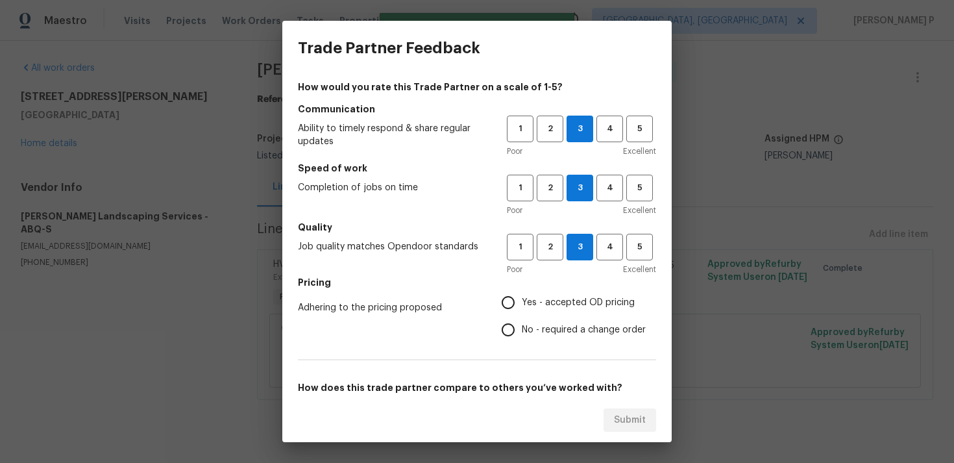
radio input "true"
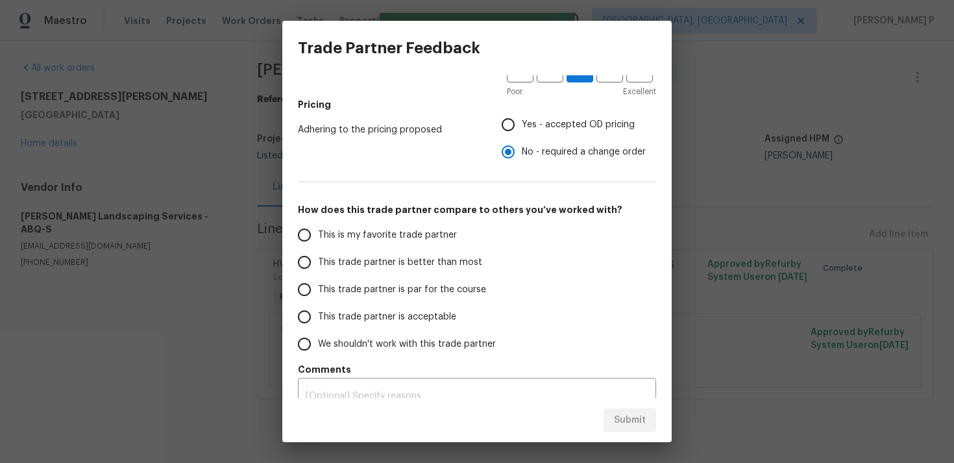
scroll to position [193, 0]
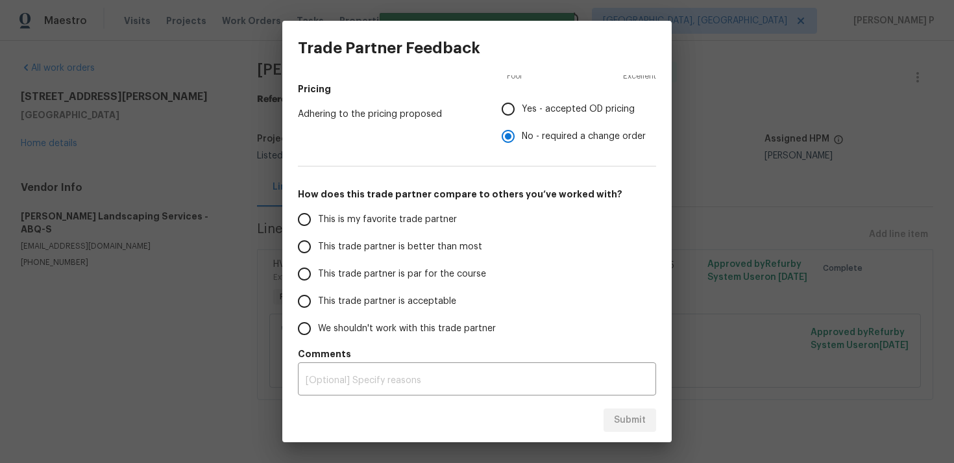
click at [397, 274] on span "This trade partner is par for the course" at bounding box center [402, 274] width 168 height 14
click at [318, 274] on input "This trade partner is par for the course" at bounding box center [304, 273] width 27 height 27
click at [616, 426] on span "Submit" at bounding box center [630, 420] width 32 height 16
radio input "true"
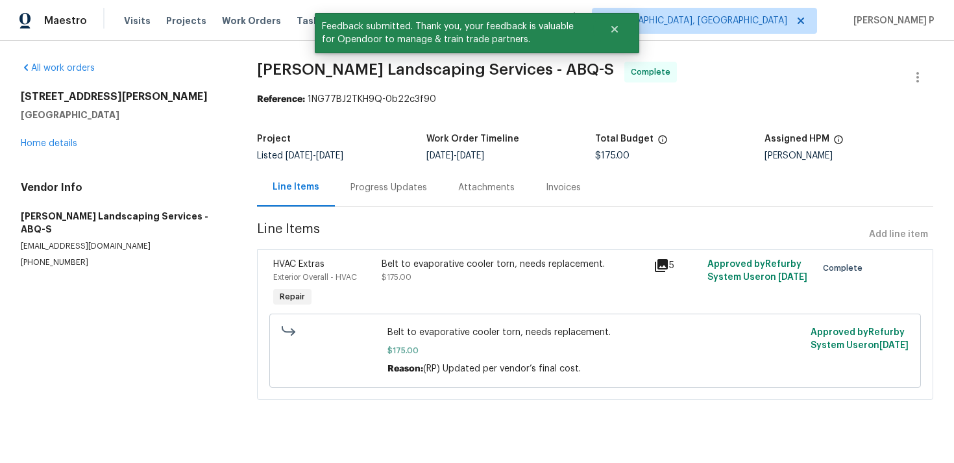
click at [282, 67] on span "Rodriguez Landscaping Services - ABQ-S" at bounding box center [435, 70] width 357 height 16
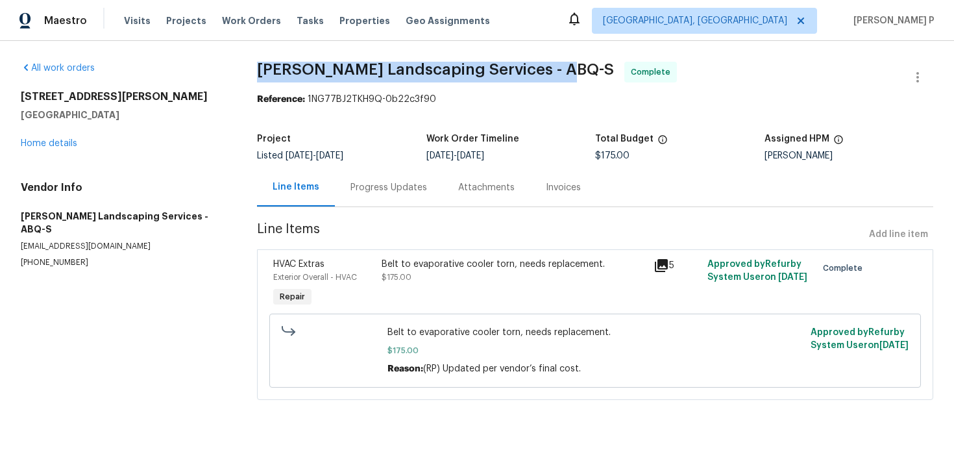
drag, startPoint x: 258, startPoint y: 67, endPoint x: 568, endPoint y: 66, distance: 309.5
click at [568, 66] on span "Rodriguez Landscaping Services - ABQ-S Complete" at bounding box center [579, 77] width 645 height 31
copy span "Rodriguez Landscaping Services - ABQ-S"
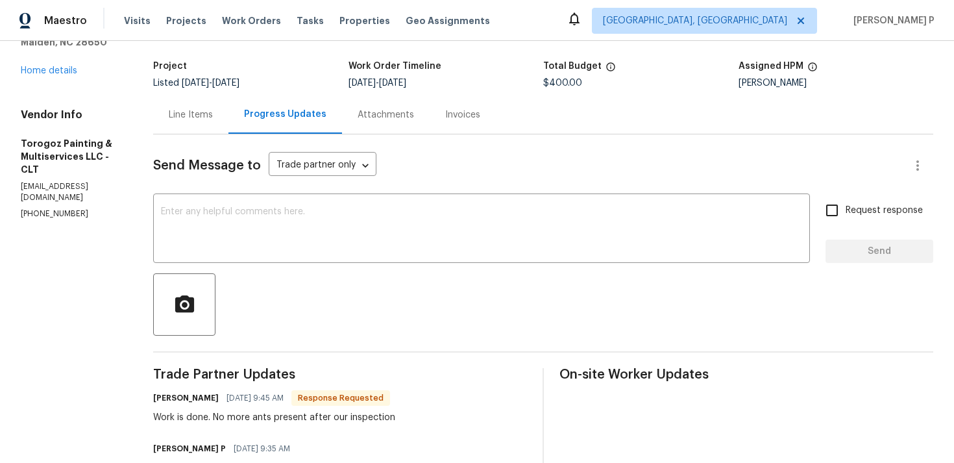
scroll to position [6, 0]
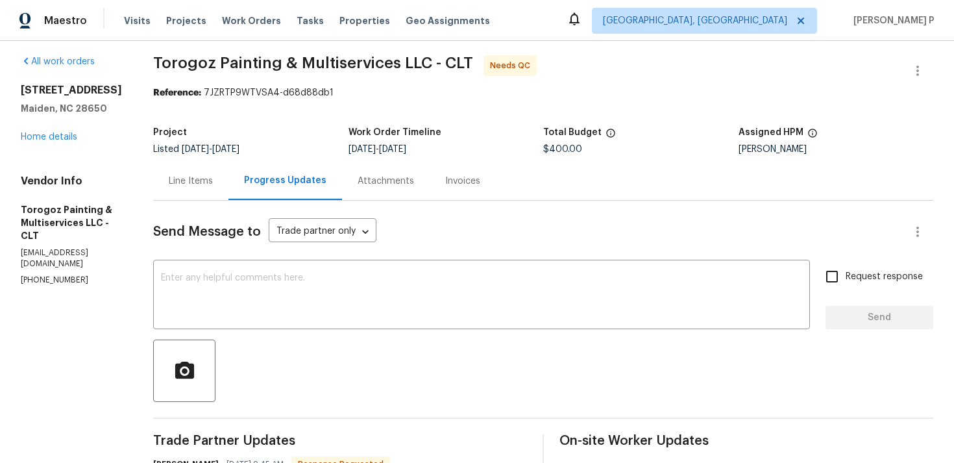
click at [213, 176] on div "Line Items" at bounding box center [191, 181] width 44 height 13
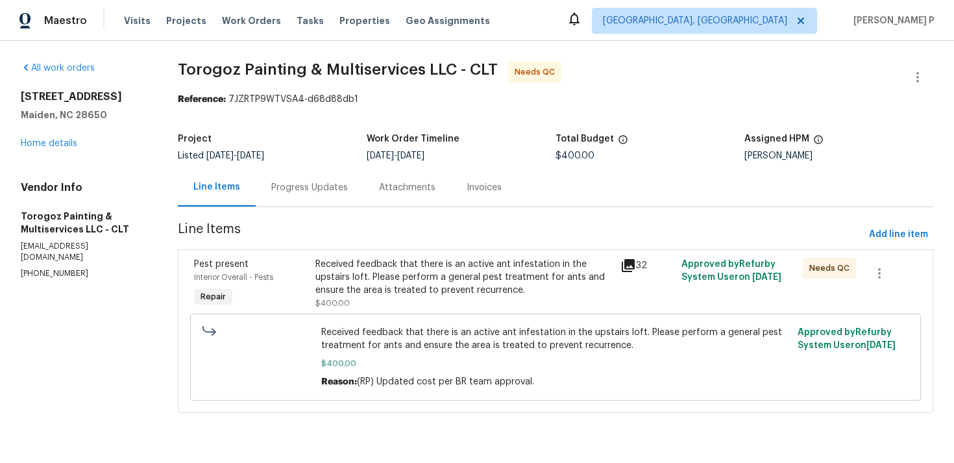
click at [446, 287] on div "Received feedback that there is an active ant infestation in the upstairs loft.…" at bounding box center [463, 277] width 297 height 39
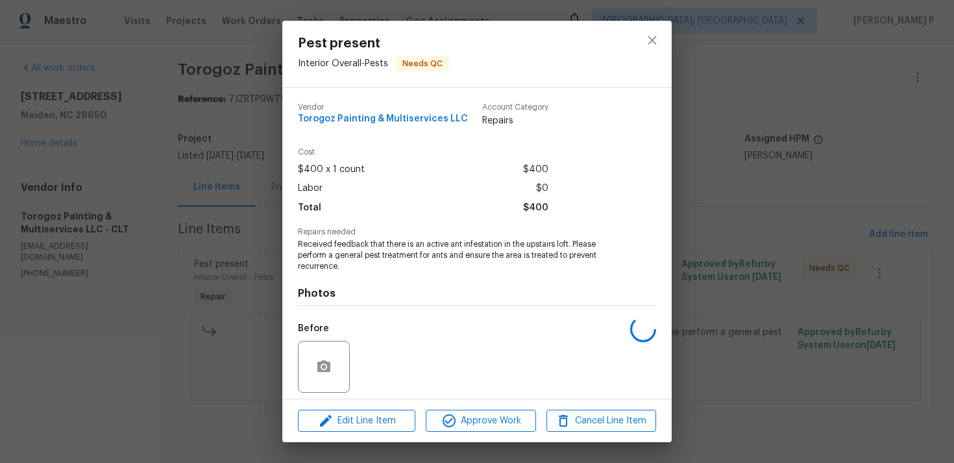
scroll to position [91, 0]
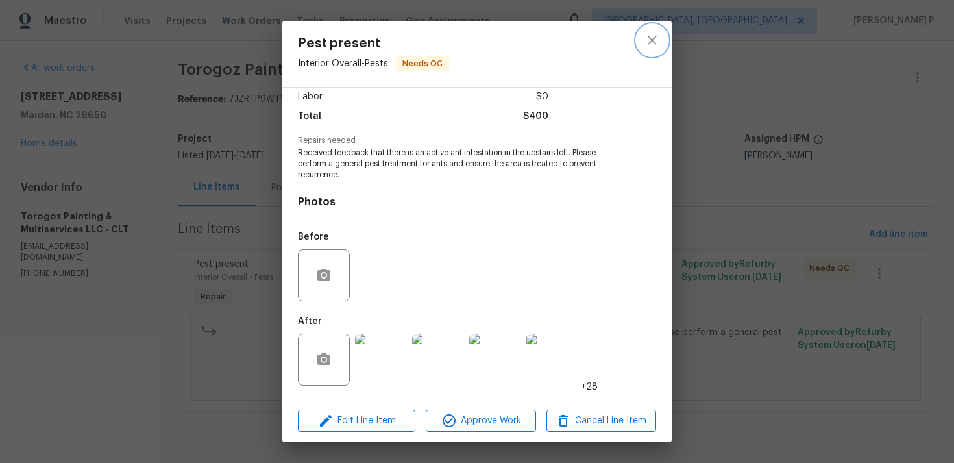
click at [648, 38] on icon "close" at bounding box center [652, 40] width 16 height 16
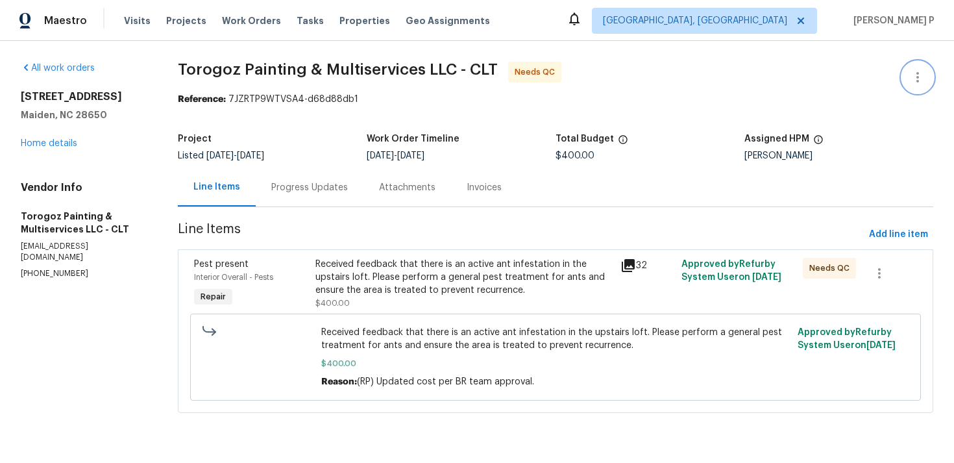
click at [921, 79] on icon "button" at bounding box center [918, 77] width 16 height 16
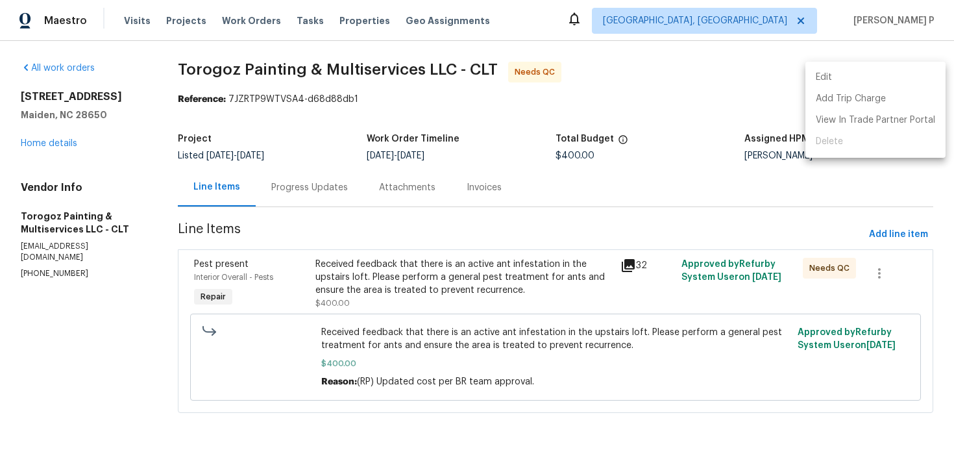
click at [843, 71] on li "Edit" at bounding box center [875, 77] width 140 height 21
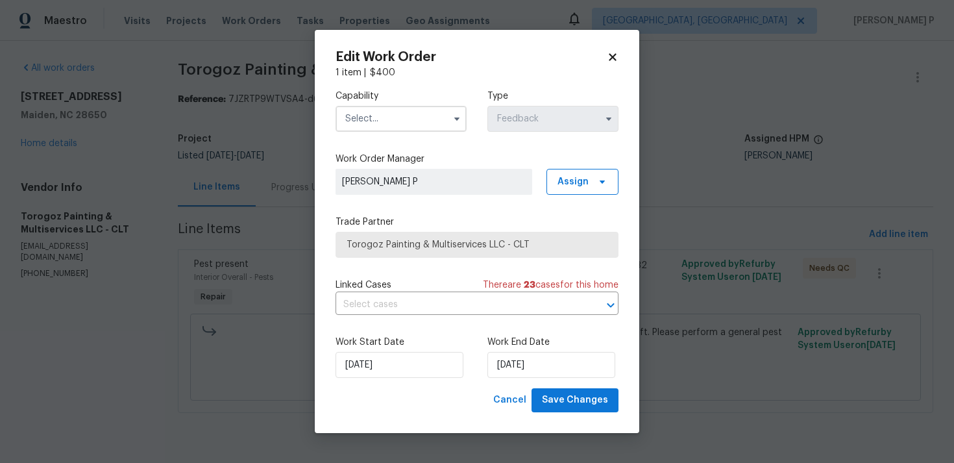
click at [403, 134] on div "Capability Type Feedback" at bounding box center [476, 110] width 283 height 63
click at [413, 122] on input "text" at bounding box center [400, 119] width 131 height 26
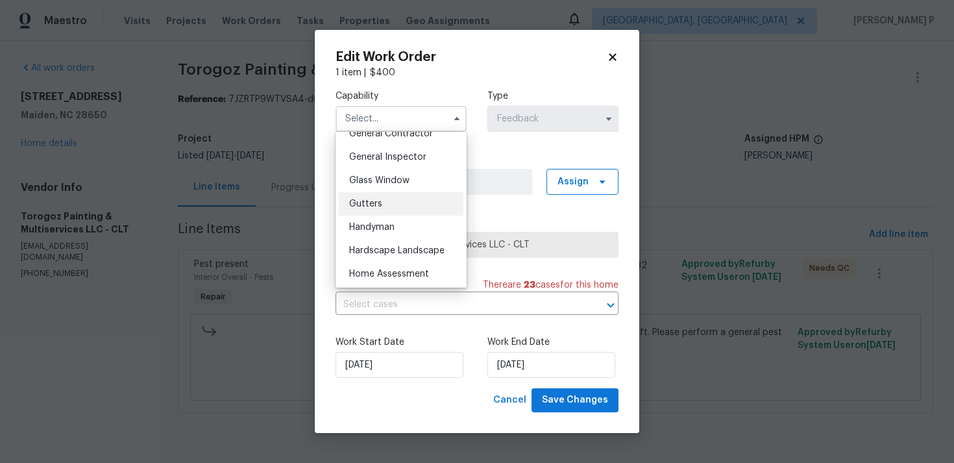
scroll to position [648, 0]
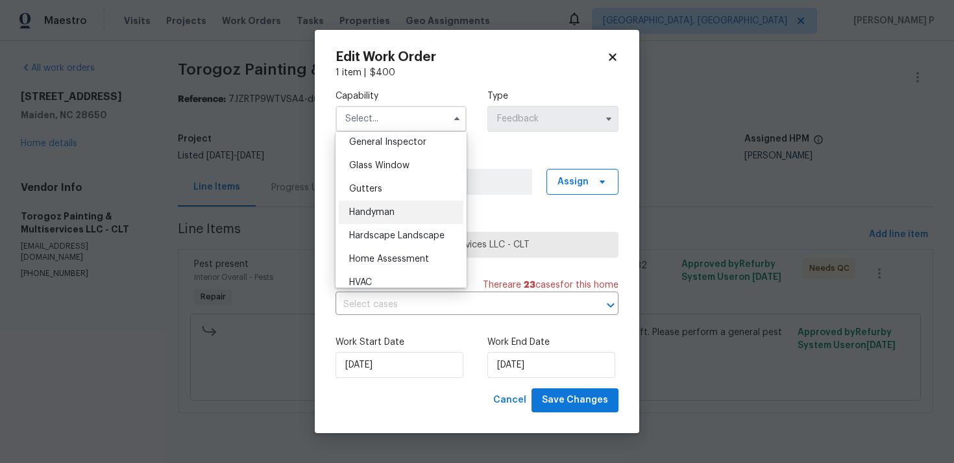
click at [389, 218] on div "Handyman" at bounding box center [401, 211] width 125 height 23
type input "Handyman"
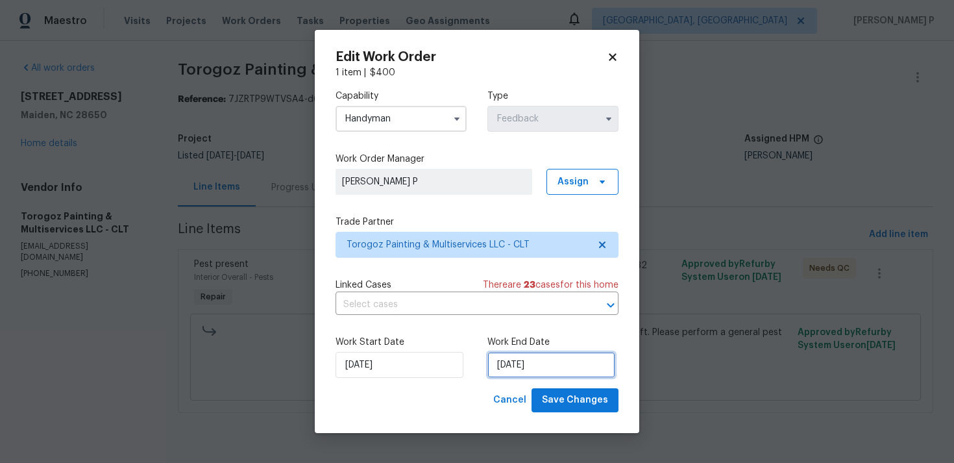
click at [537, 371] on input "[DATE]" at bounding box center [551, 365] width 128 height 26
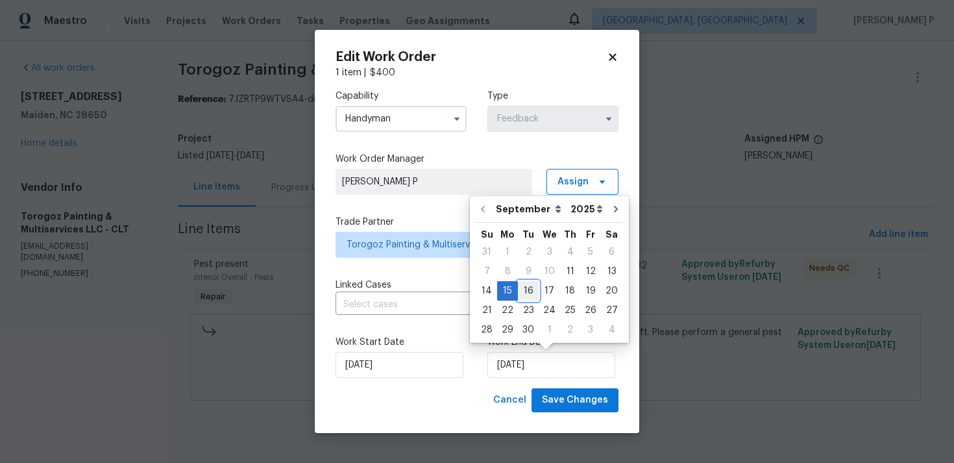
click at [520, 288] on div "16" at bounding box center [528, 291] width 21 height 18
type input "16/09/2025"
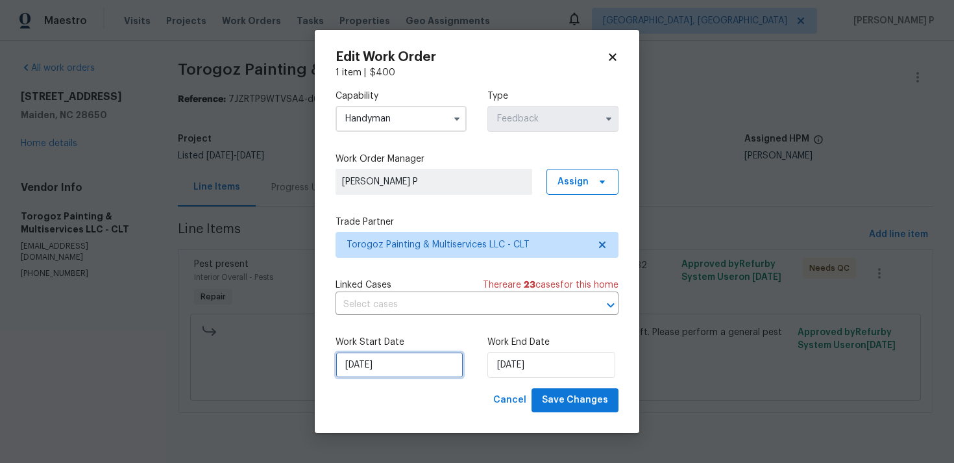
click at [386, 374] on input "11/09/2025" at bounding box center [399, 365] width 128 height 26
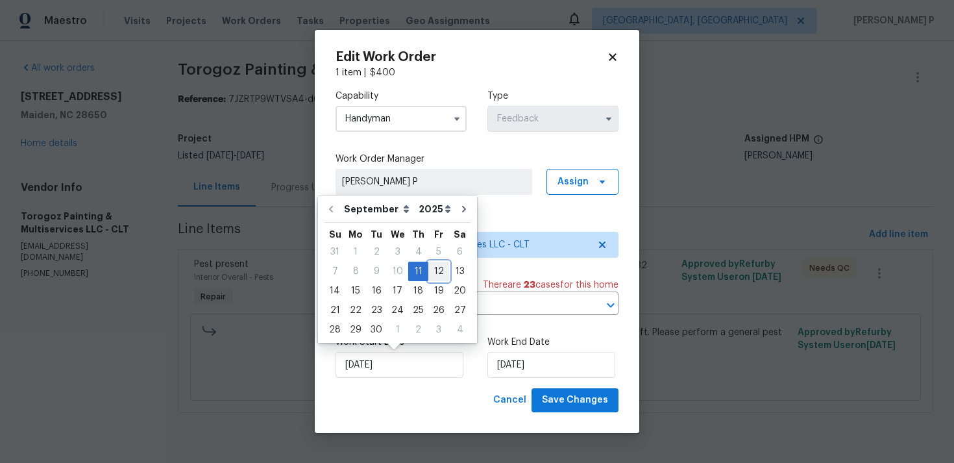
click at [430, 276] on div "12" at bounding box center [438, 271] width 21 height 18
type input "12/09/2025"
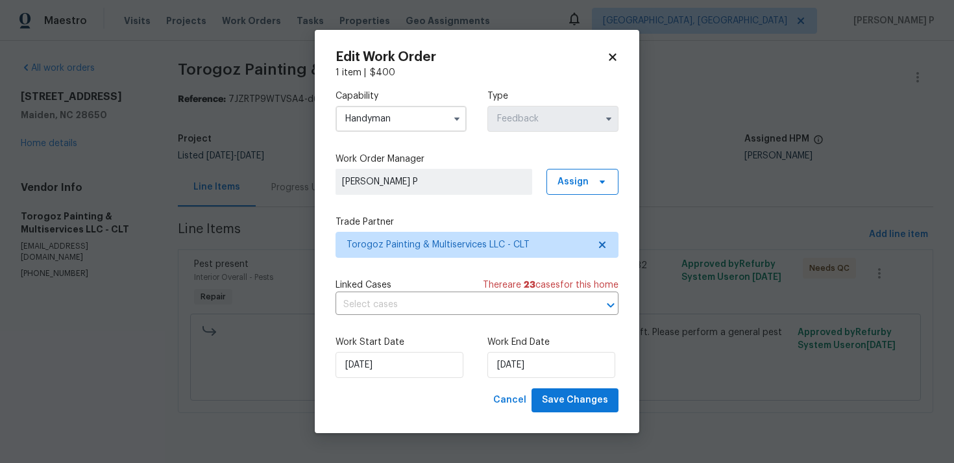
click at [597, 414] on div "Edit Work Order 1 item | $ 400 Capability Handyman Type Feedback Work Order Man…" at bounding box center [477, 231] width 324 height 403
click at [593, 401] on span "Save Changes" at bounding box center [575, 400] width 66 height 16
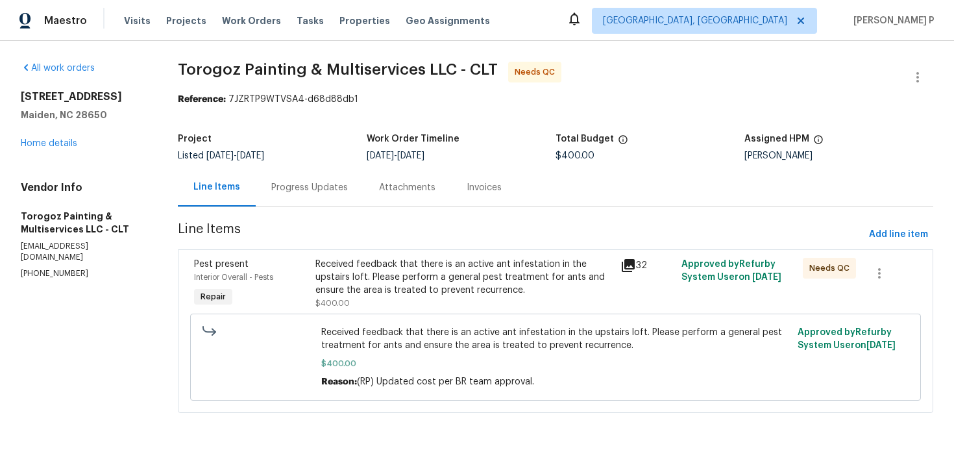
click at [312, 195] on div "Progress Updates" at bounding box center [310, 187] width 108 height 38
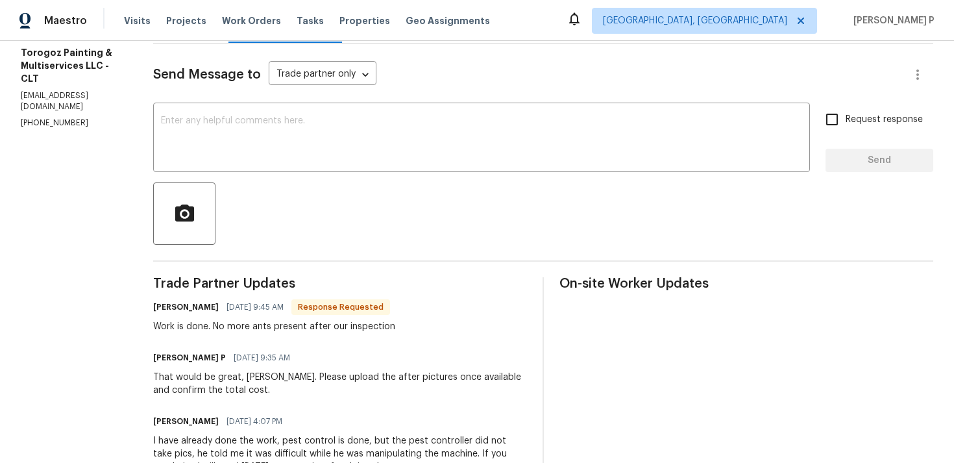
scroll to position [185, 0]
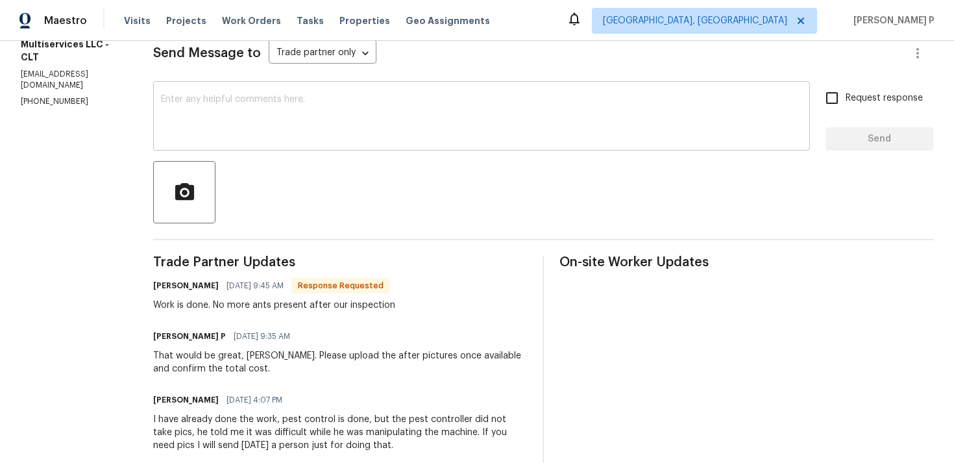
click at [302, 121] on textarea at bounding box center [481, 117] width 641 height 45
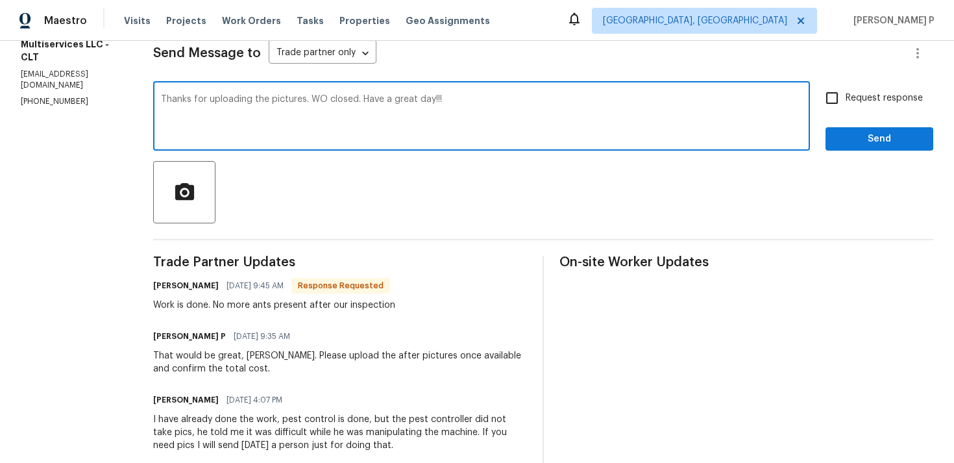
type textarea "Thanks for uploading the pictures. WO closed. Have a great day!!!"
click at [876, 137] on span "Send" at bounding box center [879, 139] width 87 height 16
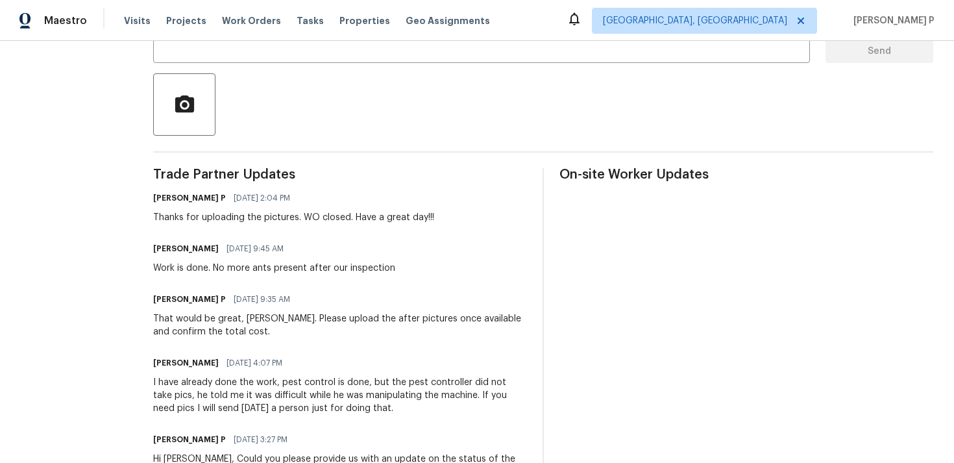
scroll to position [312, 0]
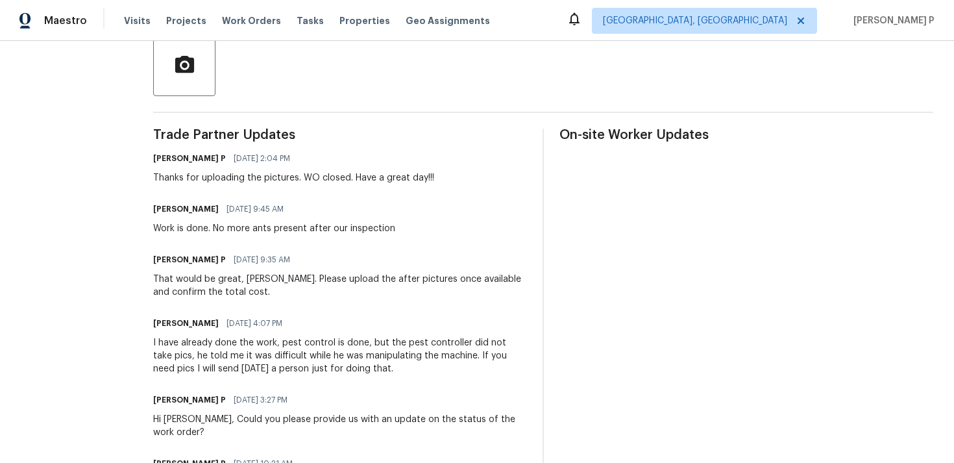
drag, startPoint x: 186, startPoint y: 230, endPoint x: 484, endPoint y: 235, distance: 297.8
copy div "Work is done. No more ants present after our inspection"
